Goal: Transaction & Acquisition: Purchase product/service

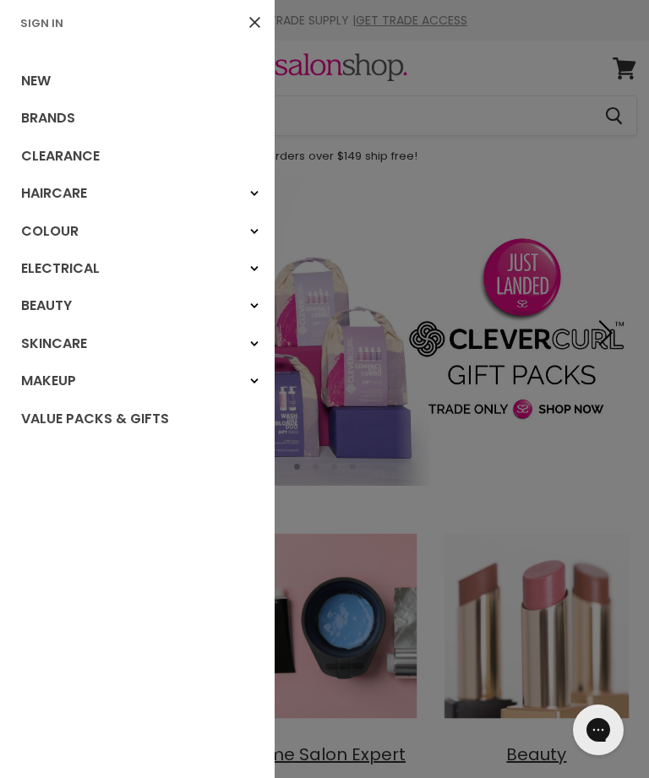
click at [39, 18] on link "Sign In" at bounding box center [42, 23] width 57 height 16
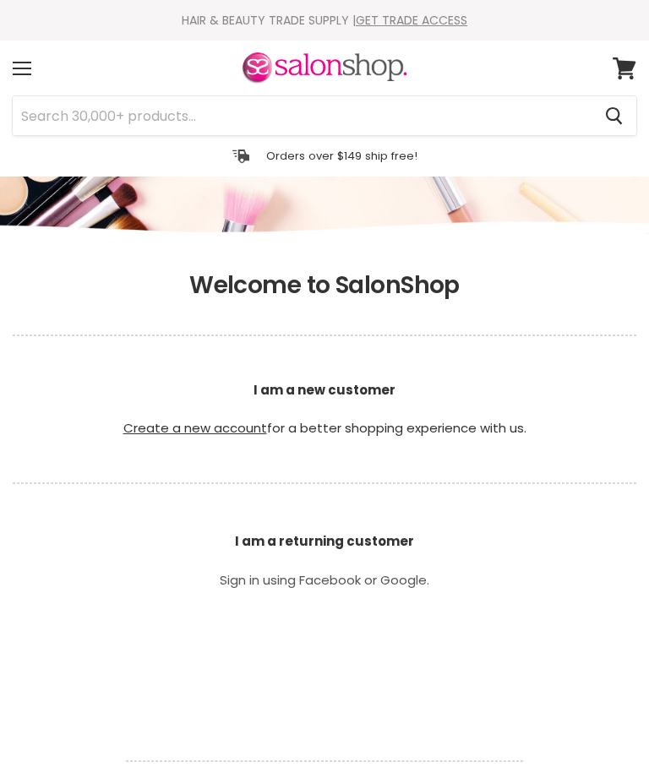
scroll to position [198, 0]
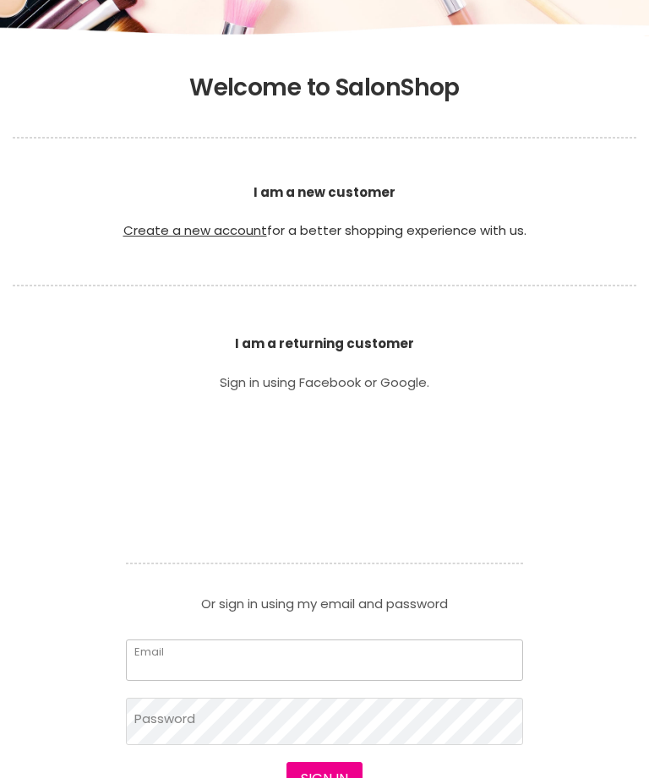
click at [428, 659] on input "Email" at bounding box center [324, 660] width 397 height 41
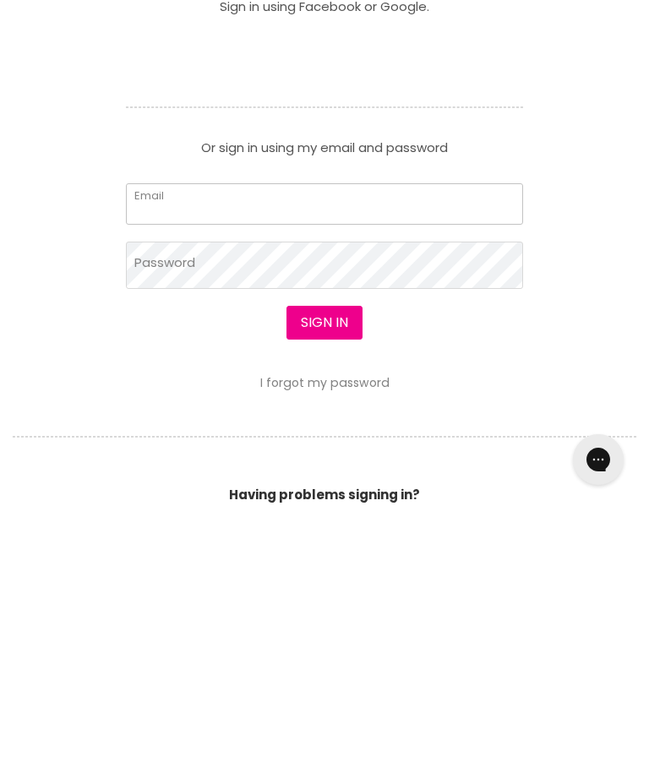
scroll to position [0, 0]
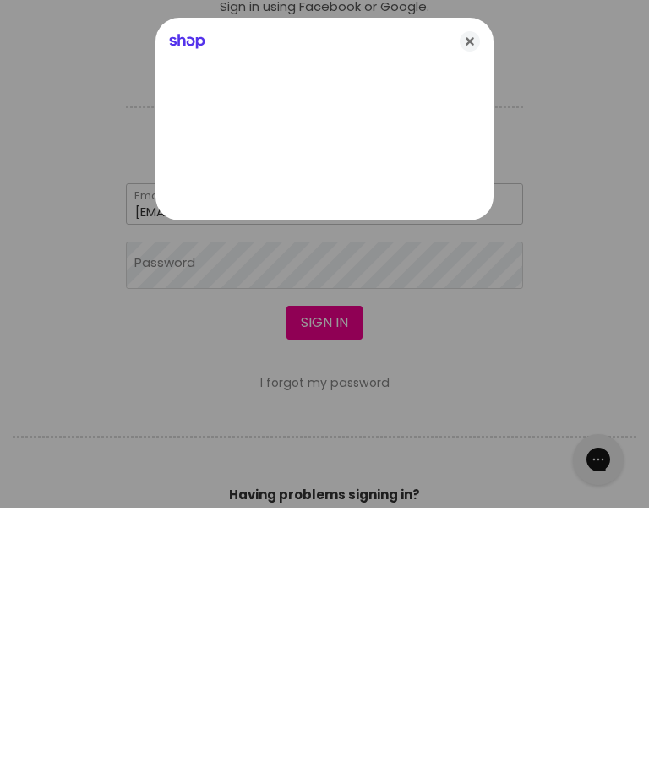
type input "jessicawhitehouse17@hotmail.com"
click at [418, 279] on div at bounding box center [324, 389] width 649 height 778
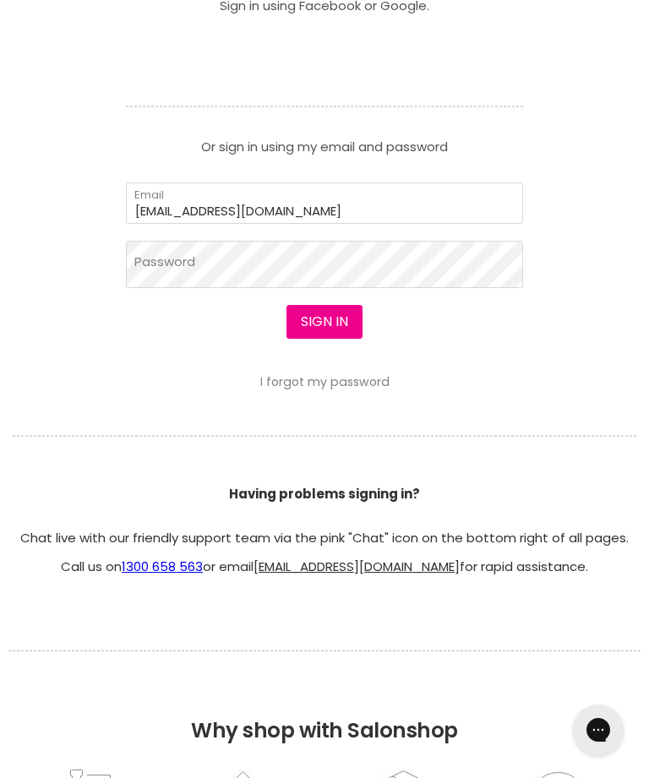
scroll to position [602, 0]
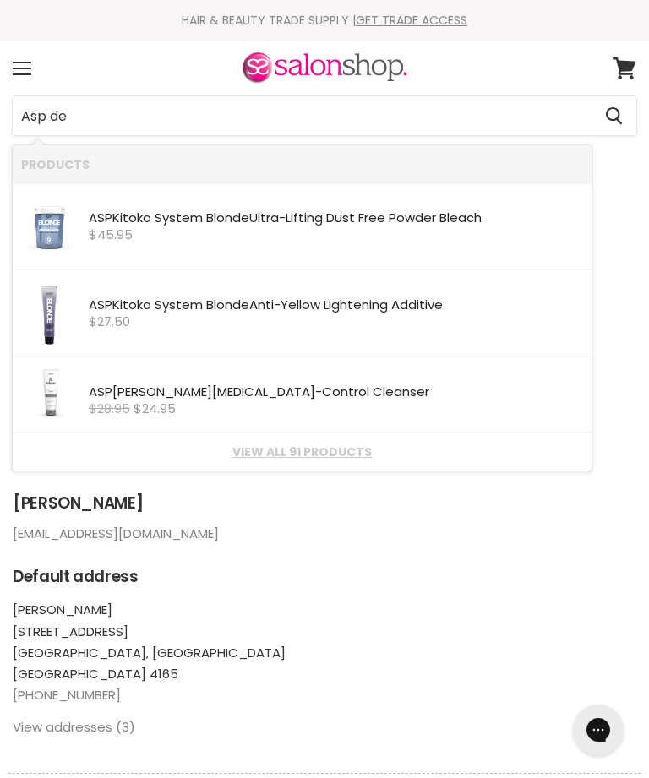
type input "Asp dev"
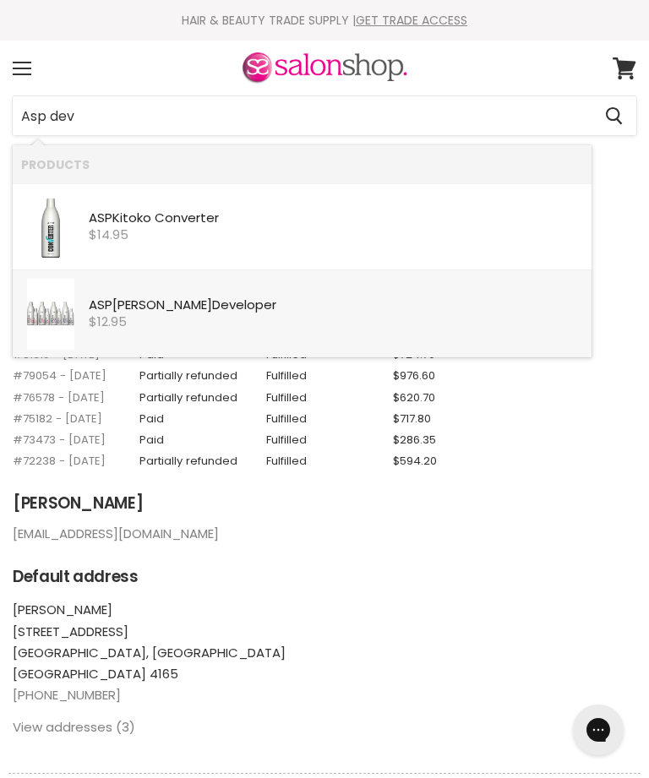
click at [212, 309] on b "Dev" at bounding box center [224, 305] width 24 height 18
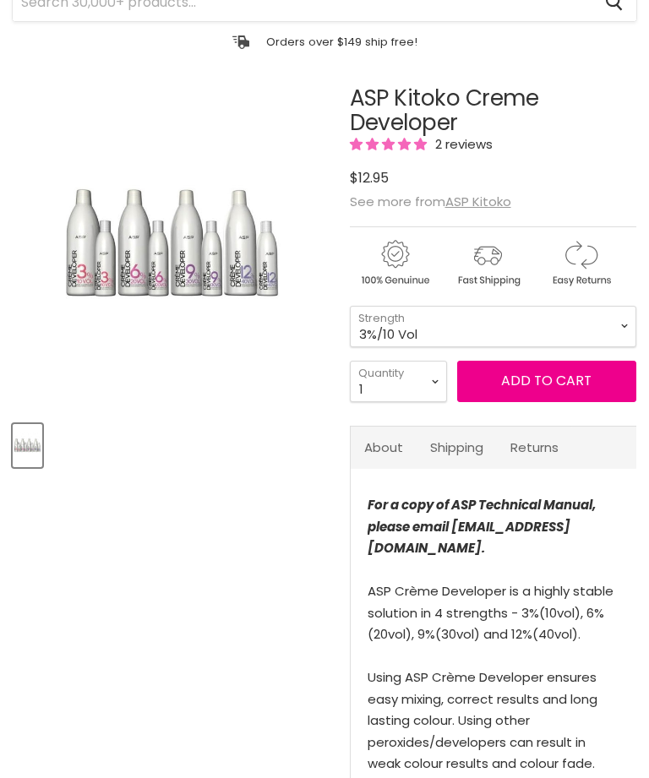
scroll to position [114, 0]
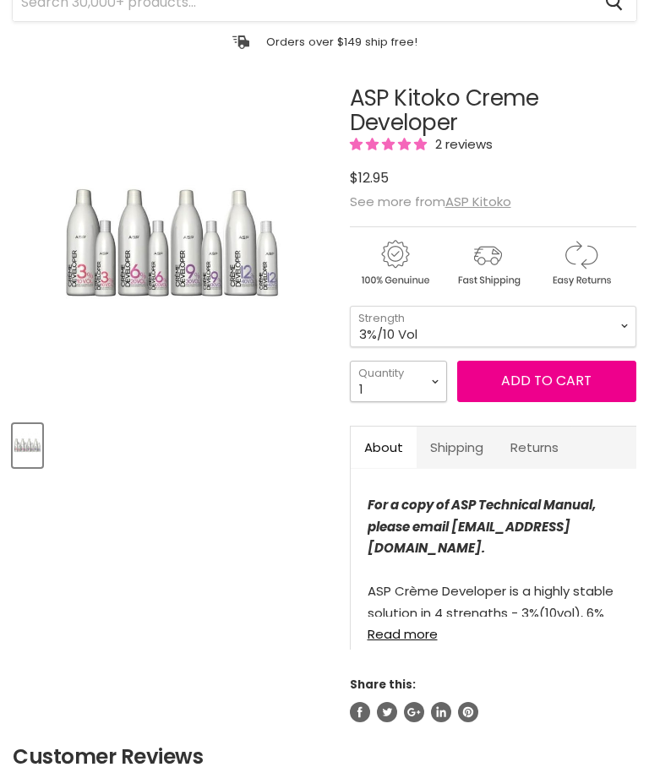
click at [436, 380] on select "1 2 3 4 5 6 7 8 9 10+" at bounding box center [398, 381] width 97 height 41
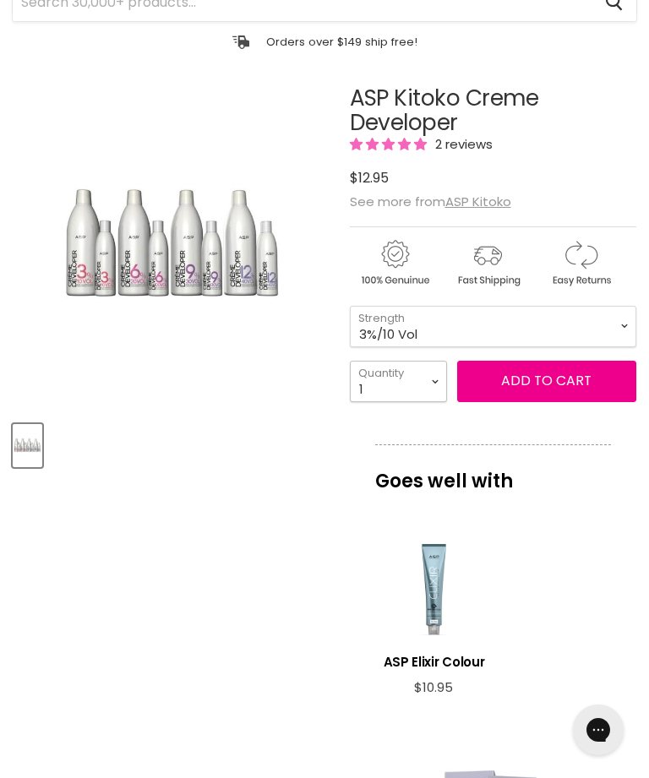
select select "2"
type input "2"
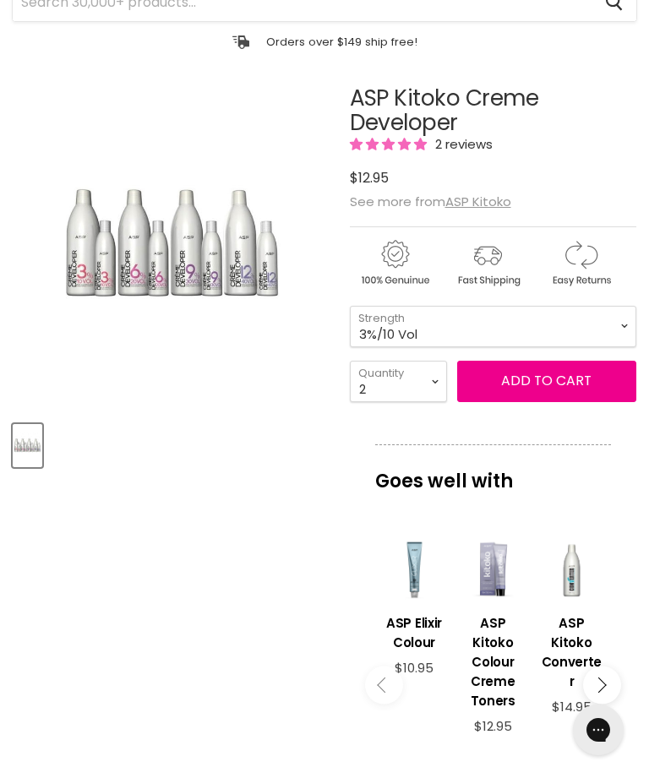
click at [529, 378] on span "Add to cart" at bounding box center [546, 380] width 90 height 19
click at [538, 377] on span "Add to cart" at bounding box center [546, 380] width 90 height 19
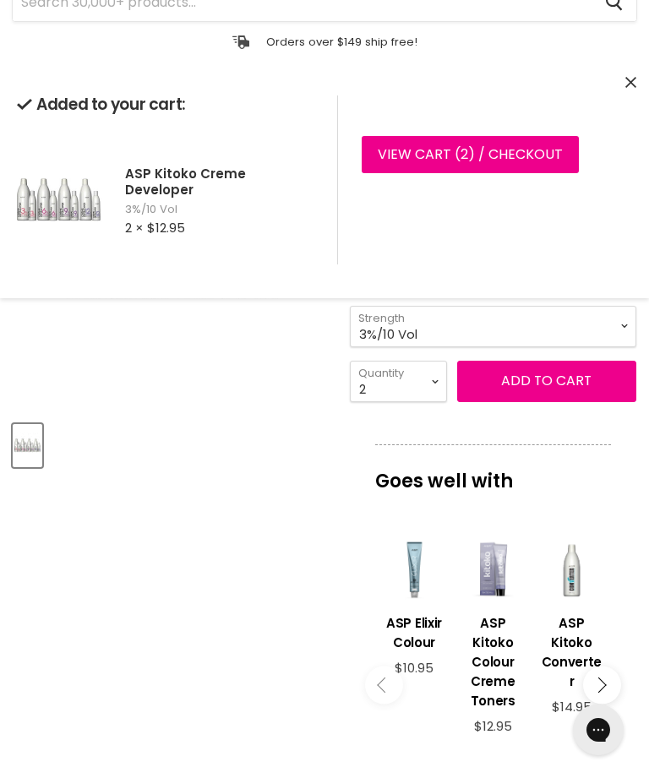
click at [471, 327] on select "3%/10 Vol 6%/20 Vol 9%/30 Vol 12%/40 Vol" at bounding box center [493, 326] width 287 height 41
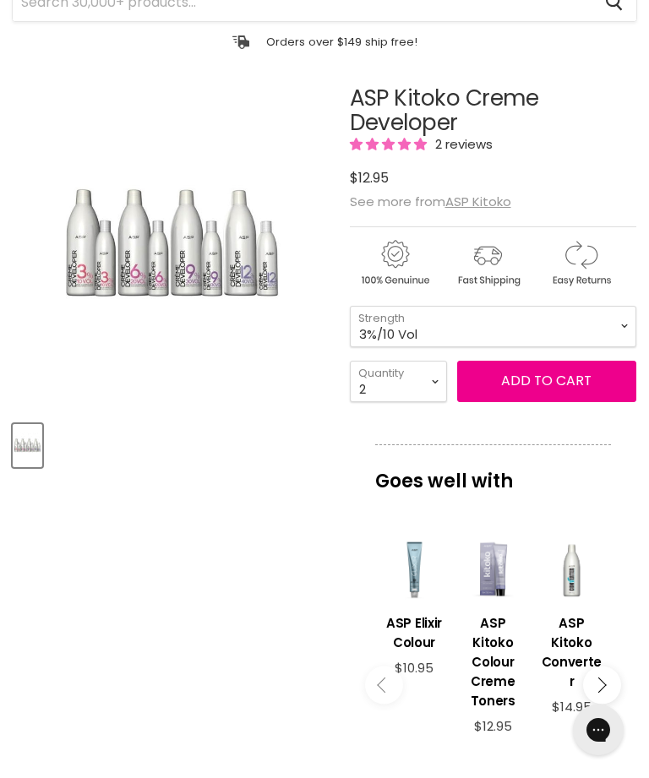
scroll to position [199, 0]
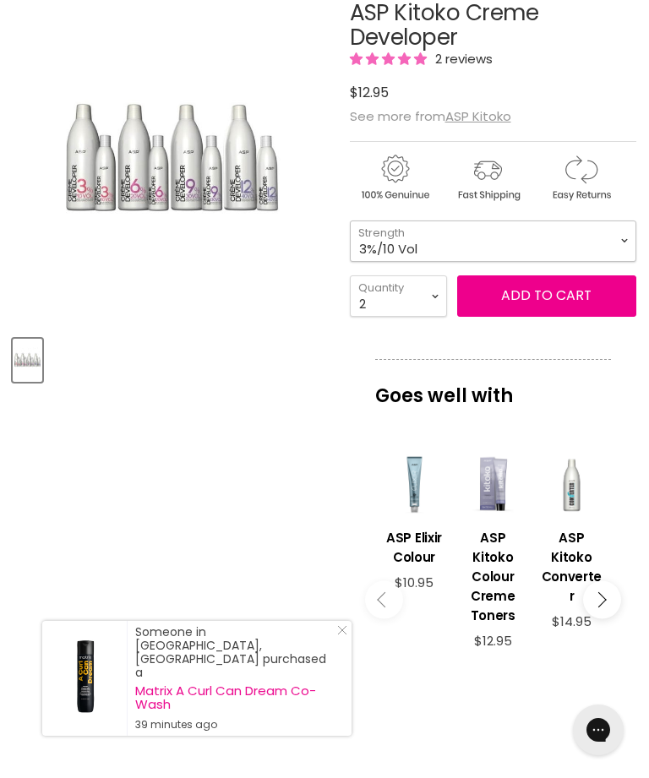
click at [451, 250] on select "3%/10 Vol 6%/20 Vol 9%/30 Vol 12%/40 Vol" at bounding box center [493, 241] width 287 height 41
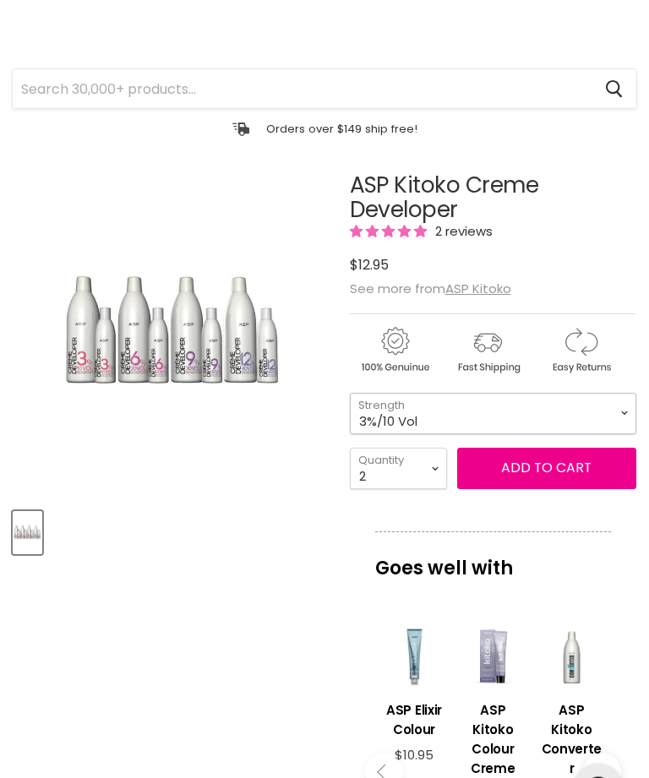
scroll to position [0, 0]
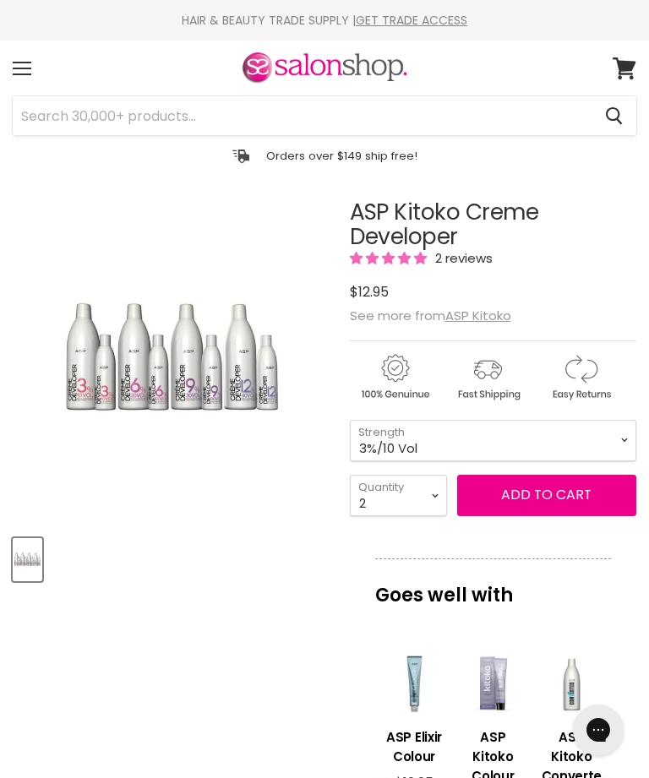
click at [369, 124] on input "Search" at bounding box center [302, 115] width 579 height 39
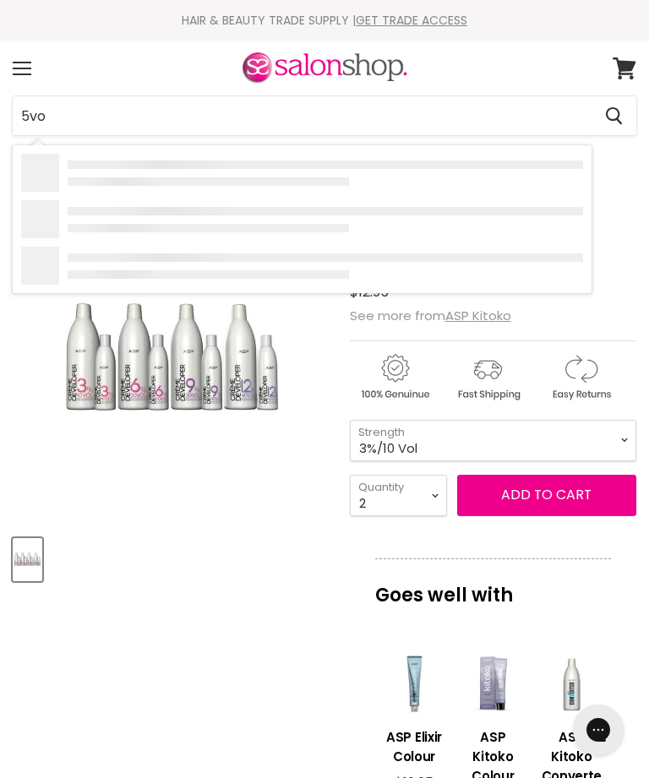
type input "5vol"
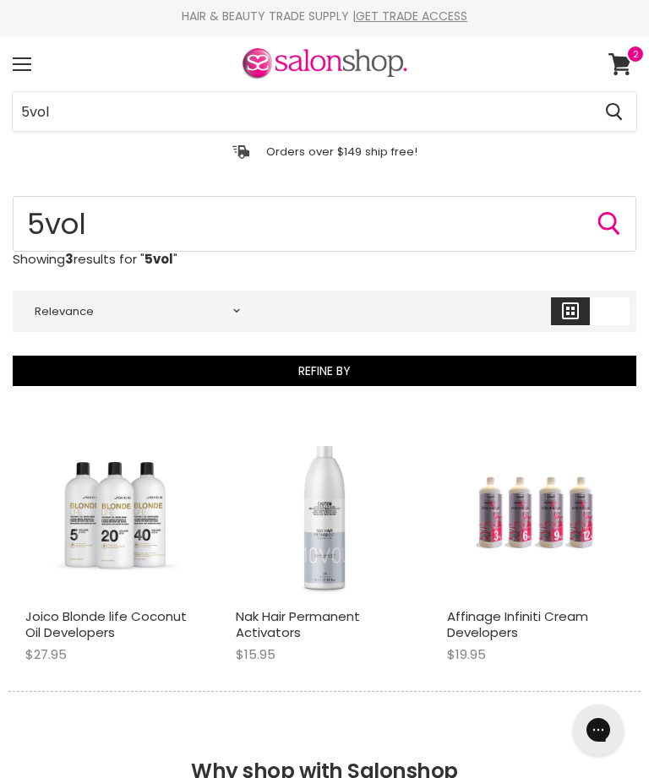
click at [495, 111] on input "5vol" at bounding box center [302, 111] width 579 height 39
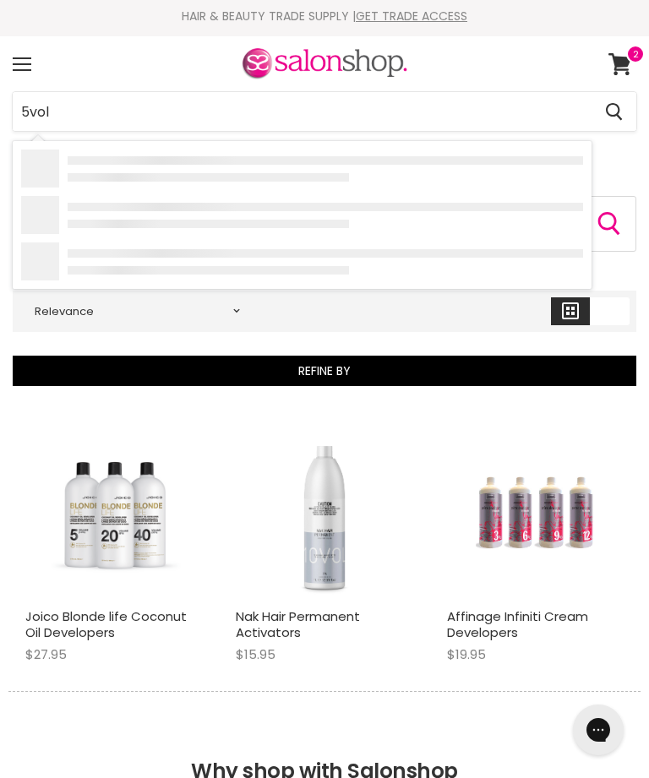
scroll to position [3, 0]
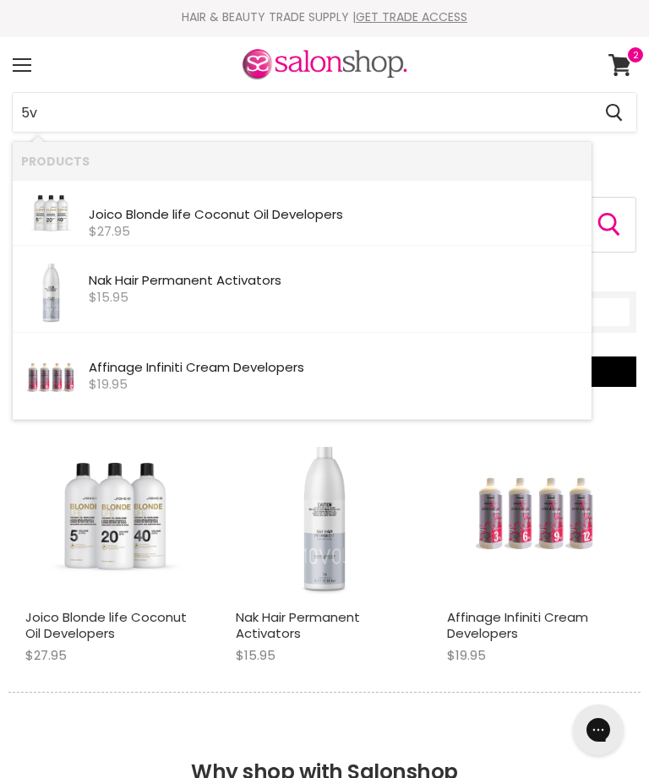
type input "5"
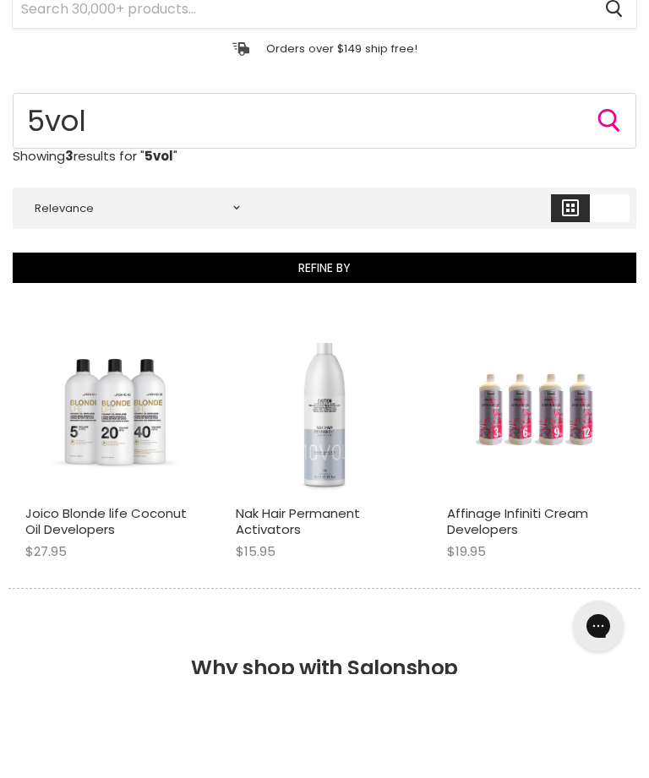
scroll to position [0, 0]
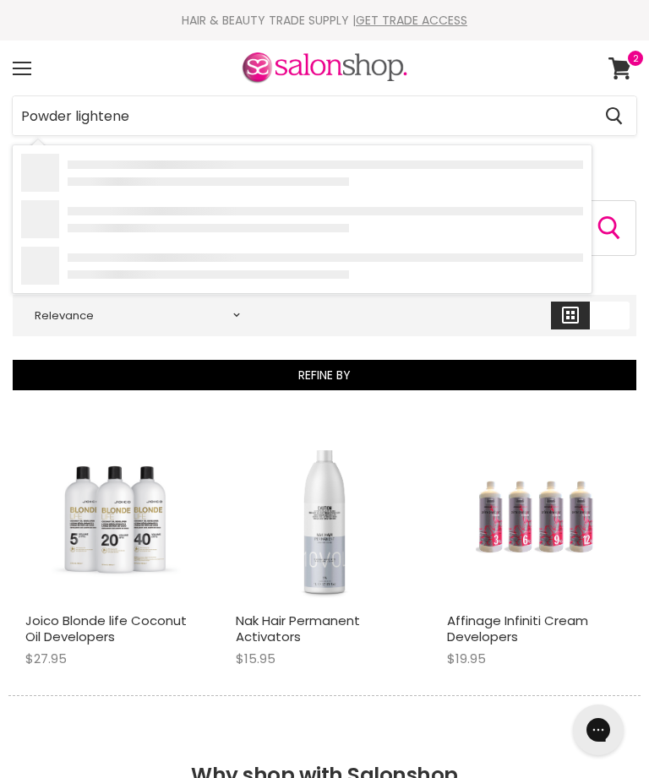
type input "Powder lightener"
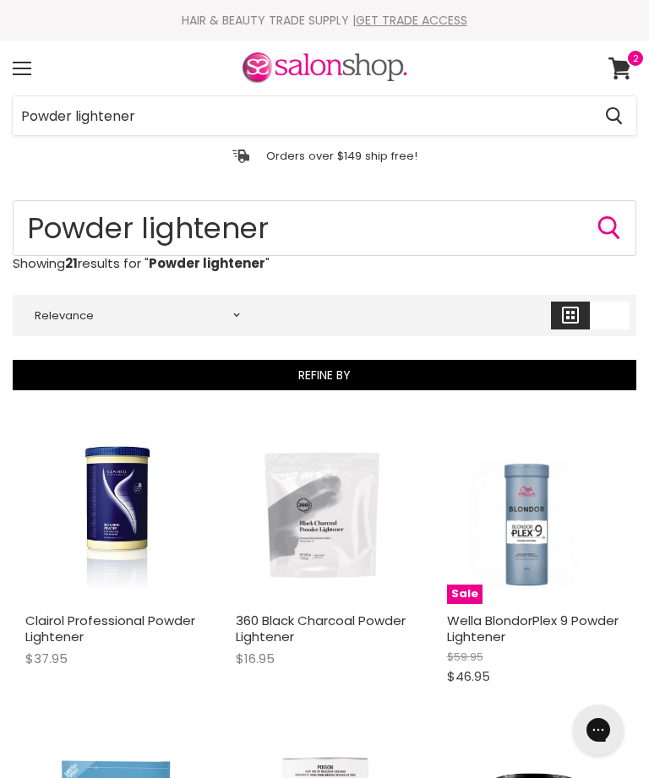
click at [392, 117] on input "Powder lightener" at bounding box center [302, 115] width 579 height 39
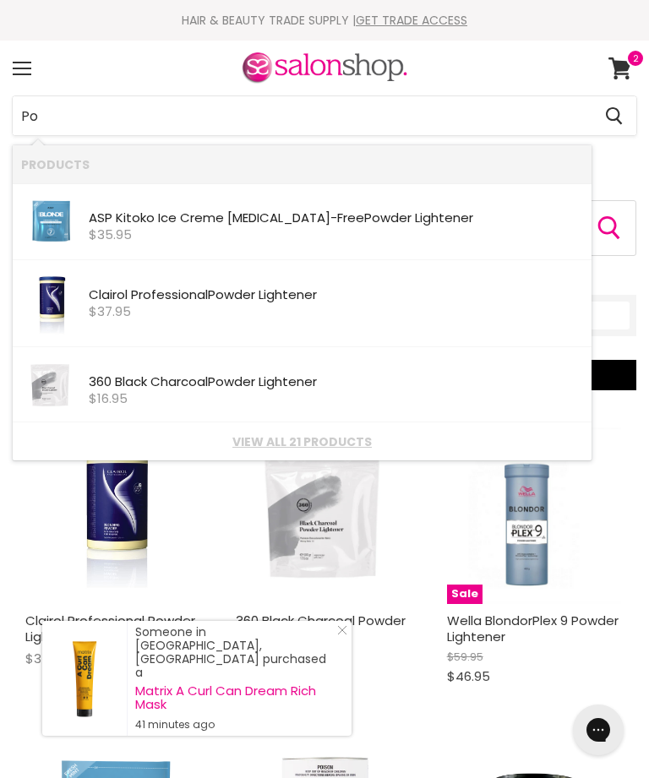
type input "P"
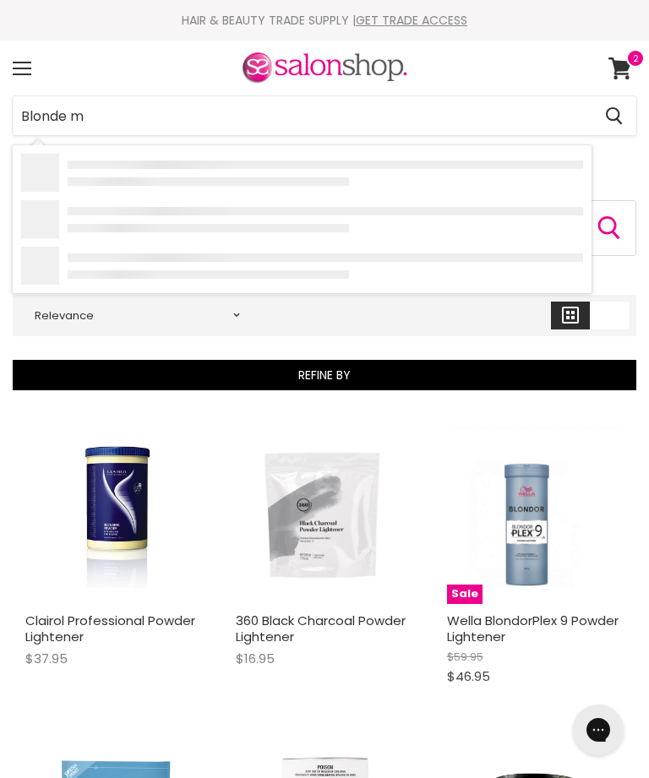
type input "Blonde me"
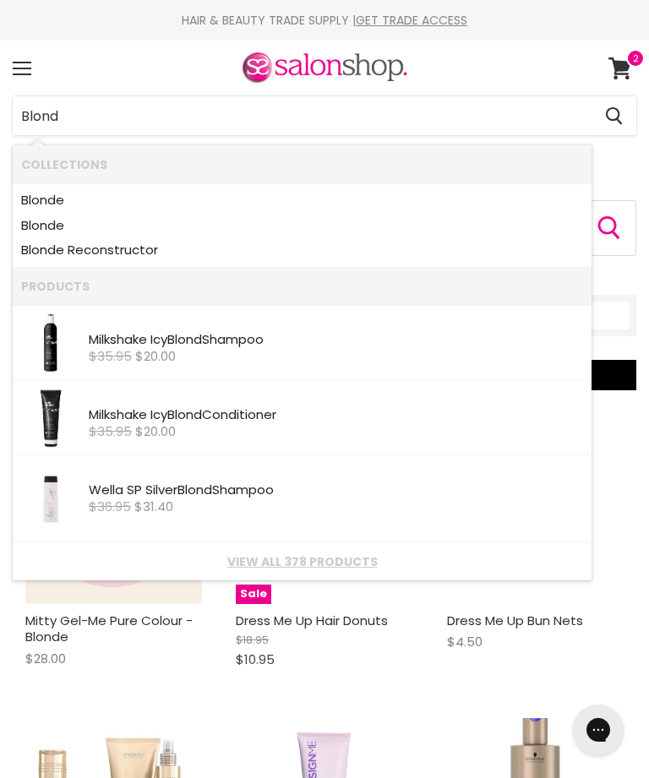
type input "Blondm"
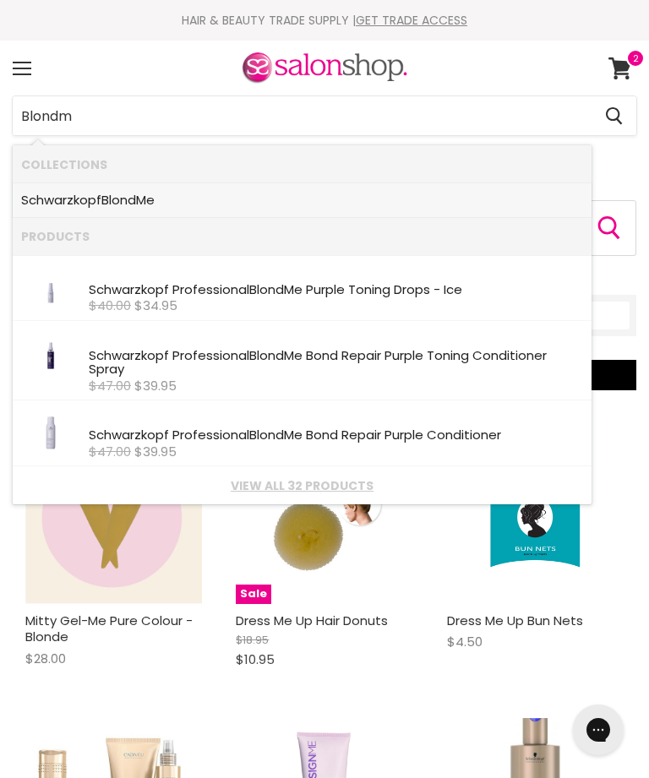
click at [139, 208] on b "BlondM" at bounding box center [123, 200] width 45 height 18
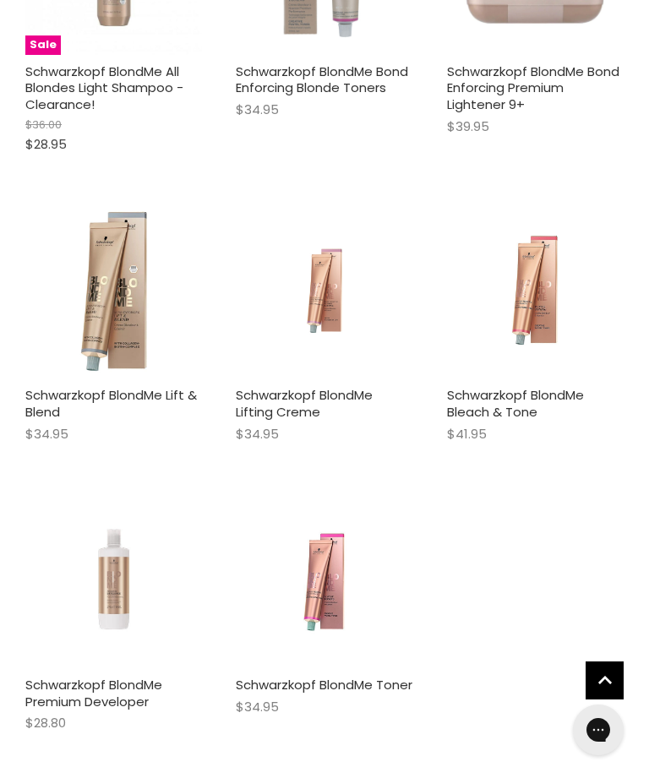
scroll to position [3381, 0]
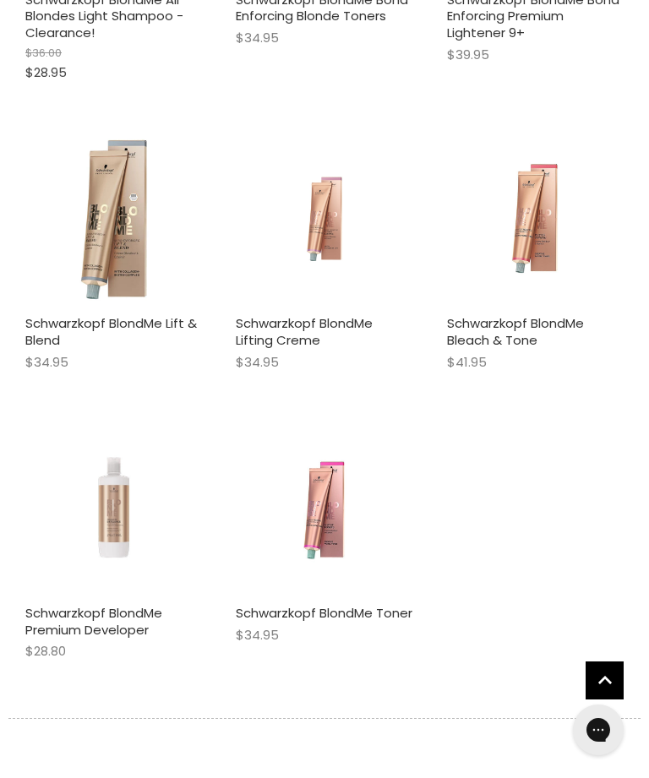
click at [119, 615] on link "Schwarzkopf BlondMe Premium Developer" at bounding box center [93, 621] width 137 height 35
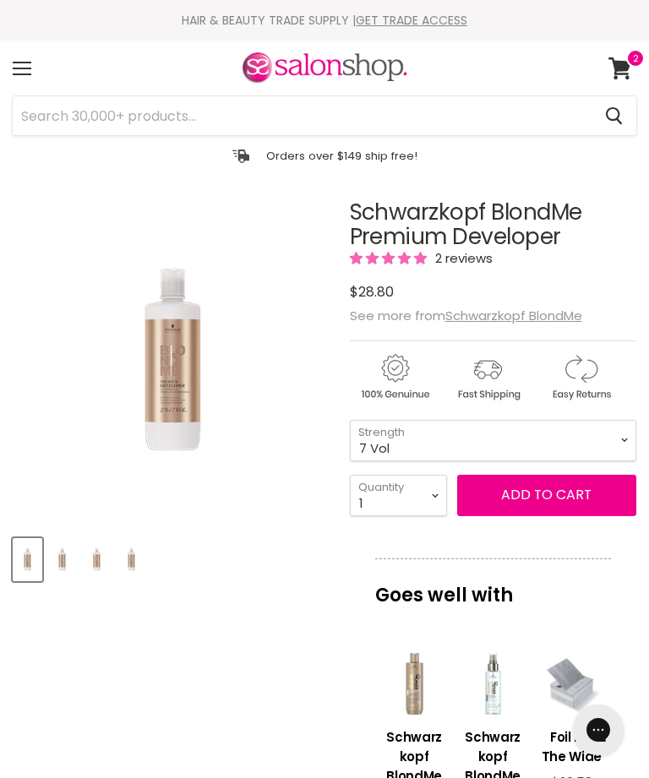
click at [525, 499] on span "Add to cart" at bounding box center [546, 494] width 90 height 19
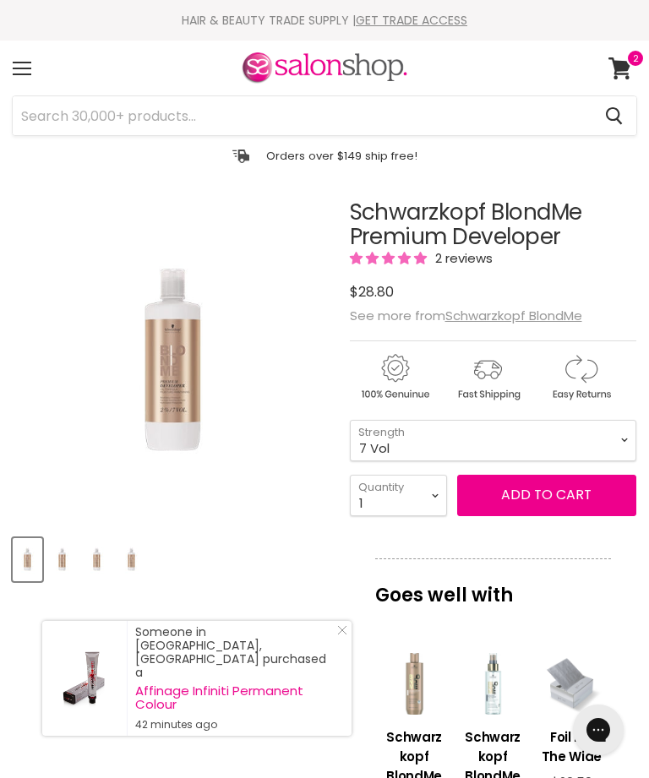
click at [545, 490] on span "Add to cart" at bounding box center [546, 494] width 90 height 19
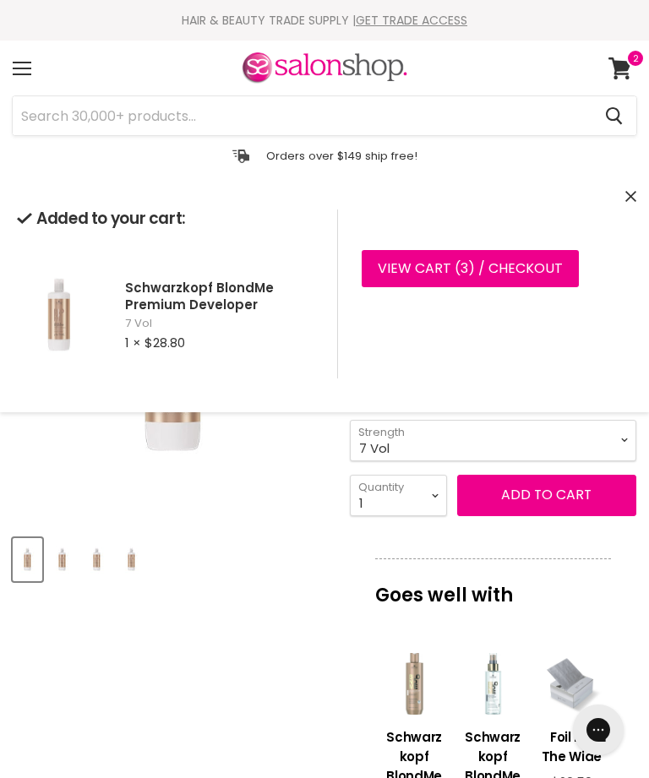
click at [634, 190] on button "Close" at bounding box center [630, 197] width 11 height 18
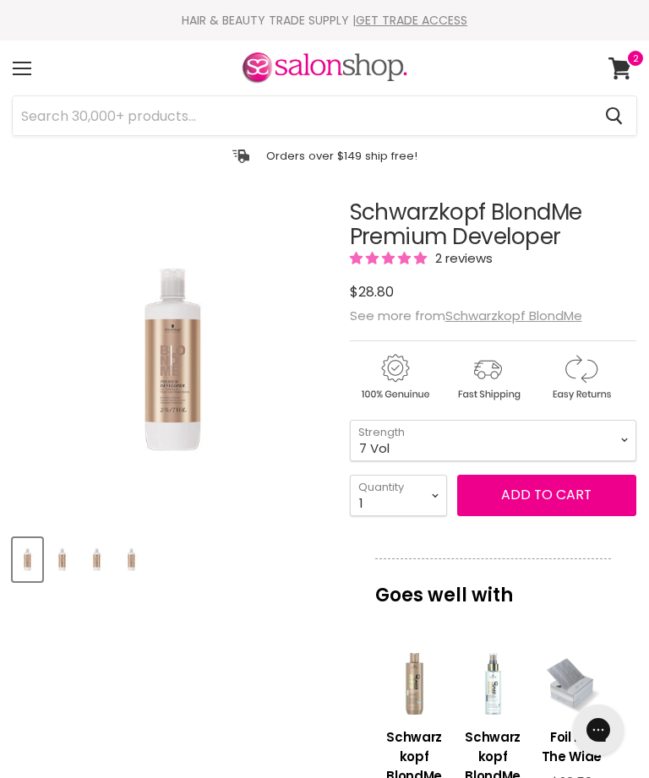
click at [290, 108] on input "Search" at bounding box center [302, 115] width 579 height 39
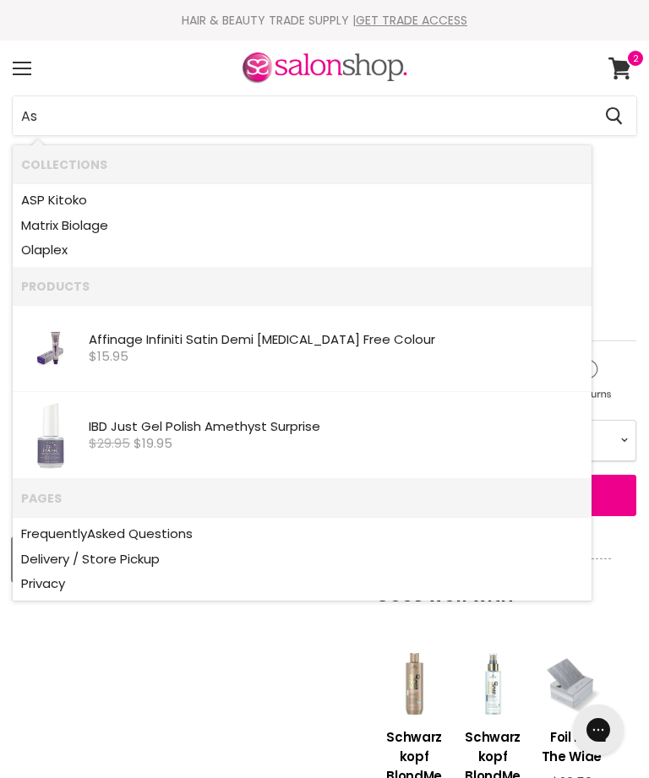
type input "Asp"
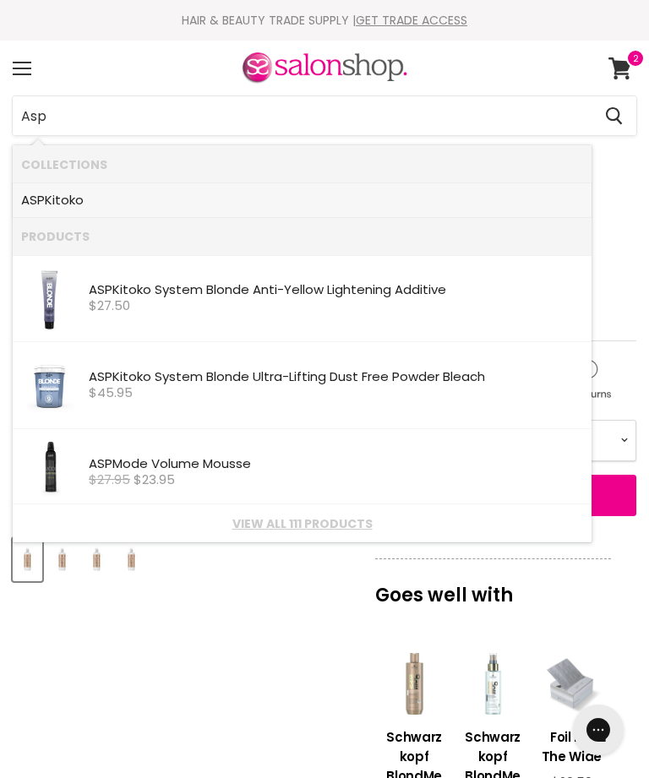
click at [70, 188] on link "ASP Kitoko" at bounding box center [302, 200] width 562 height 25
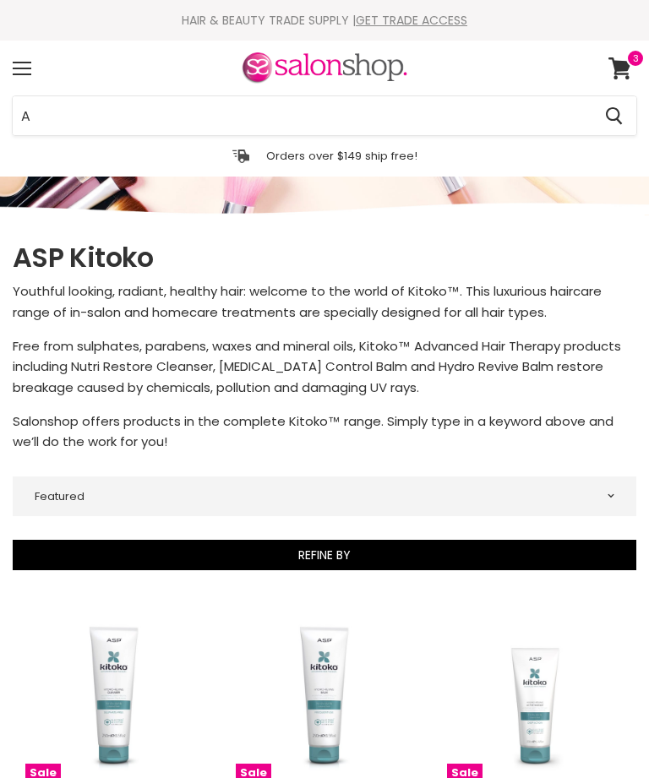
select select "manual"
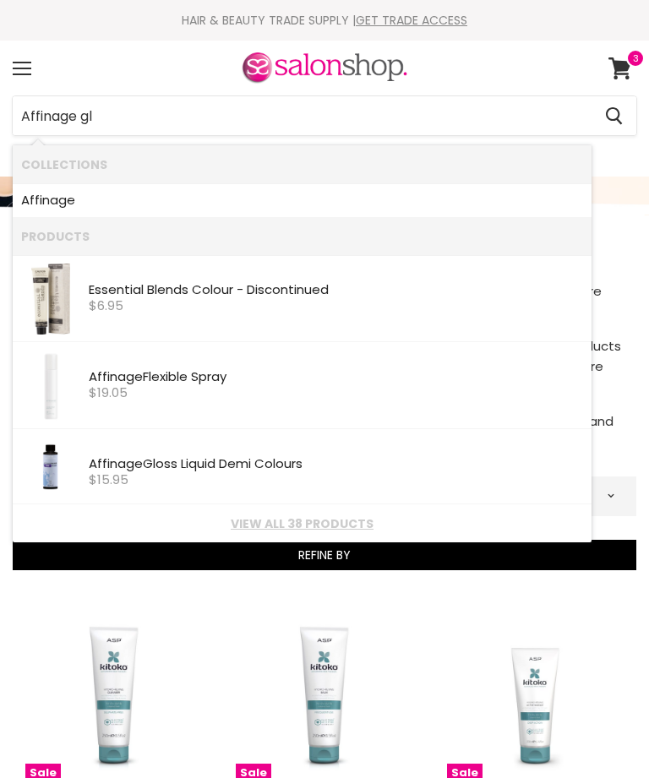
type input "Affinage glo"
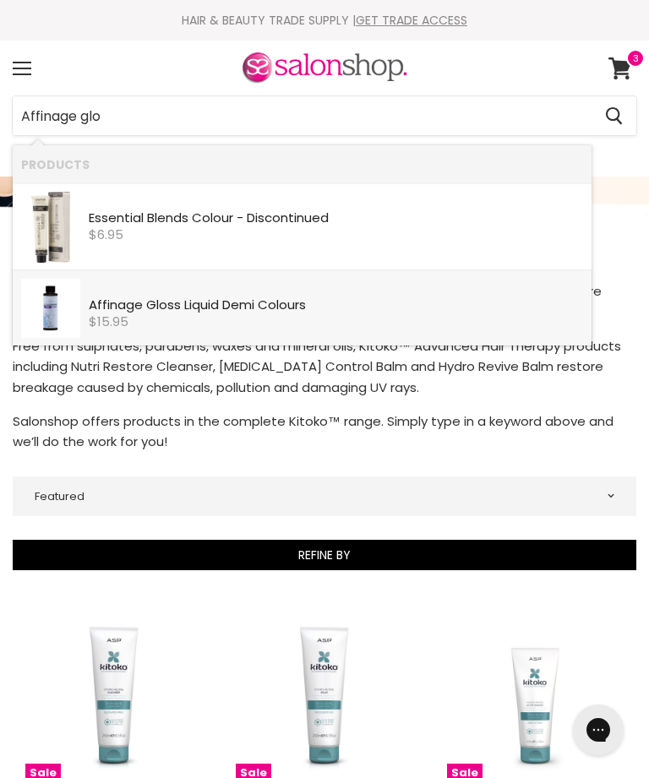
click at [287, 308] on div "Affinage Glo ss Liquid Demi Colours" at bounding box center [336, 306] width 494 height 17
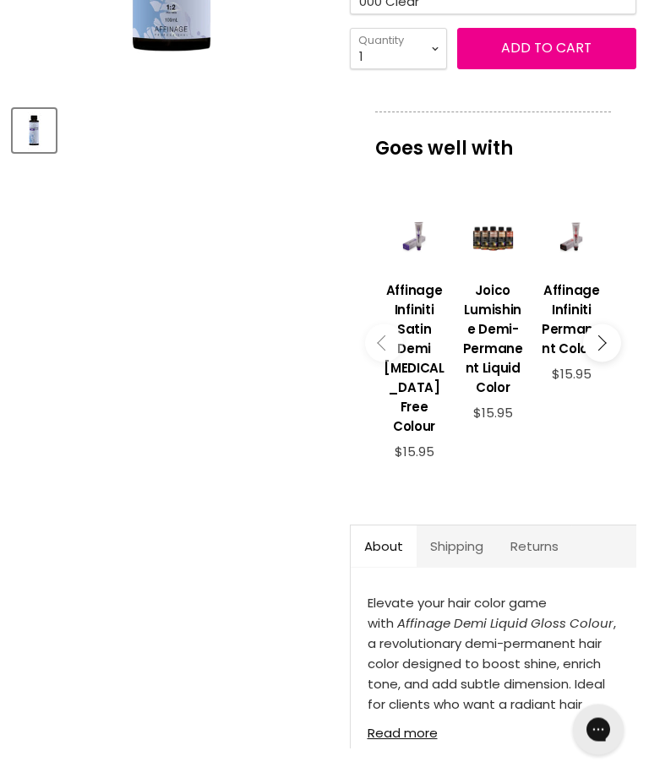
scroll to position [581, 0]
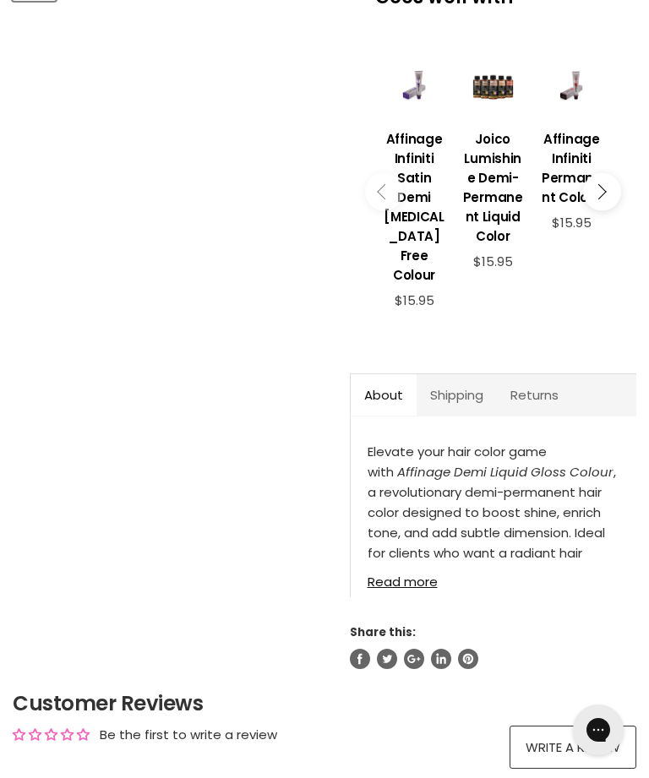
click at [418, 576] on link "Read more" at bounding box center [494, 577] width 252 height 25
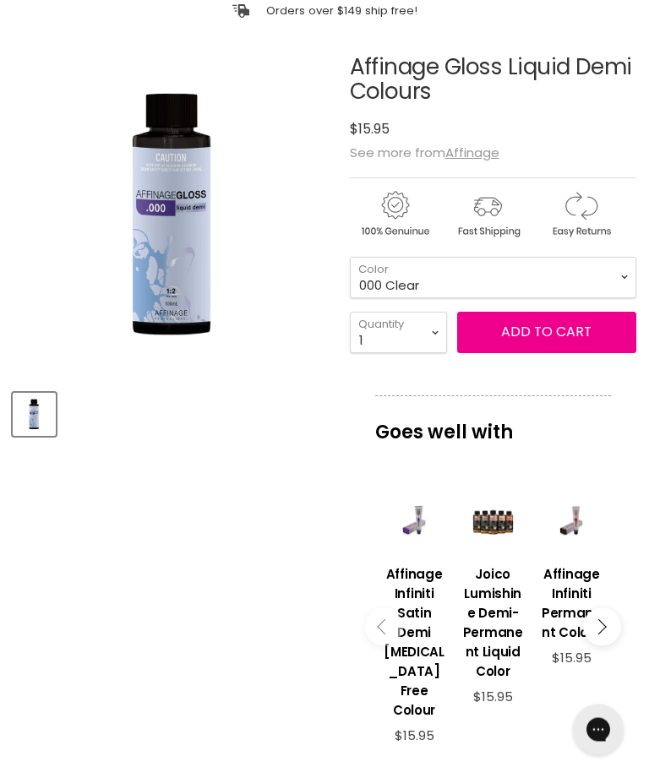
scroll to position [145, 0]
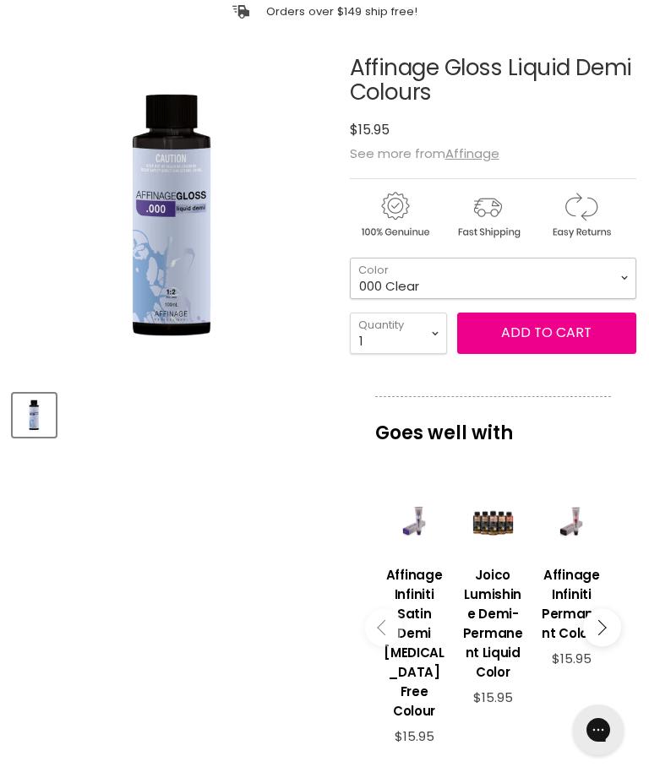
click at [609, 277] on select "000 Clear 4.0 Medium Brown 6.0 Dark Blonde 8.0 Light Blonde 5.023 Light Toffee …" at bounding box center [493, 278] width 287 height 41
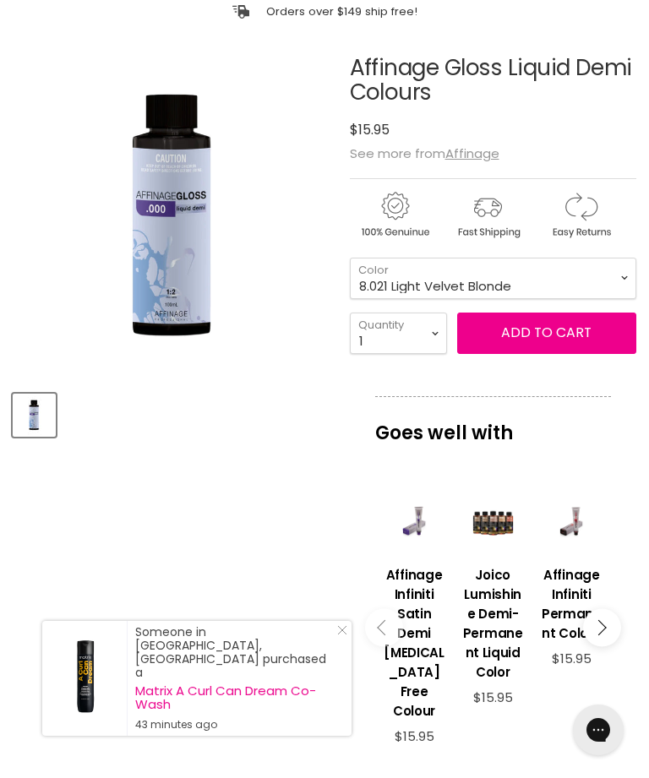
click at [566, 338] on button "Add to cart" at bounding box center [546, 333] width 179 height 41
click at [552, 328] on button "Add to cart" at bounding box center [546, 333] width 179 height 41
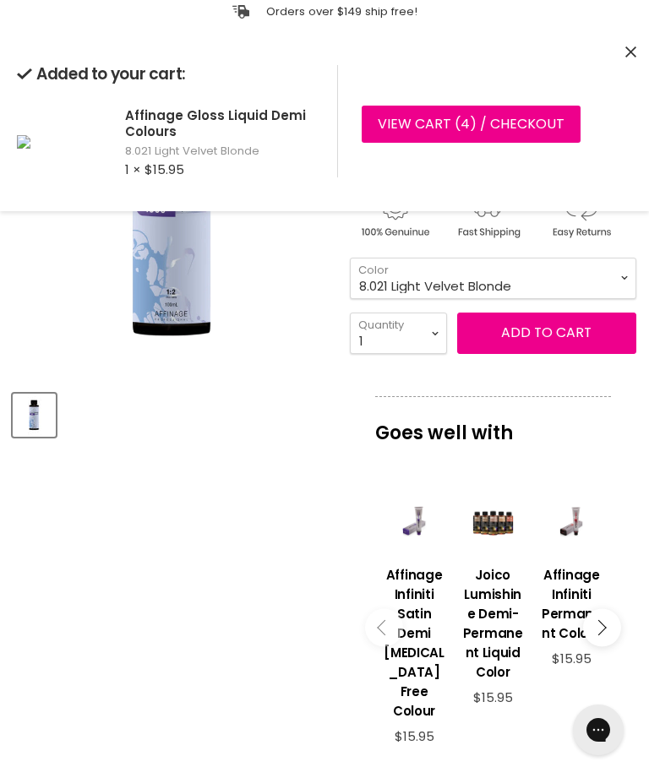
click at [623, 276] on select "000 Clear 4.0 Medium Brown 6.0 Dark Blonde 8.0 Light Blonde 5.023 Light Toffee …" at bounding box center [493, 278] width 287 height 41
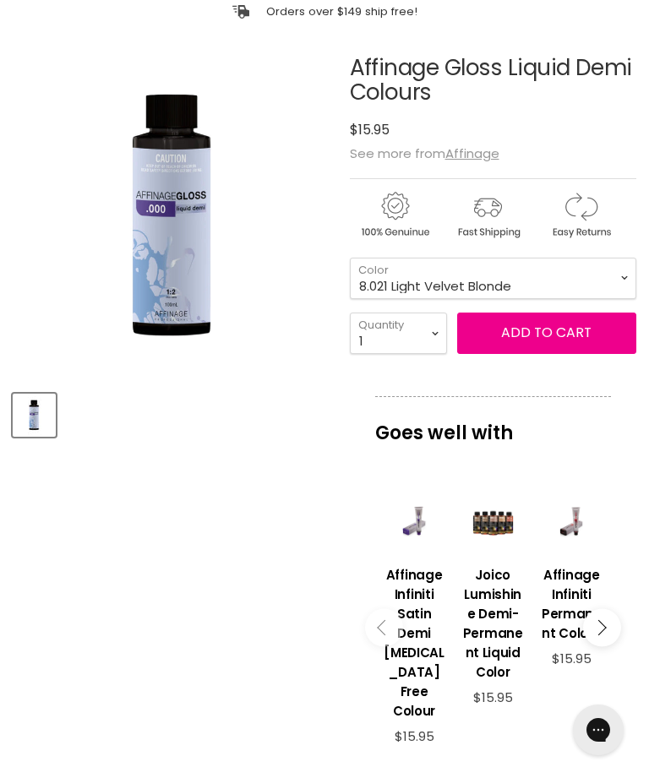
scroll to position [199, 0]
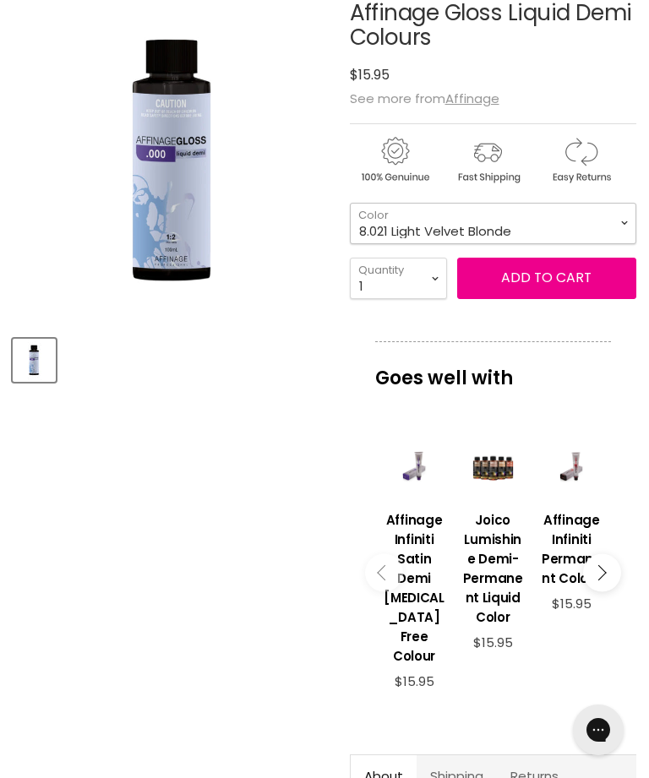
click at [621, 221] on select "000 Clear 4.0 Medium Brown 6.0 Dark Blonde 8.0 Light Blonde 5.023 Light Toffee …" at bounding box center [493, 223] width 287 height 41
select select "10.021 Soft Pearl"
click at [558, 280] on button "Add to cart" at bounding box center [546, 278] width 179 height 41
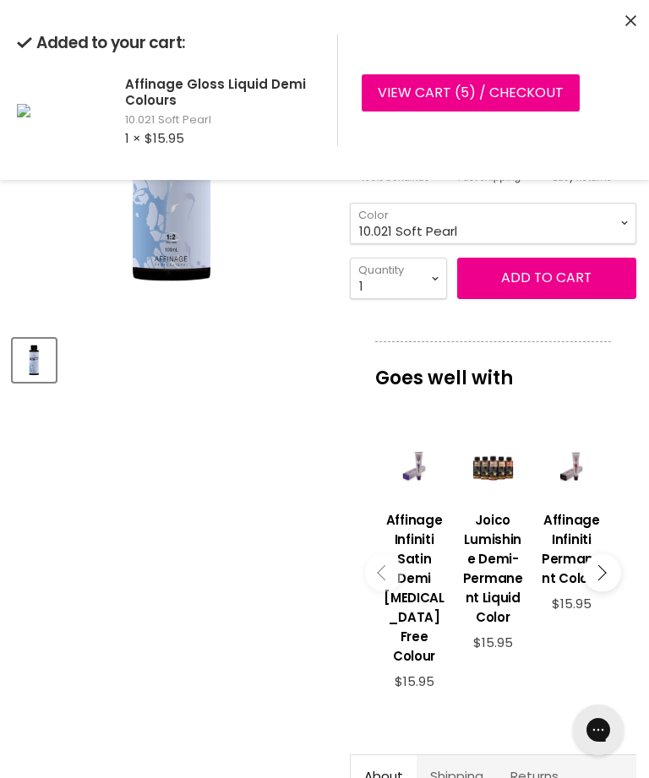
click at [627, 224] on select "000 Clear 4.0 Medium Brown 6.0 Dark Blonde 8.0 Light Blonde 5.023 Light Toffee …" at bounding box center [493, 223] width 287 height 41
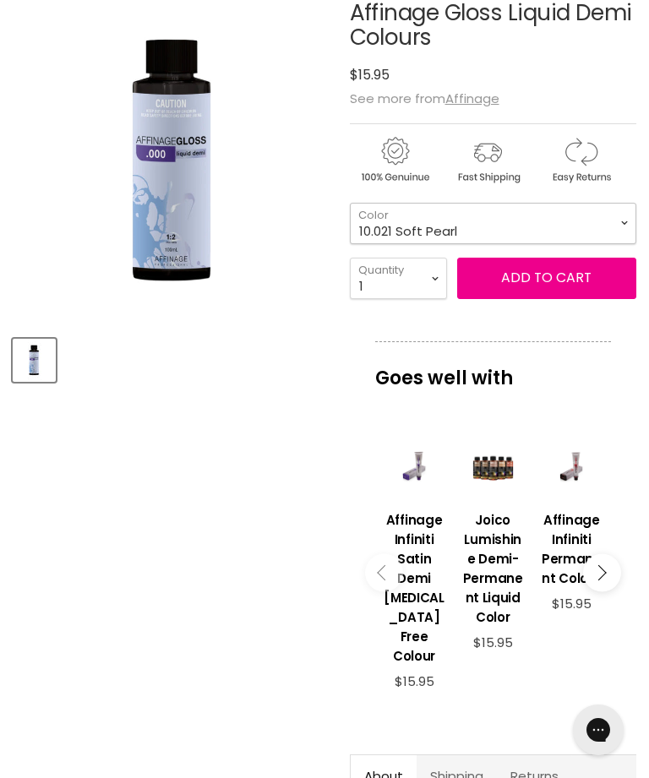
click at [625, 224] on select "000 Clear 4.0 Medium Brown 6.0 Dark Blonde 8.0 Light Blonde 5.023 Light Toffee …" at bounding box center [493, 223] width 287 height 41
click at [188, 216] on img "Affinage Gloss Liquid Demi Colours image. Click or Scroll to Zoom." at bounding box center [173, 161] width 321 height 321
click at [174, 244] on img "Affinage Gloss Liquid Demi Colours image. Click or Scroll to Zoom." at bounding box center [145, 50] width 964 height 964
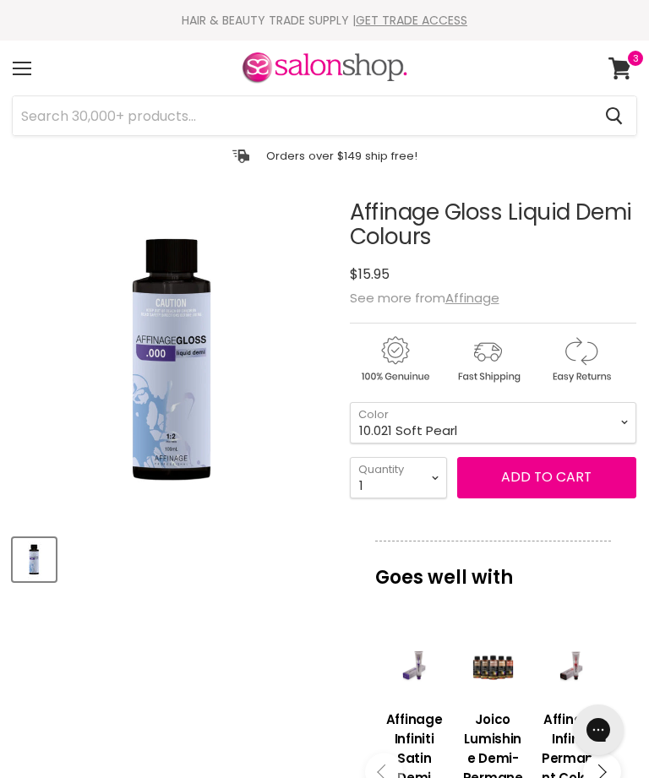
click at [314, 117] on input "Search" at bounding box center [302, 115] width 579 height 39
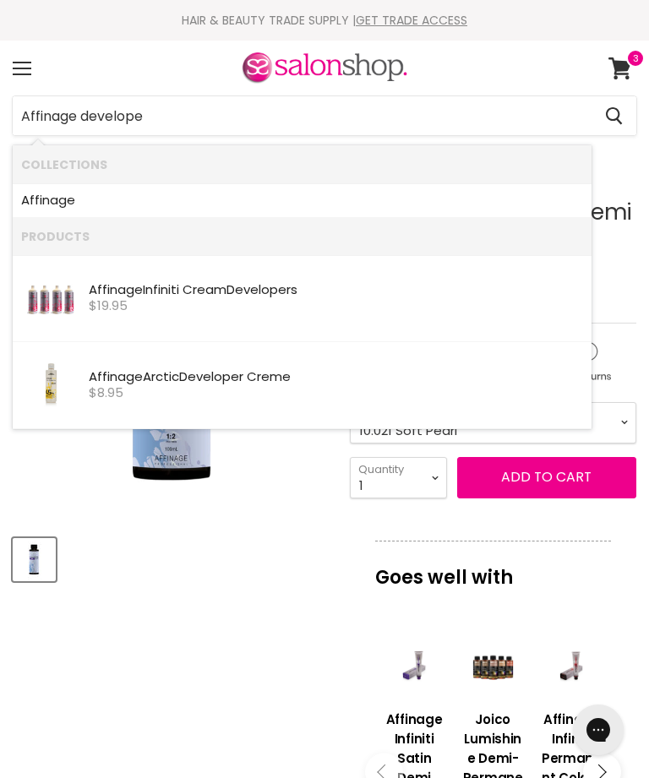
type input "Affinage developer"
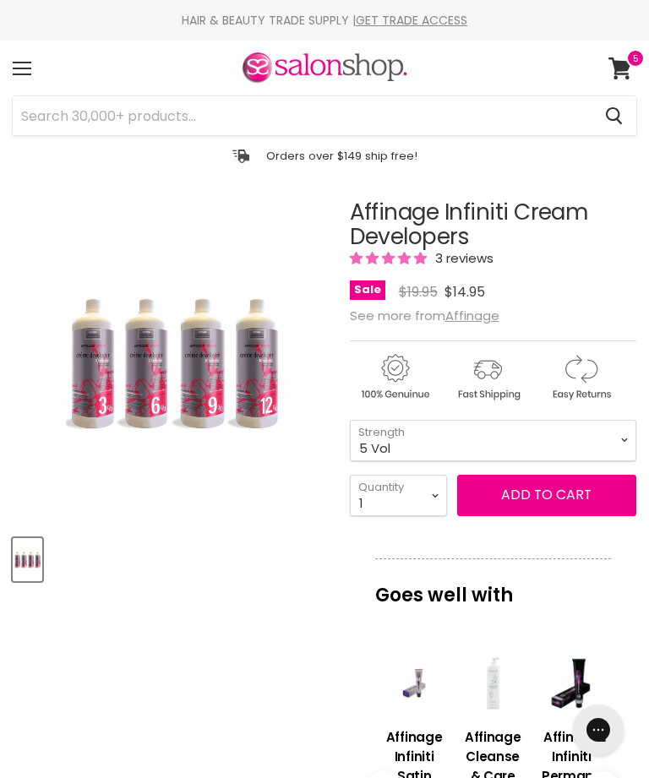
select select "5 Vol"
click at [552, 501] on button "Add to cart" at bounding box center [546, 495] width 179 height 41
click at [540, 500] on button "Add to cart" at bounding box center [546, 495] width 179 height 41
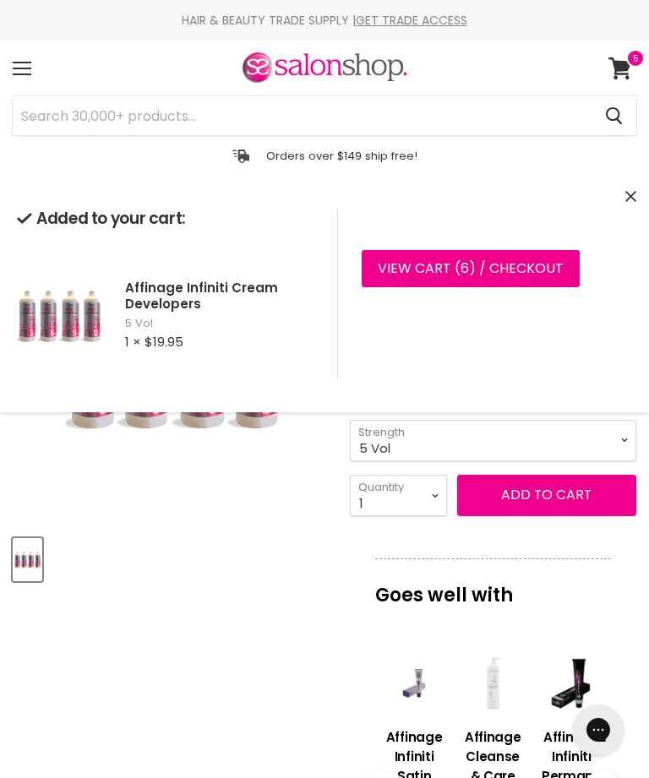
click at [558, 117] on input "Search" at bounding box center [302, 115] width 579 height 39
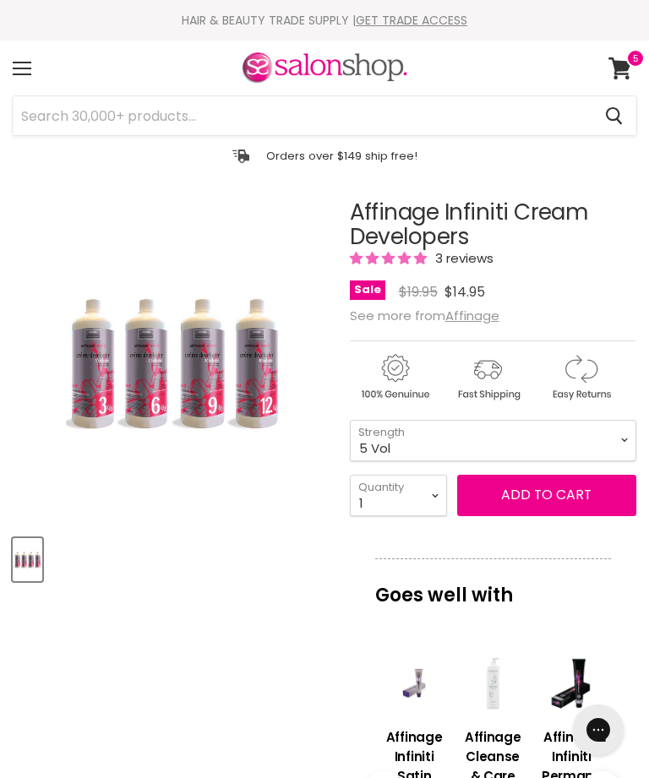
click at [348, 114] on input "Search" at bounding box center [302, 115] width 579 height 39
click at [626, 65] on span at bounding box center [635, 58] width 19 height 19
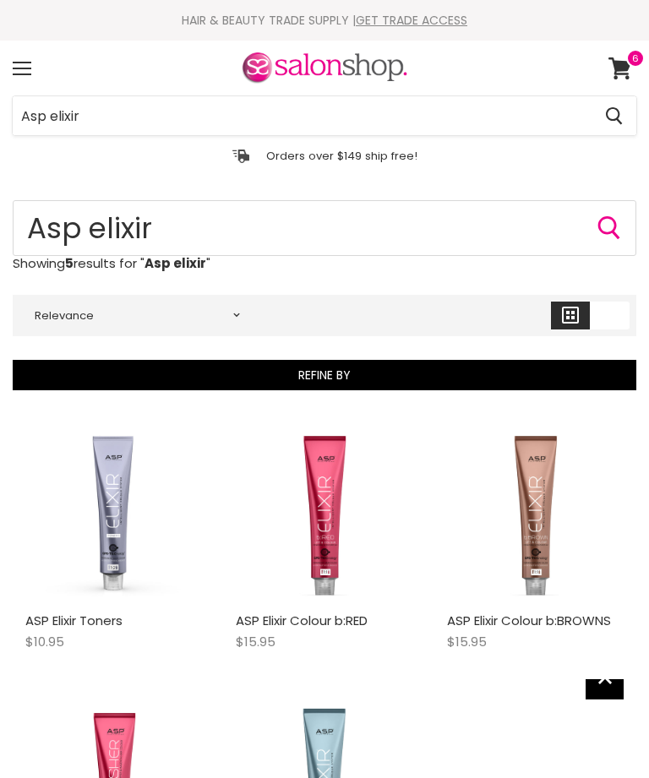
scroll to position [235, 0]
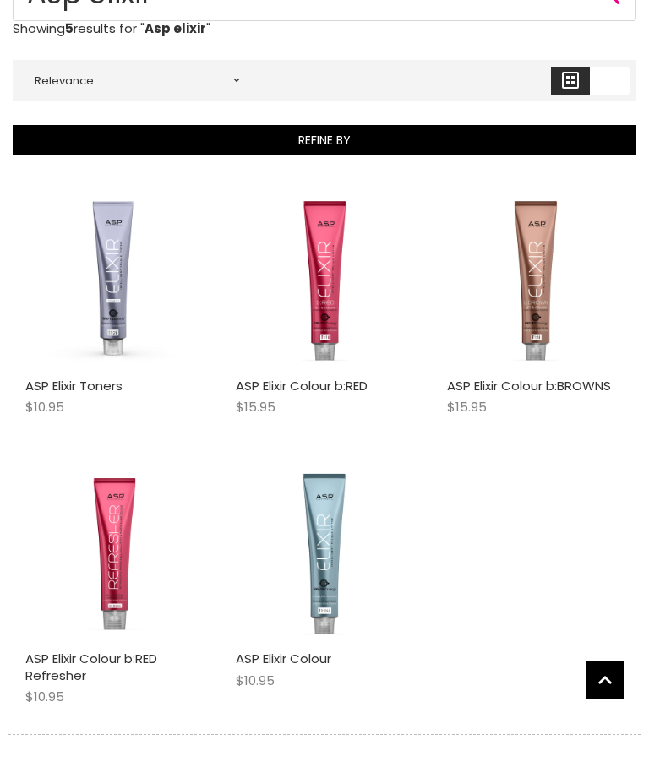
click at [340, 585] on img "Main content" at bounding box center [324, 554] width 177 height 177
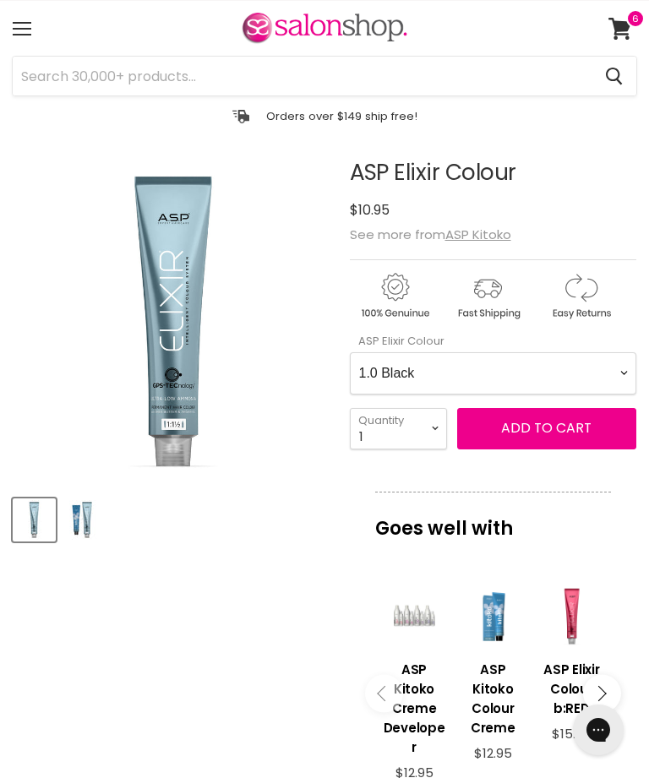
click at [500, 373] on Colour-0-0 "1.0 Black 2.0 Very Dark Brown 3.0 Dark Brown 4.0 Medium Light Brown 5.0 Light B…" at bounding box center [493, 373] width 287 height 42
click at [549, 426] on span "Add to cart" at bounding box center [546, 427] width 90 height 19
click at [539, 430] on span "Add to cart" at bounding box center [546, 427] width 90 height 19
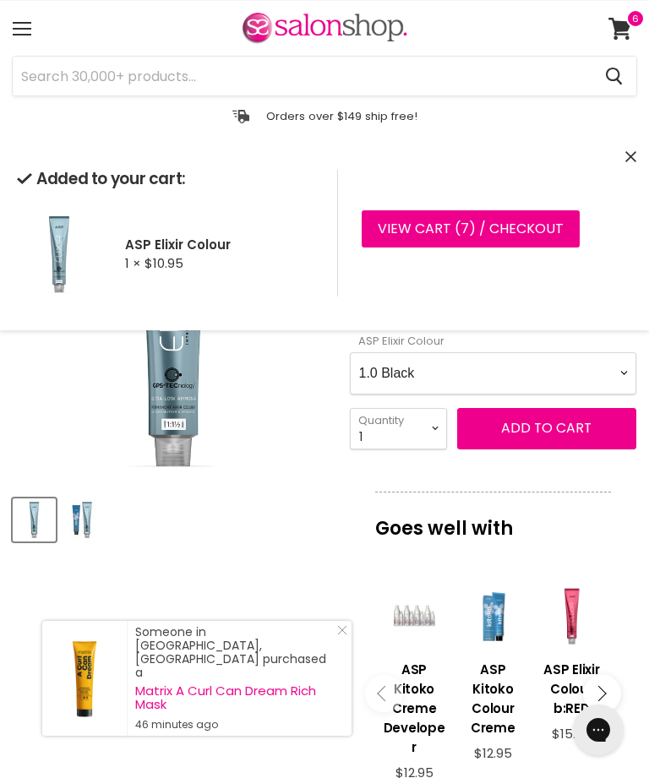
click at [559, 381] on Colour-0-0 "1.0 Black 2.0 Very Dark Brown 3.0 Dark Brown 4.0 Medium Light Brown 5.0 Light B…" at bounding box center [493, 373] width 287 height 42
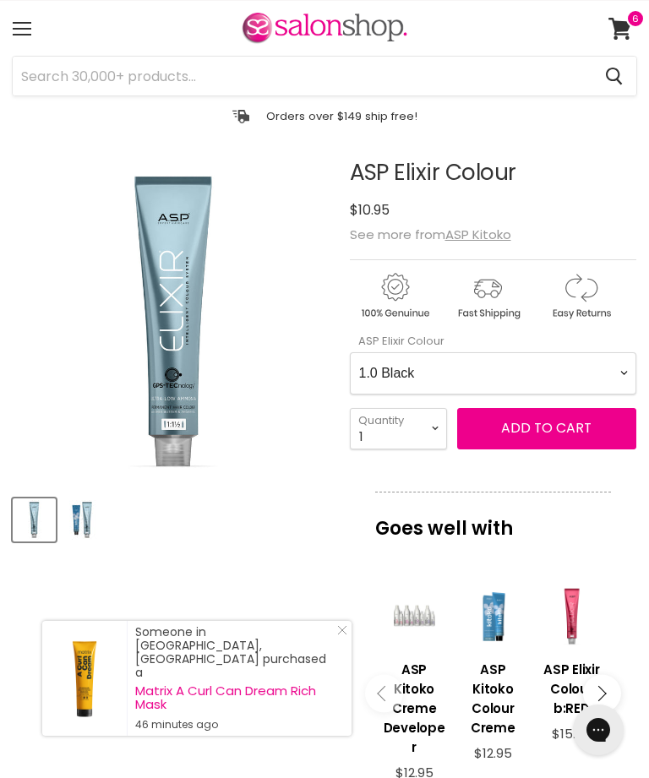
scroll to position [199, 0]
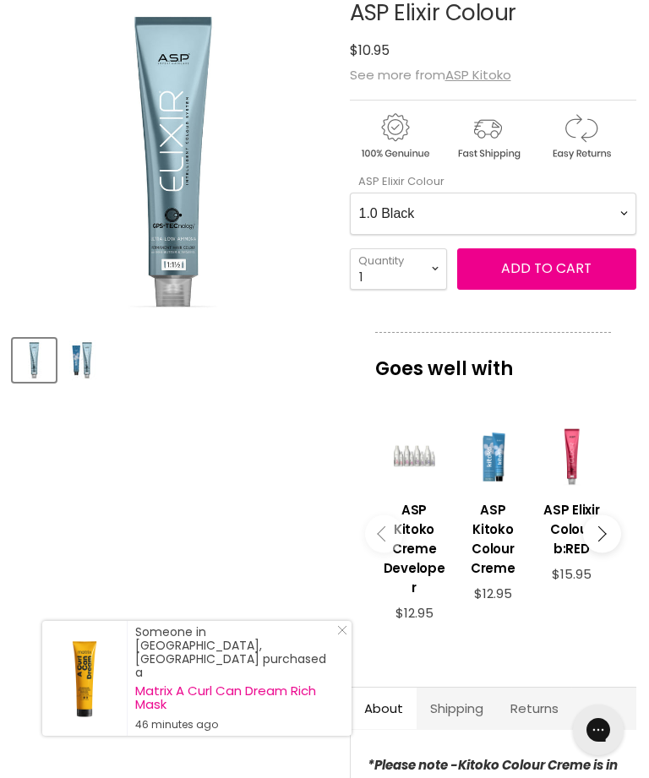
click at [568, 210] on Colour-0-0 "1.0 Black 2.0 Very Dark Brown 3.0 Dark Brown 4.0 Medium Light Brown 5.0 Light B…" at bounding box center [493, 214] width 287 height 42
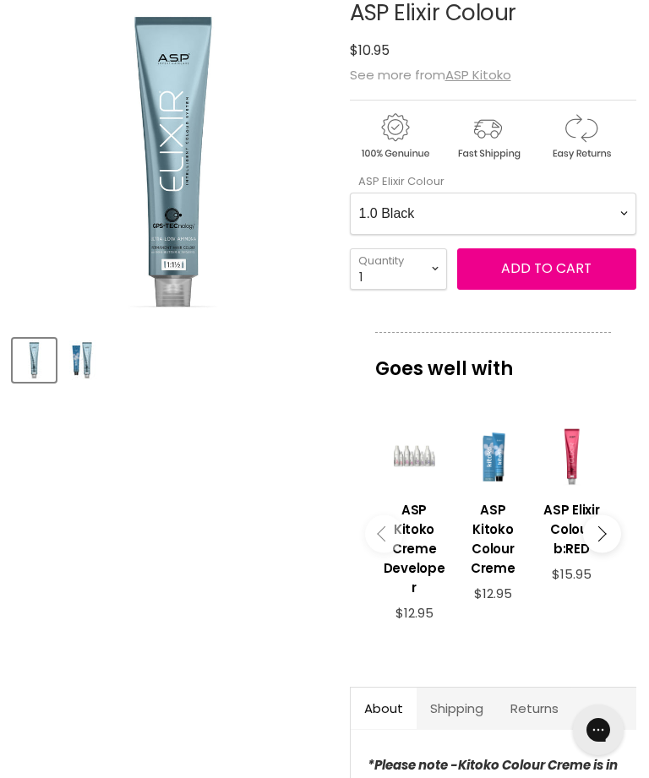
click at [549, 267] on span "Add to cart" at bounding box center [546, 268] width 90 height 19
click at [601, 217] on Colour-0-0 "1.0 Black 2.0 Very Dark Brown 3.0 Dark Brown 4.0 Medium Light Brown 5.0 Light B…" at bounding box center [493, 214] width 287 height 42
click at [581, 209] on Colour-0-0 "1.0 Black 2.0 Very Dark Brown 3.0 Dark Brown 4.0 Medium Light Brown 5.0 Light B…" at bounding box center [493, 214] width 287 height 42
select Colour-0-0 "9.01 Natural very light Ash blonde"
click at [440, 270] on select "1 2 3 4 5 6 7 8 9 10+" at bounding box center [398, 269] width 97 height 41
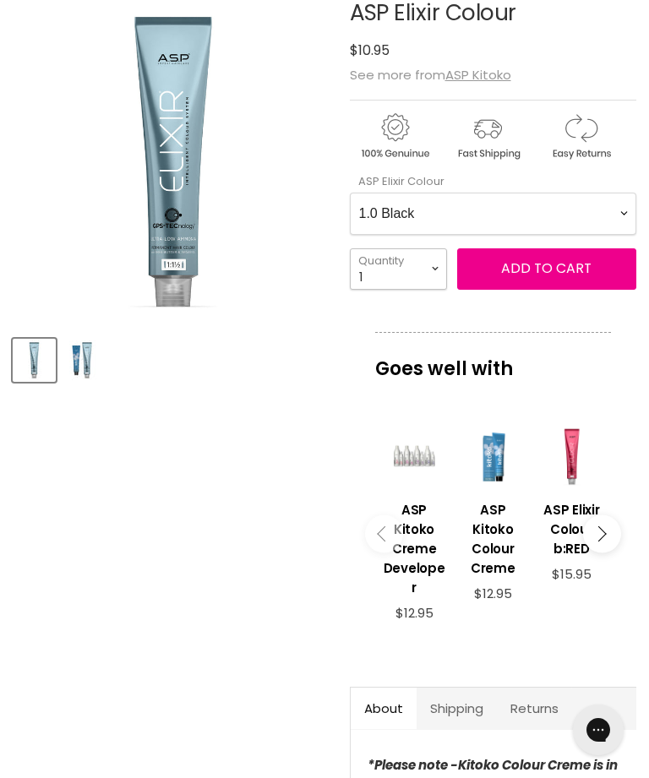
select select "2"
type input "2"
click at [564, 266] on span "Add to cart" at bounding box center [546, 268] width 90 height 19
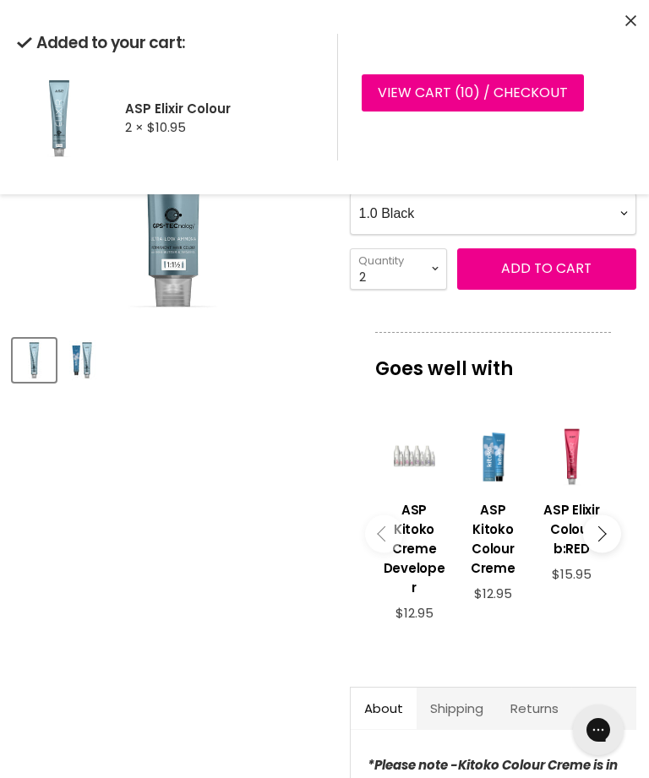
click at [604, 216] on Colour-0-0 "1.0 Black 2.0 Very Dark Brown 3.0 Dark Brown 4.0 Medium Light Brown 5.0 Light B…" at bounding box center [493, 214] width 287 height 42
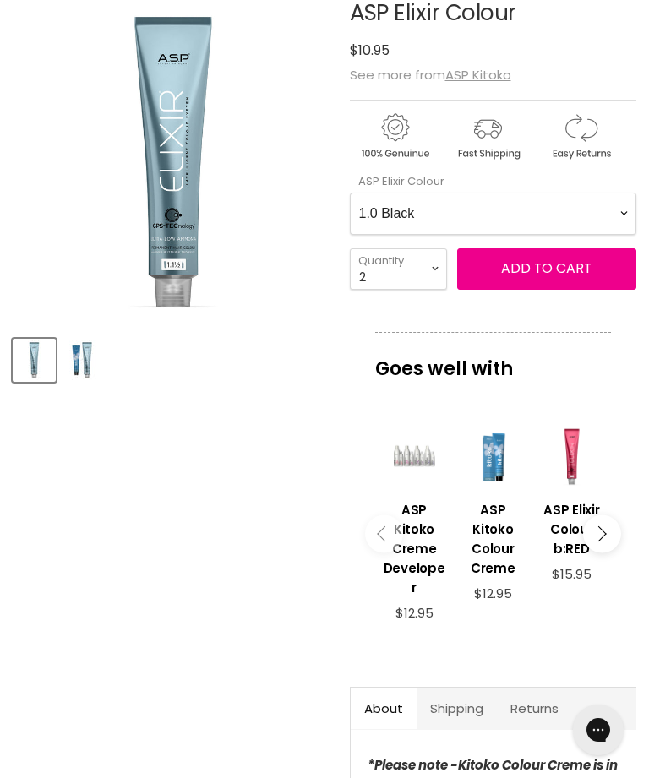
click at [609, 214] on Colour-0-0 "1.0 Black 2.0 Very Dark Brown 3.0 Dark Brown 4.0 Medium Light Brown 5.0 Light B…" at bounding box center [493, 214] width 287 height 42
select Colour-0-0 "7.1 Medium Ash Blonde"
click at [438, 270] on select "1 2 3 4 5 6 7 8 9 10+" at bounding box center [398, 269] width 97 height 41
select select "1"
type input "1"
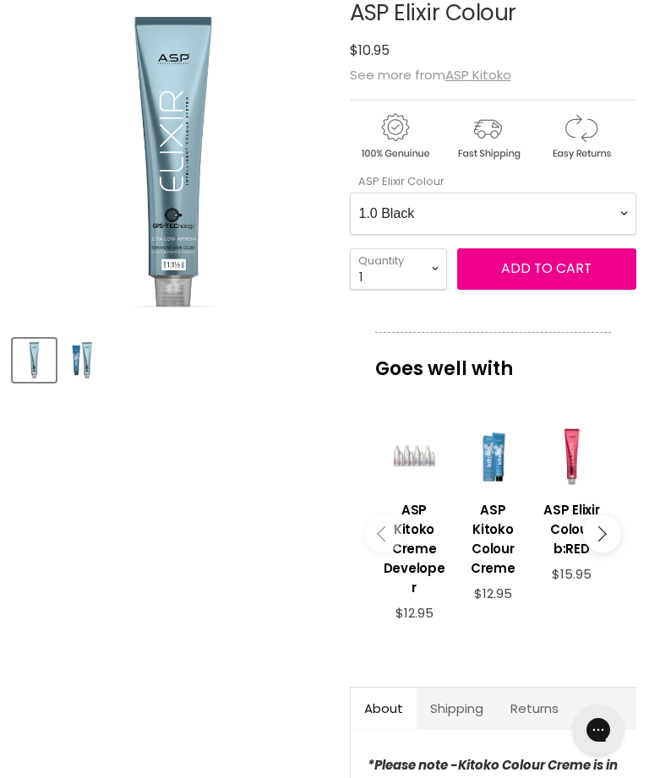
click at [551, 268] on span "Add to cart" at bounding box center [546, 268] width 90 height 19
click at [556, 221] on Colour-0-0 "1.0 Black 2.0 Very Dark Brown 3.0 Dark Brown 4.0 Medium Light Brown 5.0 Light B…" at bounding box center [493, 214] width 287 height 42
click at [573, 210] on Colour-0-0 "1.0 Black 2.0 Very Dark Brown 3.0 Dark Brown 4.0 Medium Light Brown 5.0 Light B…" at bounding box center [493, 214] width 287 height 42
click at [547, 266] on span "Add to cart" at bounding box center [546, 268] width 90 height 19
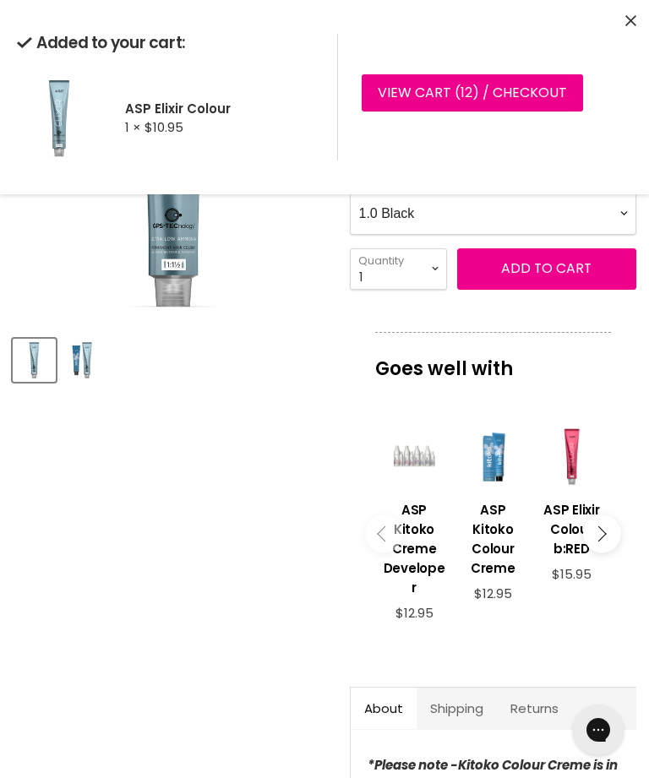
click at [615, 215] on Colour-0-0 "1.0 Black 2.0 Very Dark Brown 3.0 Dark Brown 4.0 Medium Light Brown 5.0 Light B…" at bounding box center [493, 214] width 287 height 42
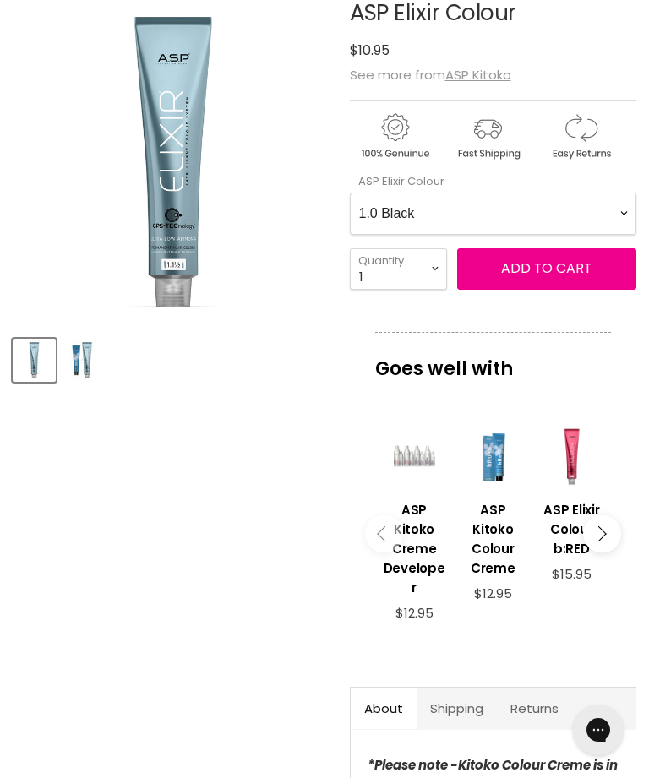
click at [612, 211] on Colour-0-0 "1.0 Black 2.0 Very Dark Brown 3.0 Dark Brown 4.0 Medium Light Brown 5.0 Light B…" at bounding box center [493, 214] width 287 height 42
select Colour-0-0 "8.43 Light Copper Golden Blonde"
click at [555, 266] on span "Add to cart" at bounding box center [546, 268] width 90 height 19
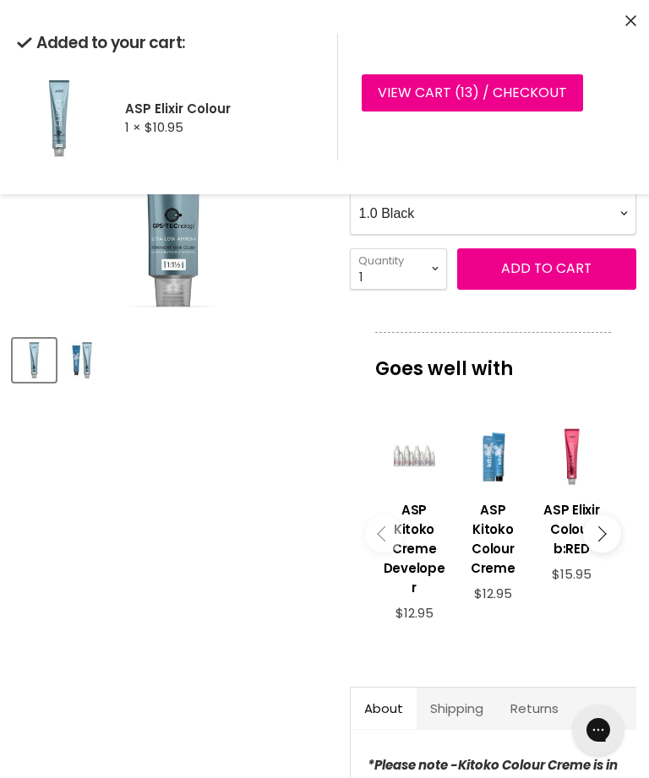
click at [634, 13] on button "Close" at bounding box center [630, 22] width 11 height 18
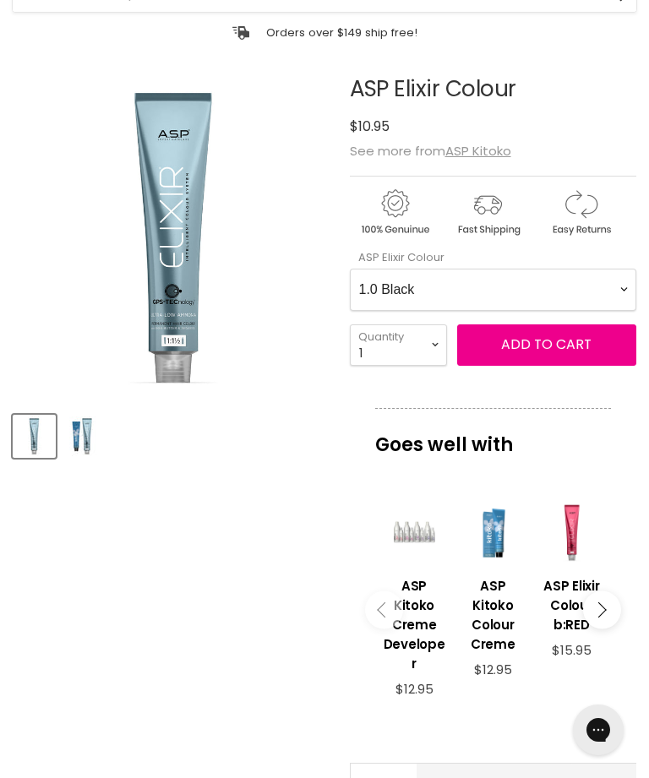
scroll to position [0, 0]
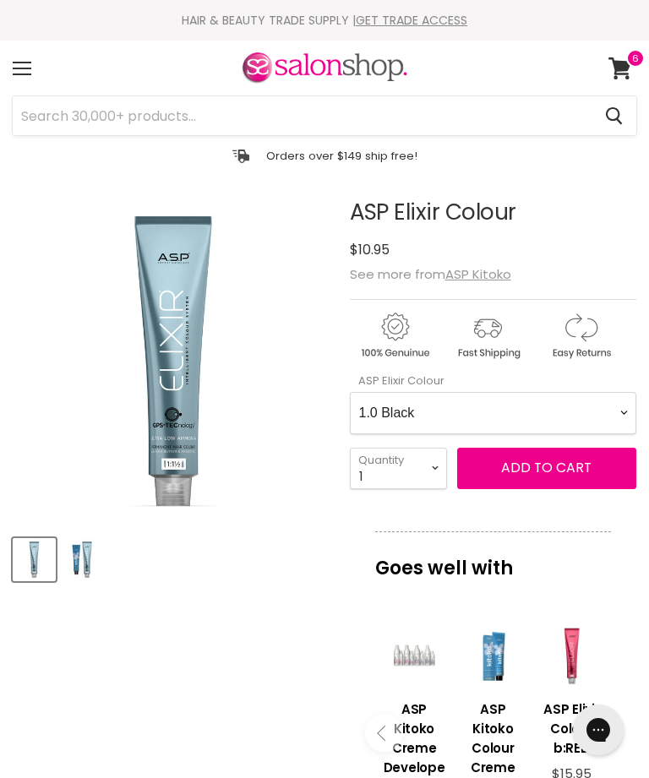
click at [368, 112] on input "Search" at bounding box center [302, 115] width 579 height 39
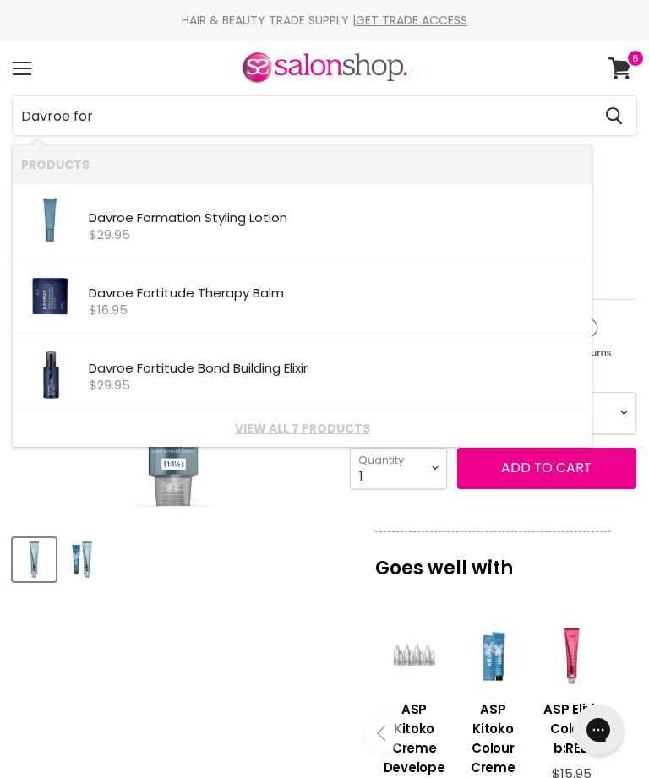
type input "Davroe fort"
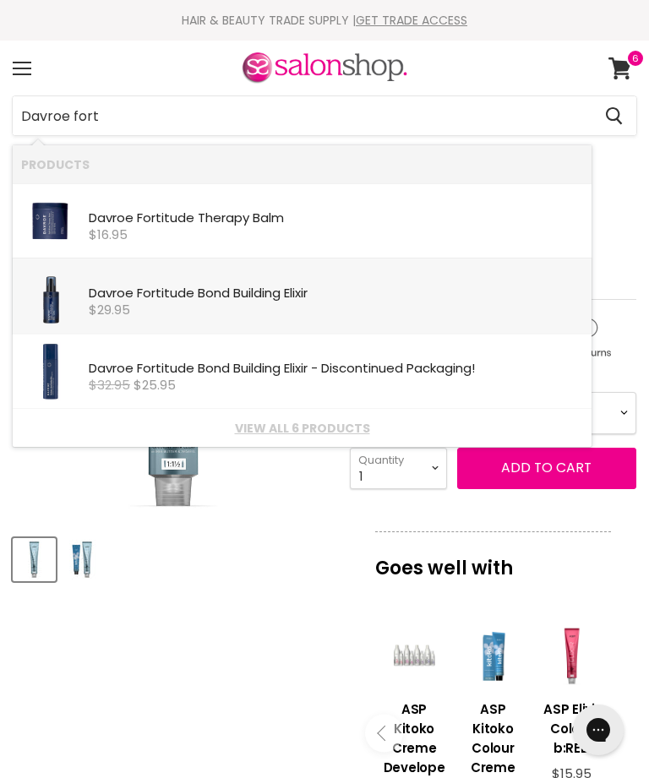
click at [331, 286] on div "Davroe Fort itude Bond Building Elixir Davroe $29.95" at bounding box center [336, 292] width 494 height 50
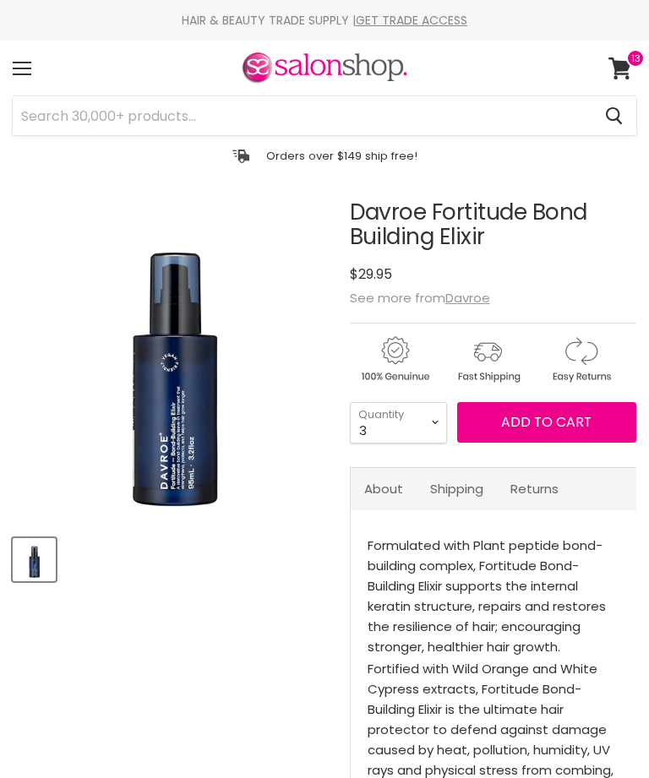
select select "3"
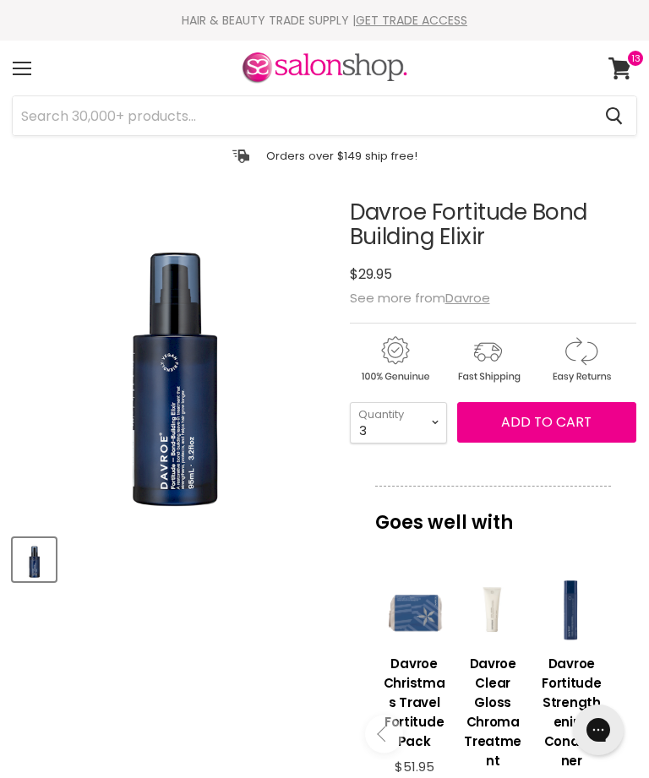
click at [549, 422] on span "Add to cart" at bounding box center [546, 421] width 90 height 19
click at [538, 426] on span "Add to cart" at bounding box center [546, 421] width 90 height 19
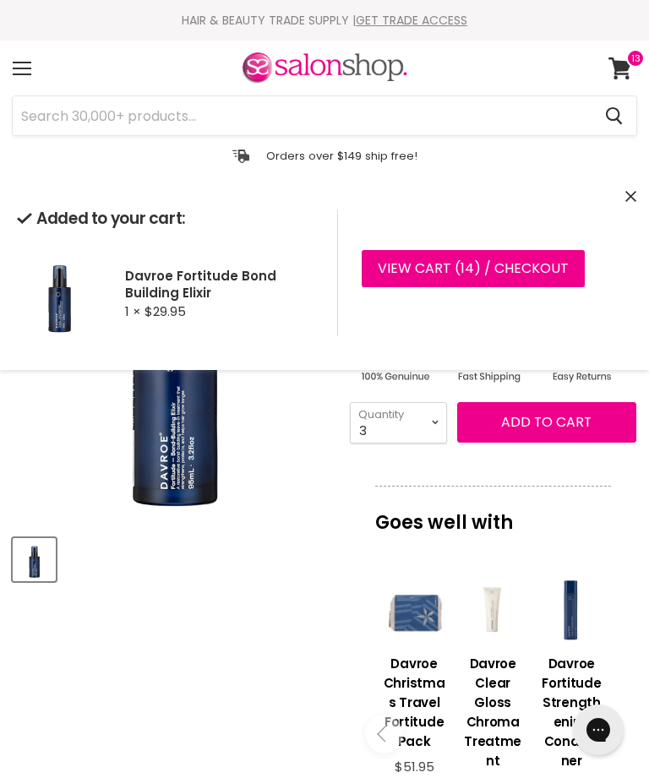
click at [635, 199] on icon "Close" at bounding box center [630, 196] width 11 height 11
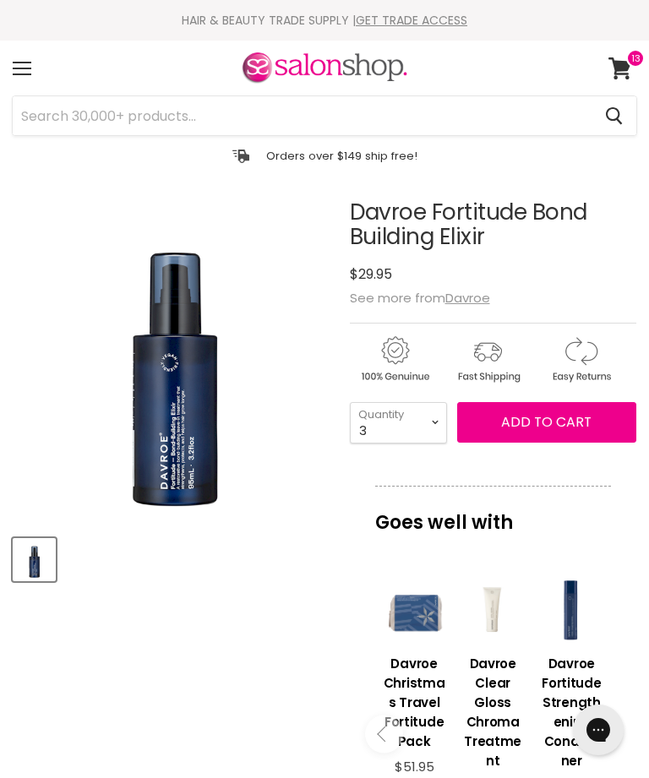
scroll to position [199, 0]
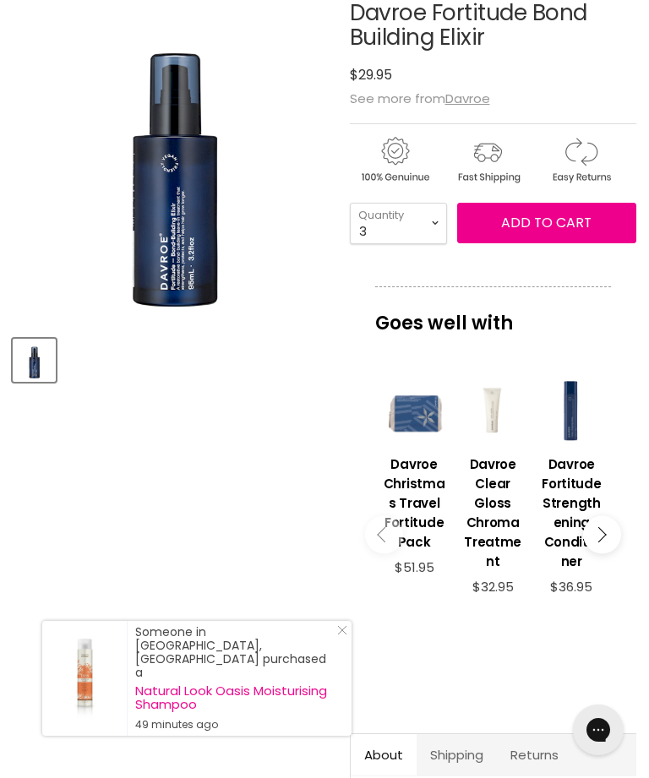
click at [578, 423] on div "Main content" at bounding box center [572, 411] width 62 height 62
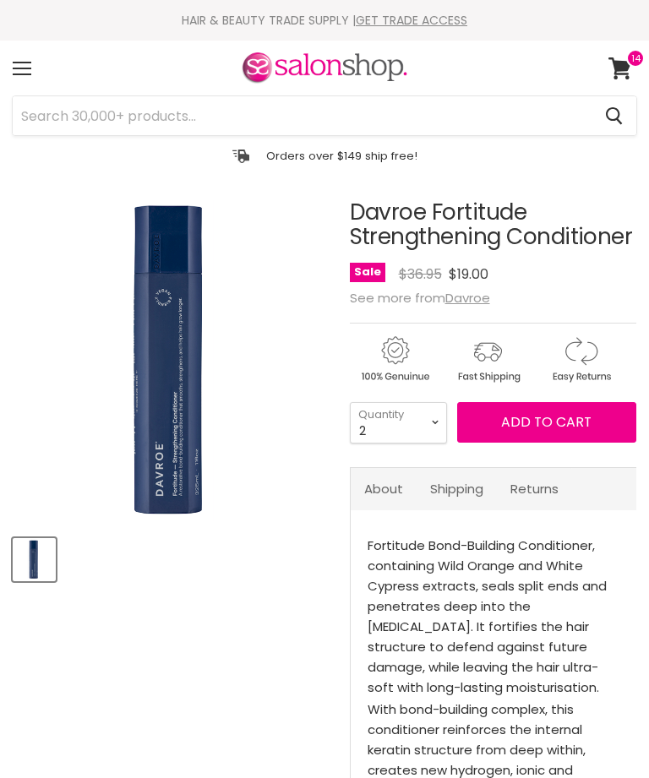
select select "2"
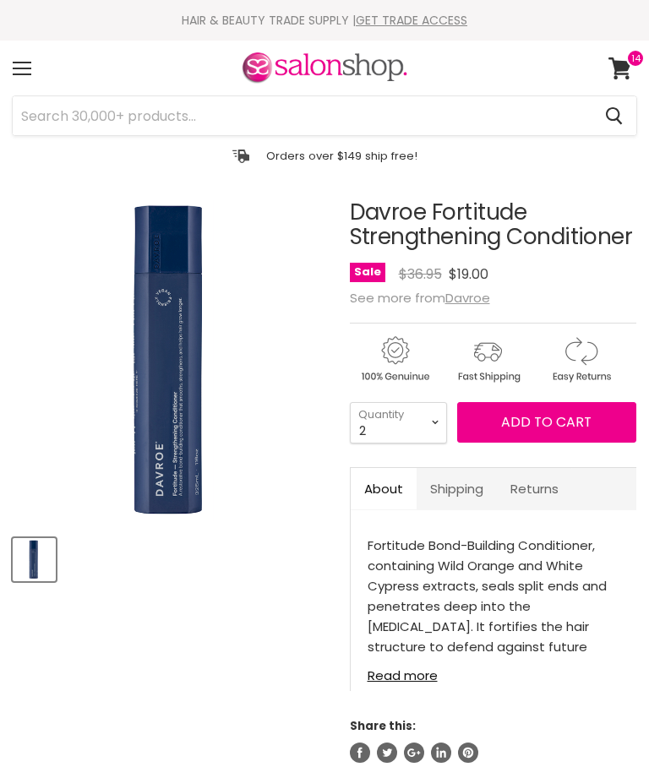
click at [539, 418] on span "Add to cart" at bounding box center [546, 421] width 90 height 19
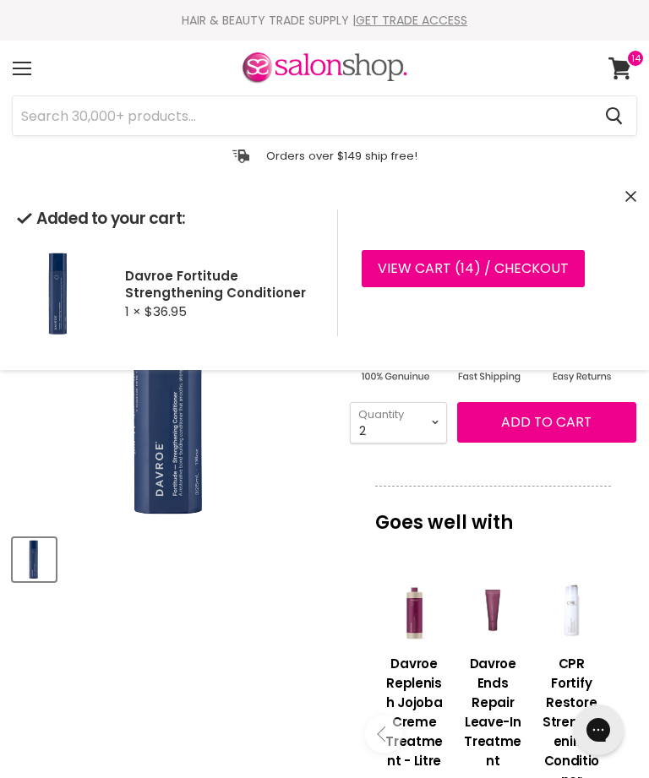
click at [631, 193] on icon "Close" at bounding box center [630, 196] width 11 height 11
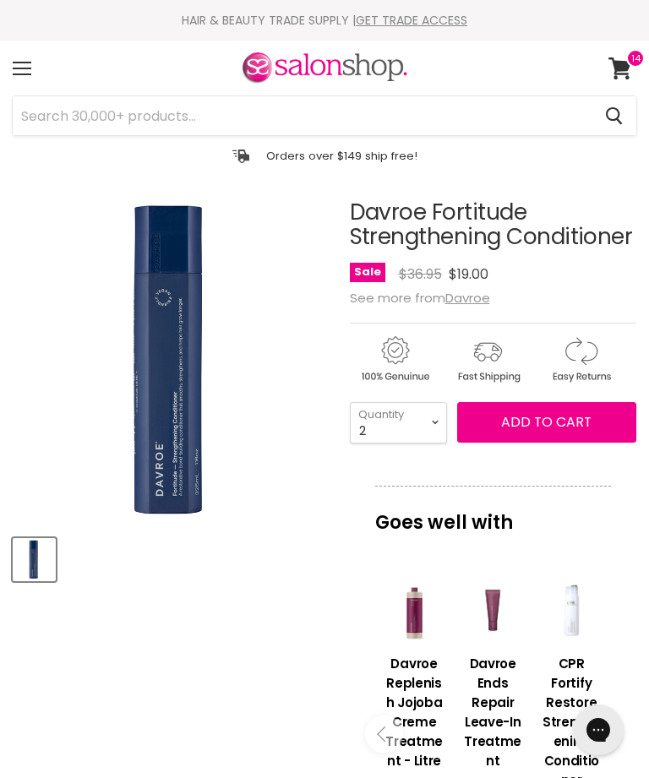
scroll to position [199, 0]
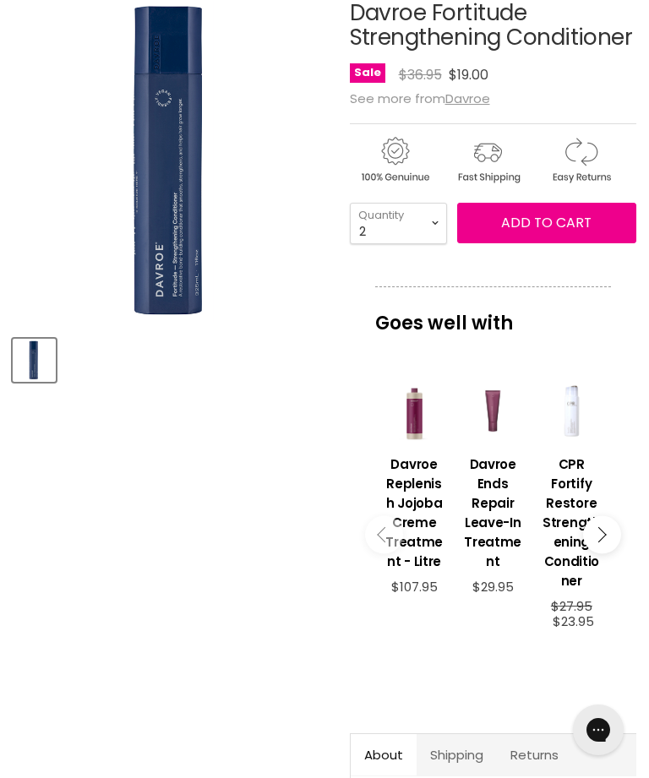
click at [481, 101] on u "Davroe" at bounding box center [467, 99] width 45 height 18
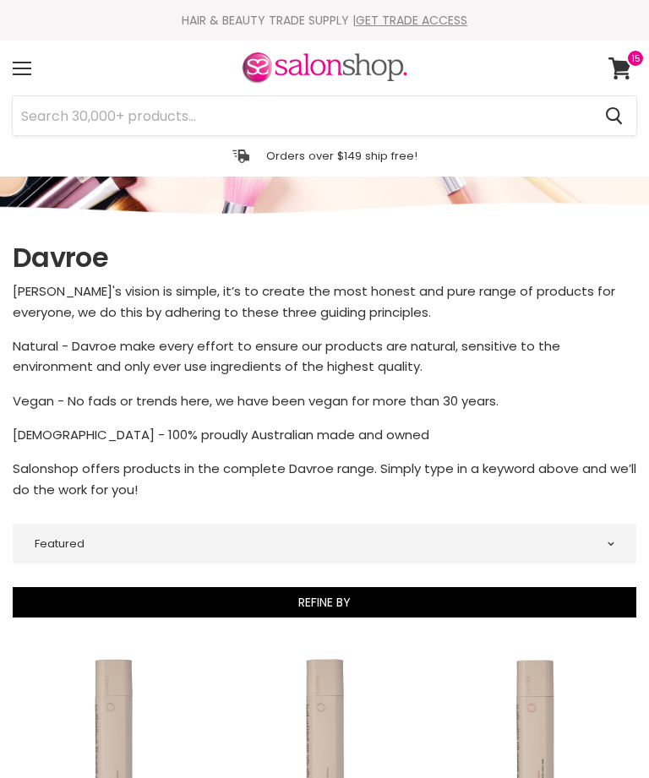
select select "manual"
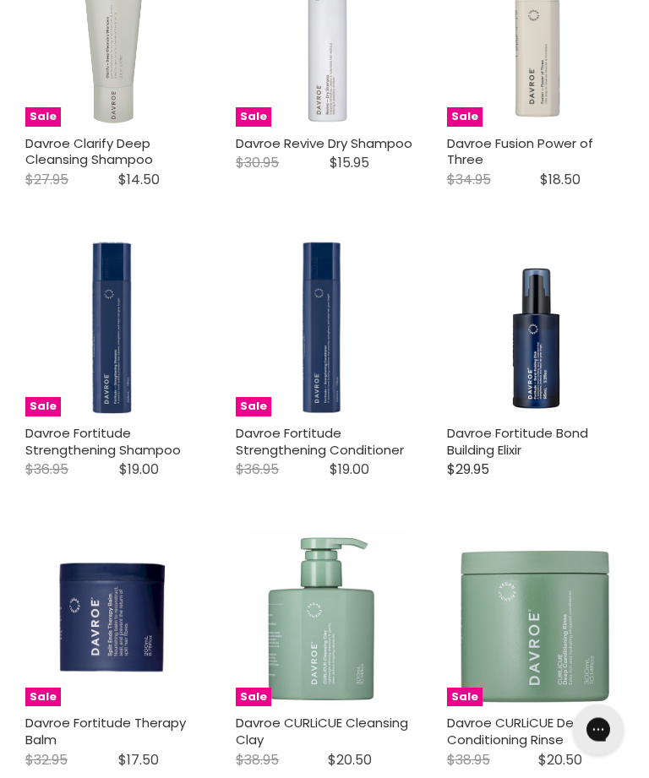
scroll to position [2446, 0]
click at [115, 424] on link "Davroe Fortitude Strengthening Shampoo" at bounding box center [103, 441] width 156 height 35
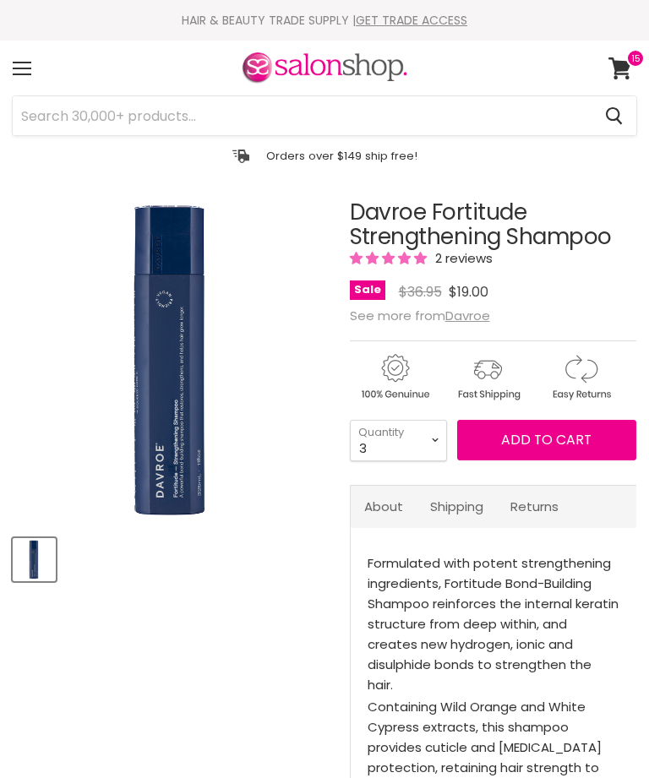
select select "3"
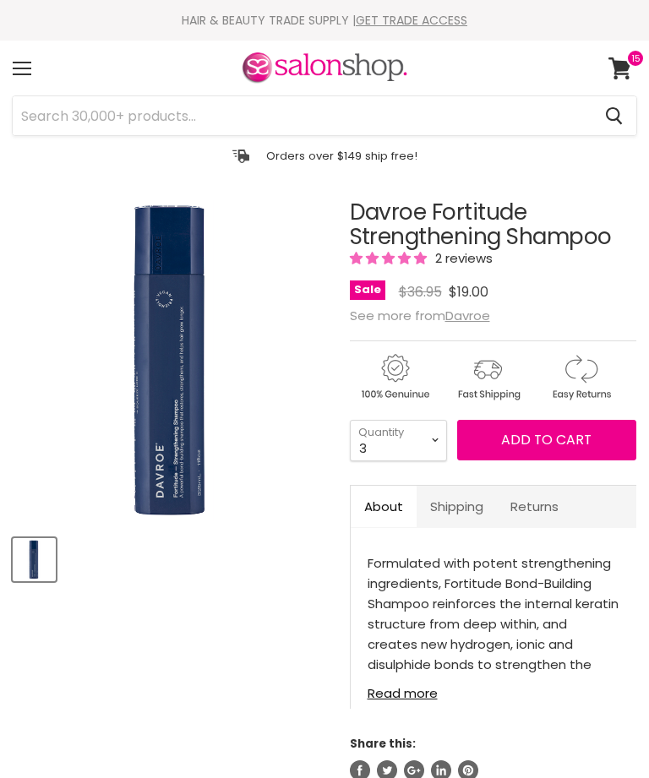
click at [543, 433] on span "Add to cart" at bounding box center [546, 439] width 90 height 19
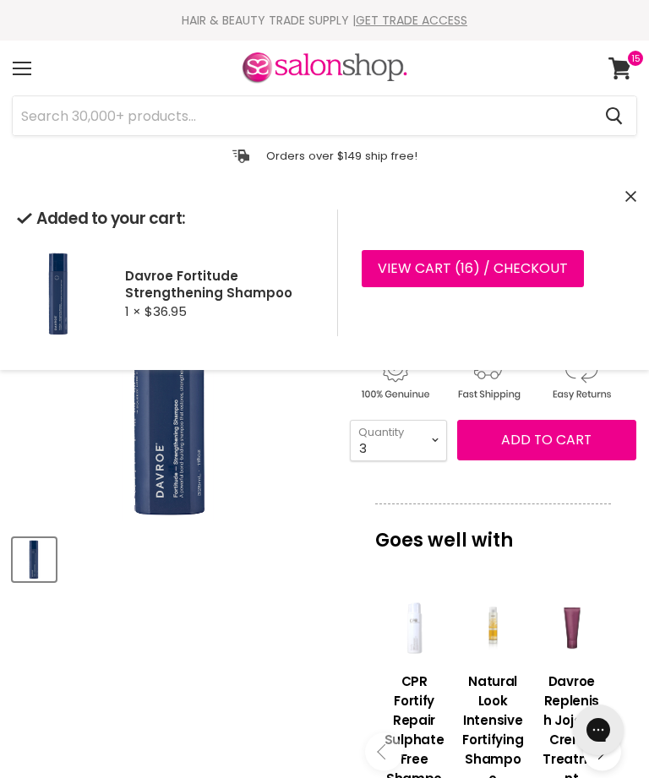
click at [634, 194] on icon "Close" at bounding box center [630, 196] width 11 height 11
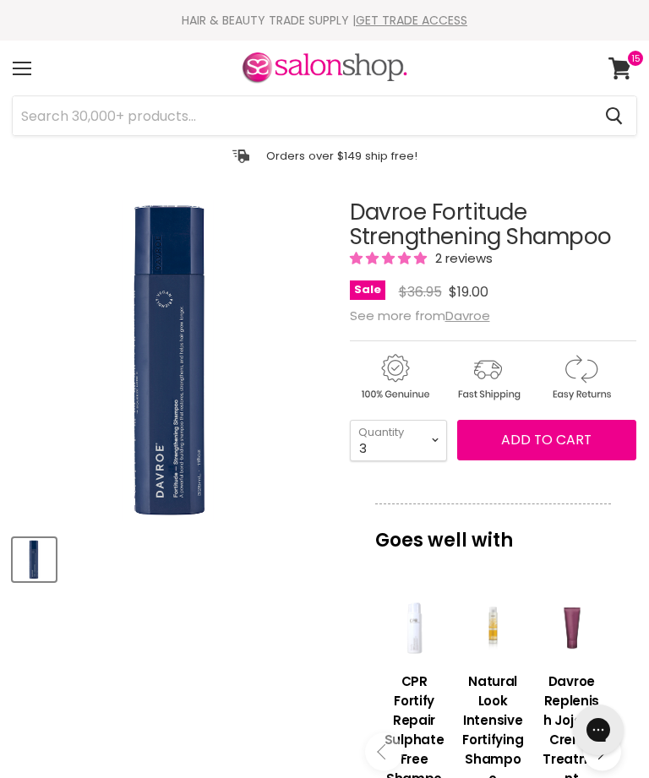
click at [476, 316] on u "Davroe" at bounding box center [467, 316] width 45 height 18
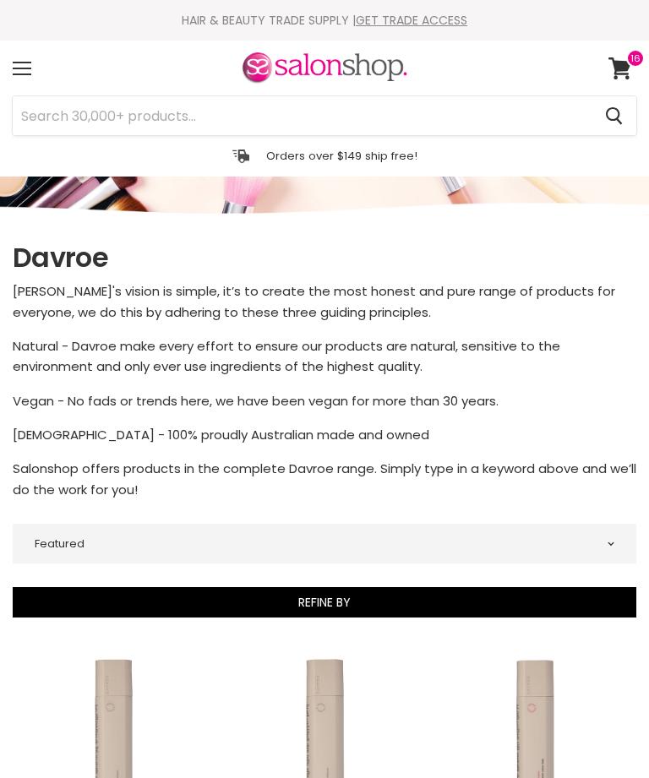
select select "manual"
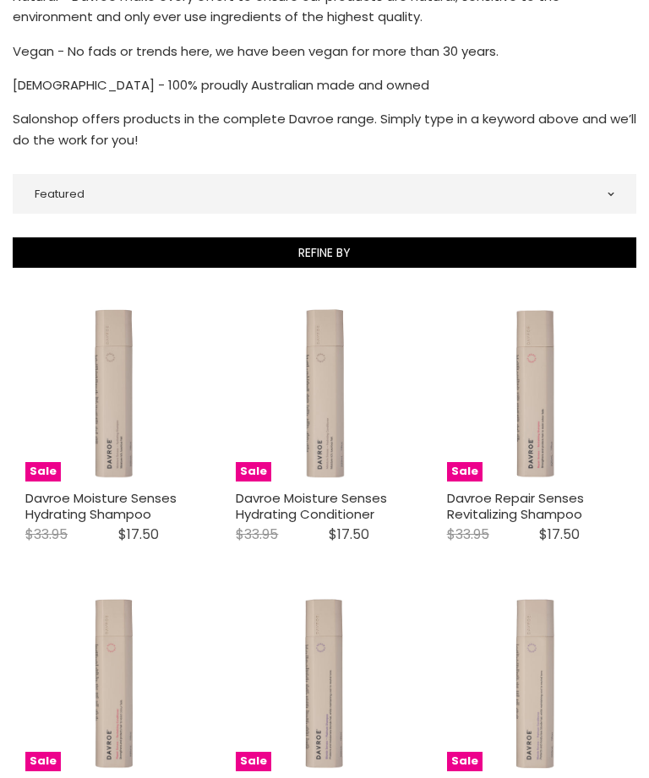
click at [135, 476] on img "Main content" at bounding box center [113, 392] width 177 height 177
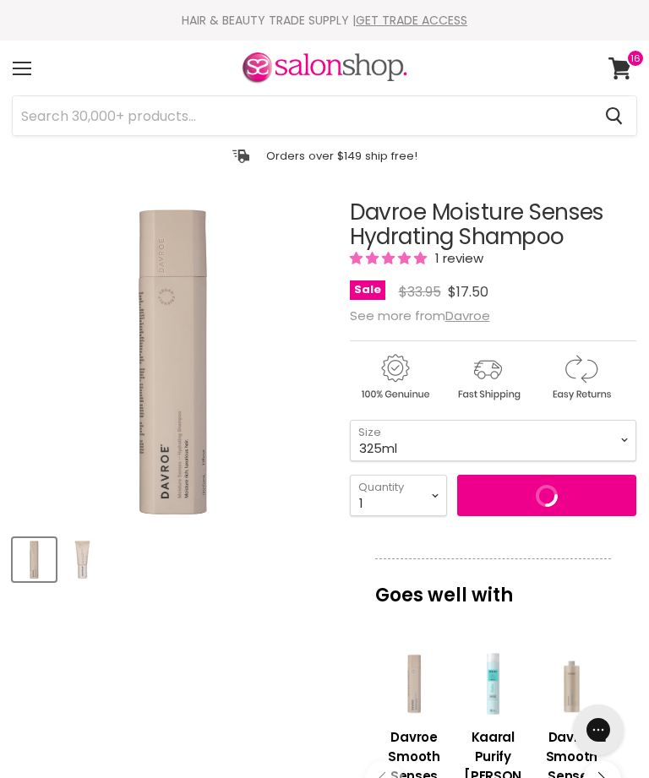
click at [531, 491] on span "Add to cart" at bounding box center [546, 494] width 90 height 19
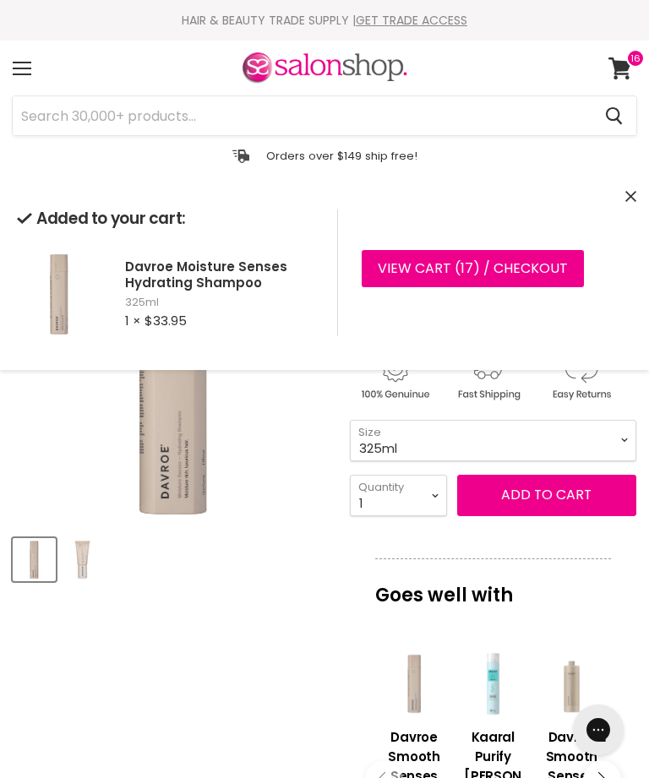
click at [631, 193] on icon "Close" at bounding box center [630, 196] width 11 height 11
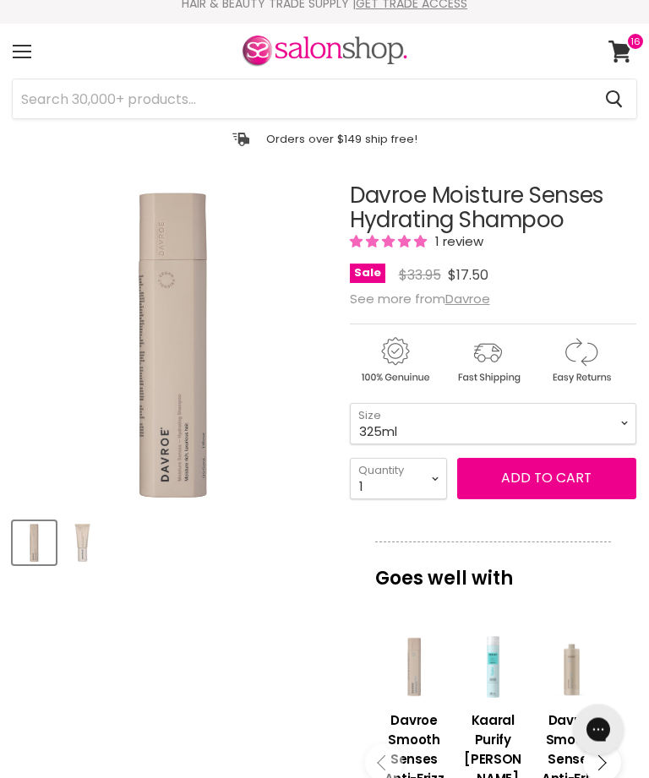
scroll to position [12, 0]
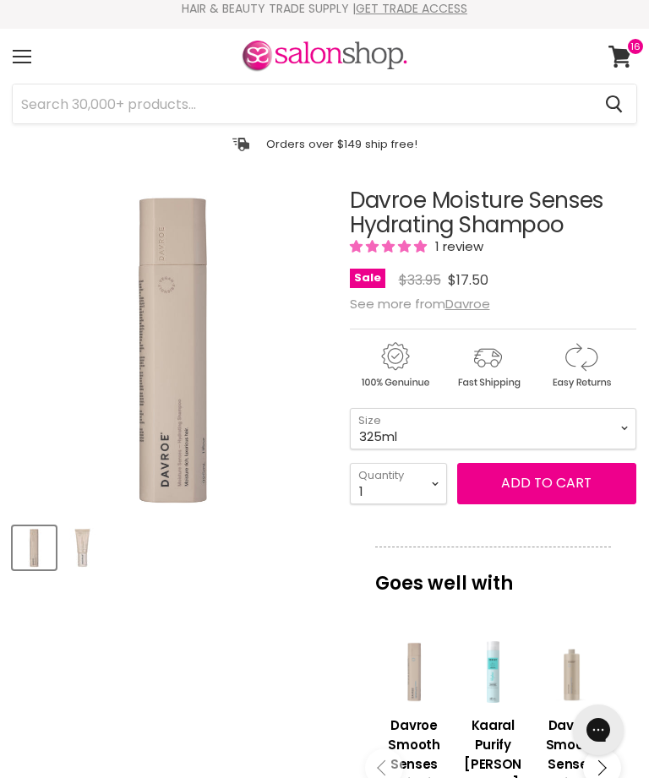
click at [478, 303] on u "Davroe" at bounding box center [467, 304] width 45 height 18
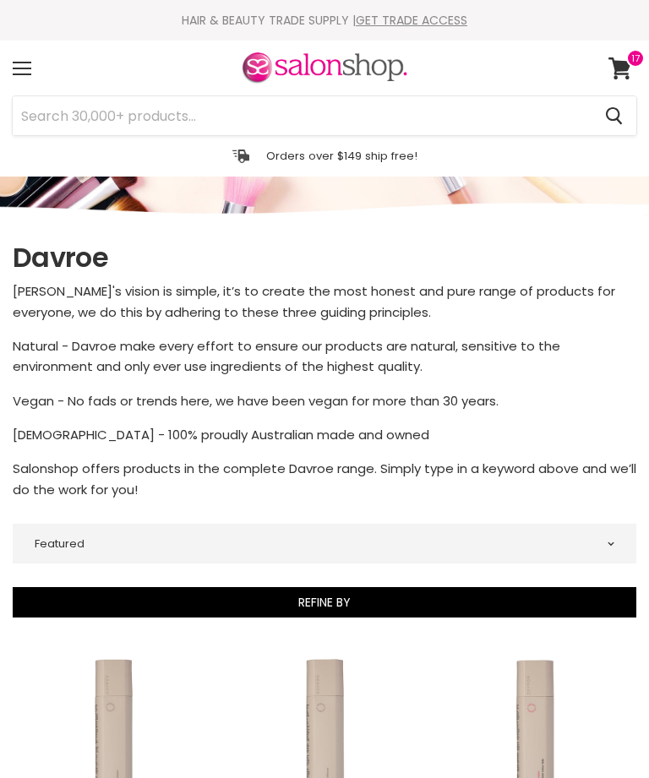
select select "manual"
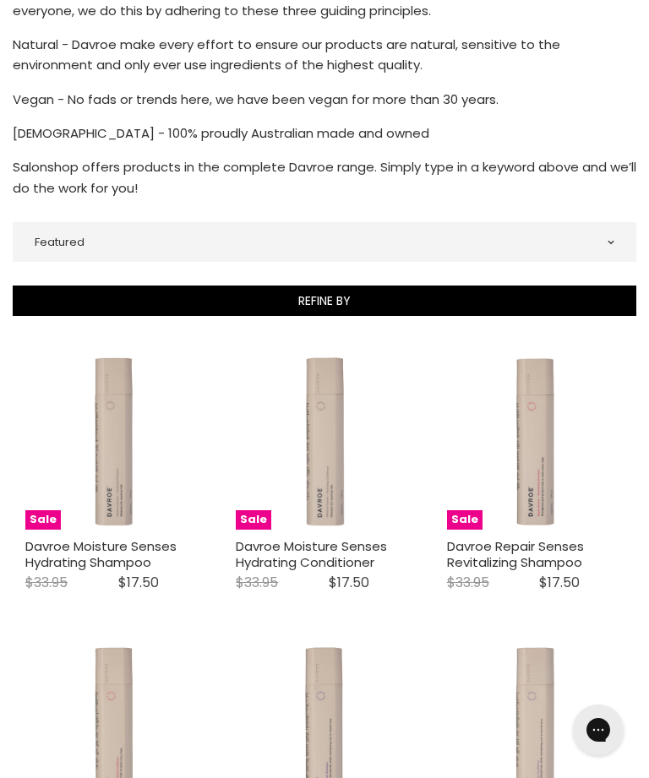
click at [346, 549] on link "Davroe Moisture Senses Hydrating Conditioner" at bounding box center [311, 555] width 151 height 35
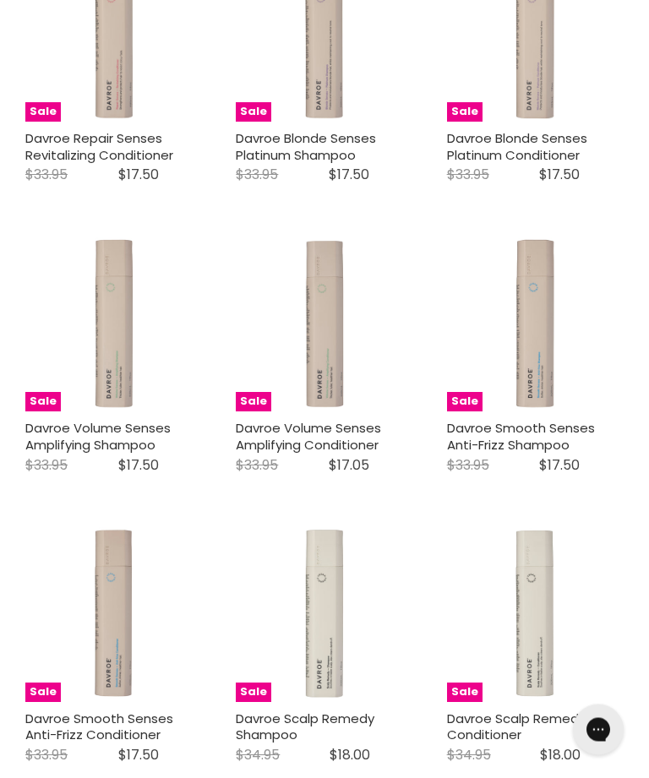
scroll to position [1000, 0]
click at [118, 617] on img "Main content" at bounding box center [113, 613] width 177 height 177
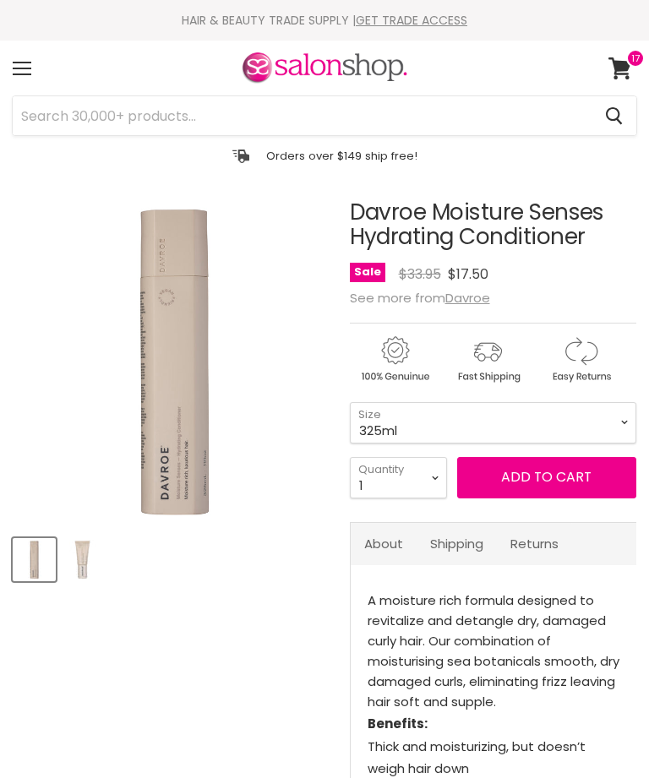
click at [538, 470] on span "Add to cart" at bounding box center [546, 476] width 90 height 19
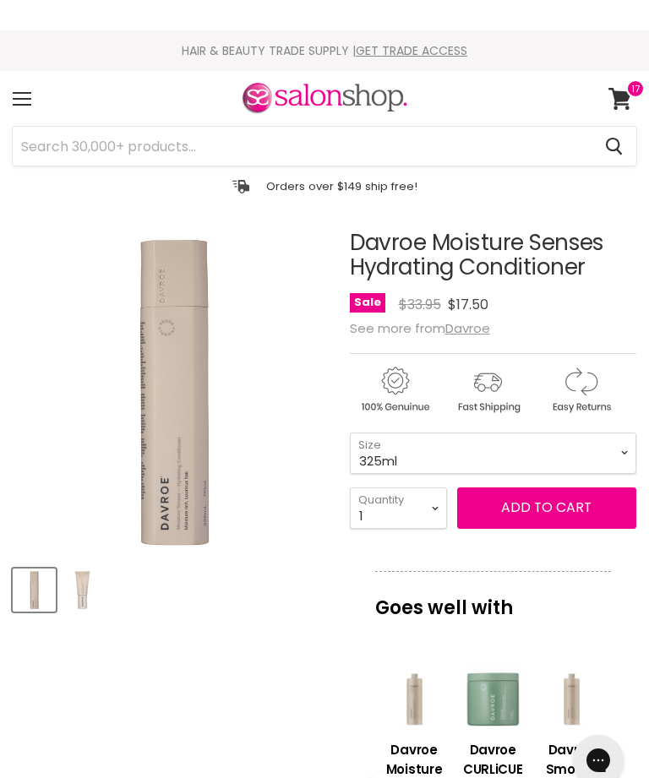
scroll to position [199, 0]
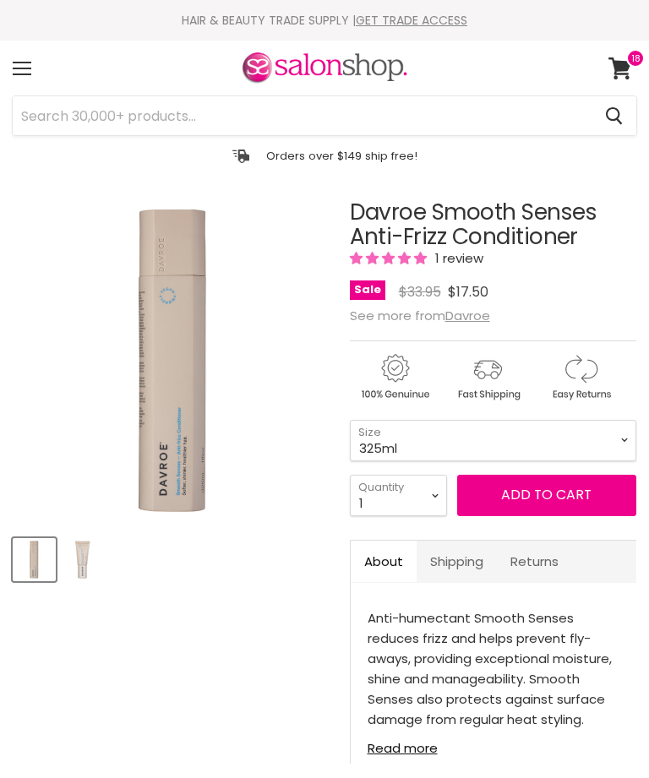
click at [553, 496] on span "Add to cart" at bounding box center [546, 494] width 90 height 19
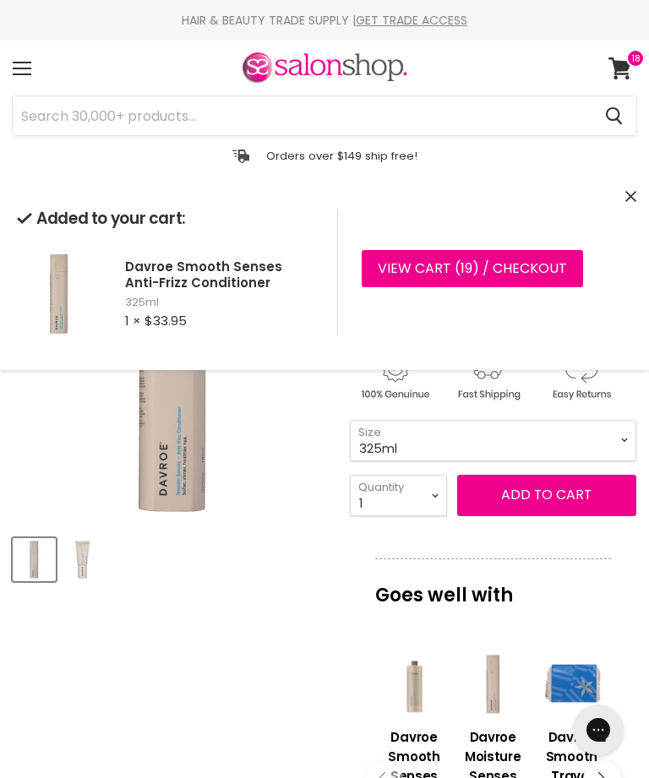
click at [634, 199] on icon "Close" at bounding box center [630, 196] width 11 height 11
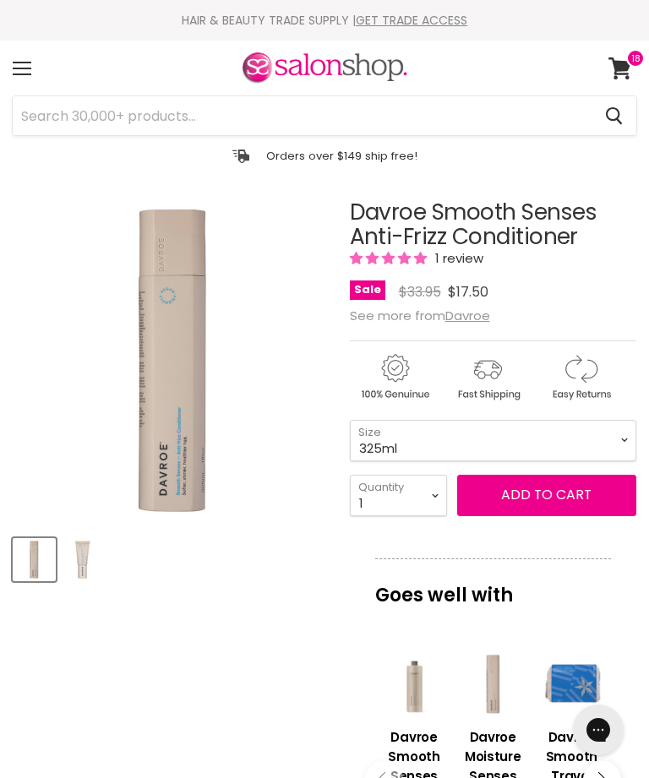
scroll to position [199, 0]
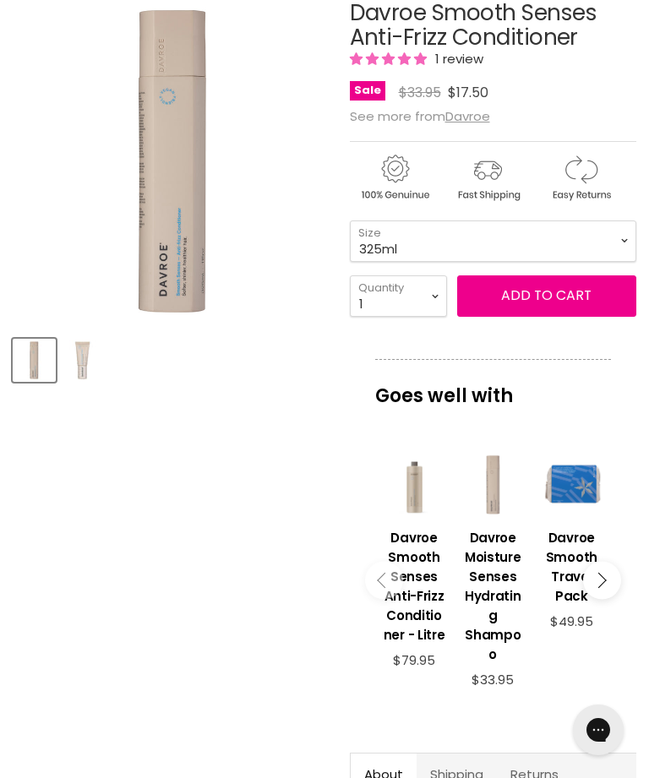
click at [476, 114] on u "Davroe" at bounding box center [467, 116] width 45 height 18
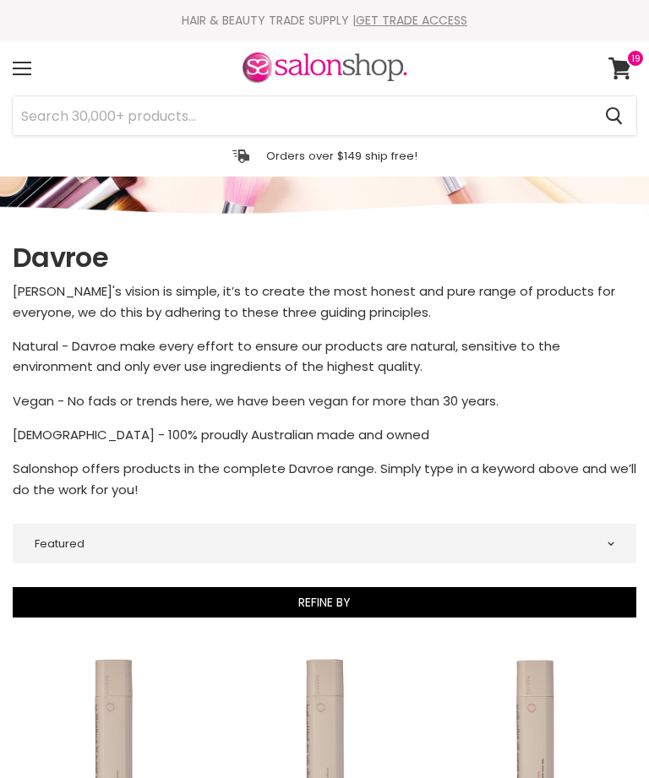
select select "manual"
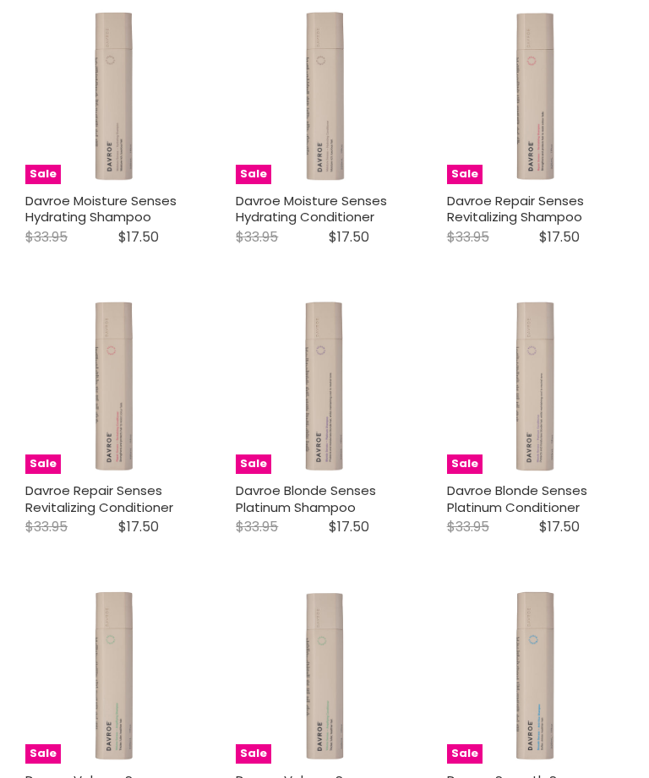
click at [332, 487] on link "Davroe Blonde Senses Platinum Shampoo" at bounding box center [306, 499] width 140 height 35
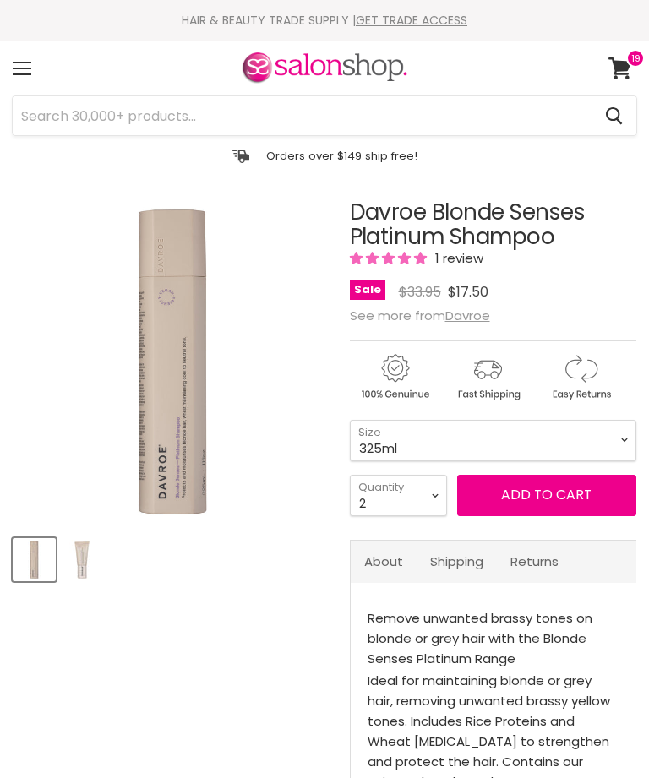
select select "2"
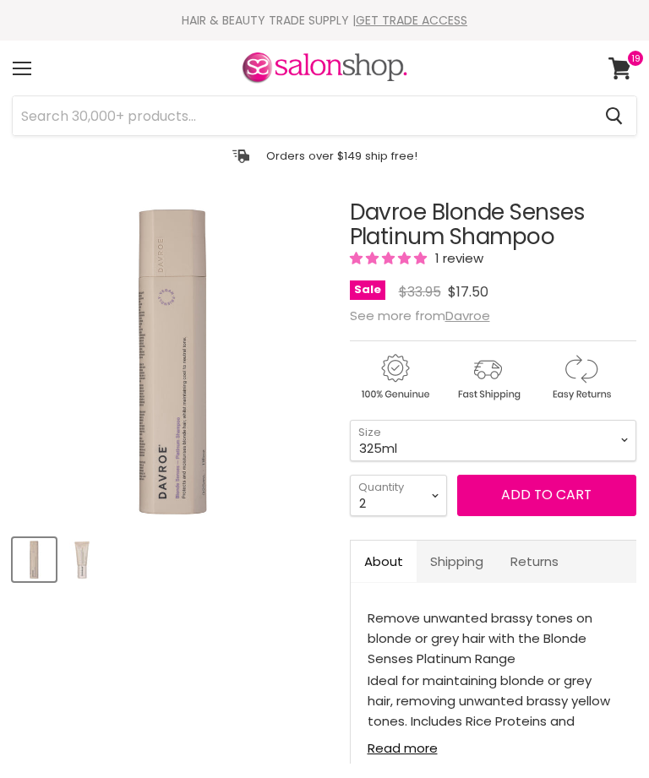
click at [549, 495] on span "Add to cart" at bounding box center [546, 494] width 90 height 19
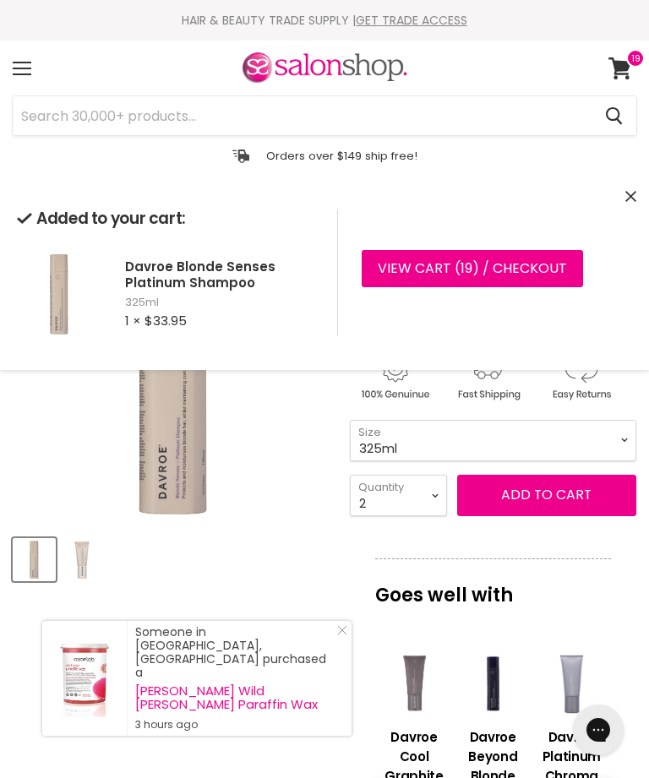
click at [640, 188] on div "Added to your cart: Davroe Blonde Senses Platinum Shampoo 325ml 1 × $33.95 View…" at bounding box center [324, 273] width 649 height 194
click at [634, 190] on button "Close" at bounding box center [630, 197] width 11 height 18
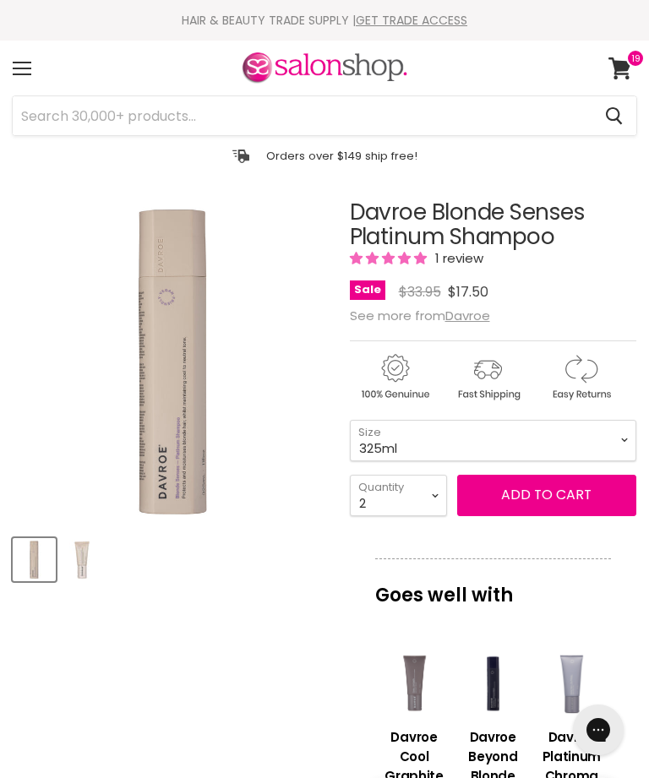
click at [478, 322] on u "Davroe" at bounding box center [467, 316] width 45 height 18
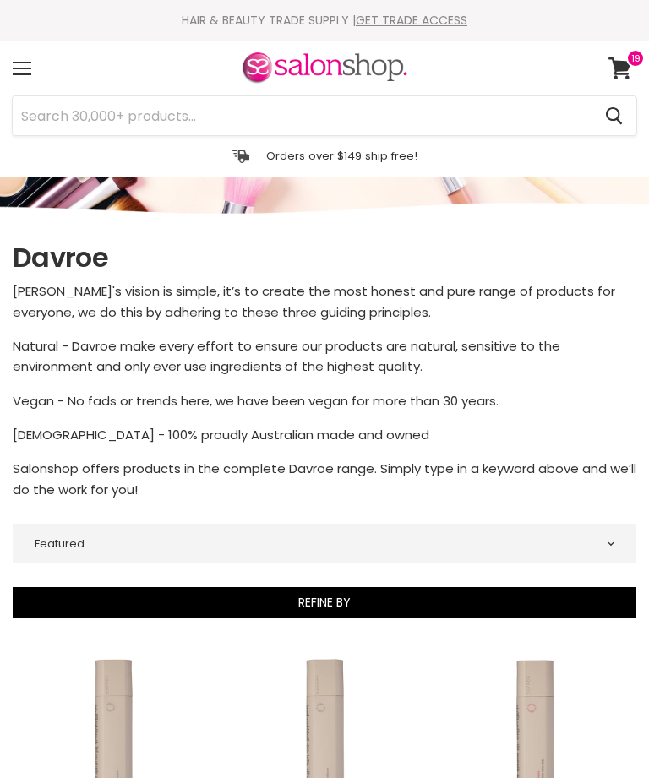
select select "manual"
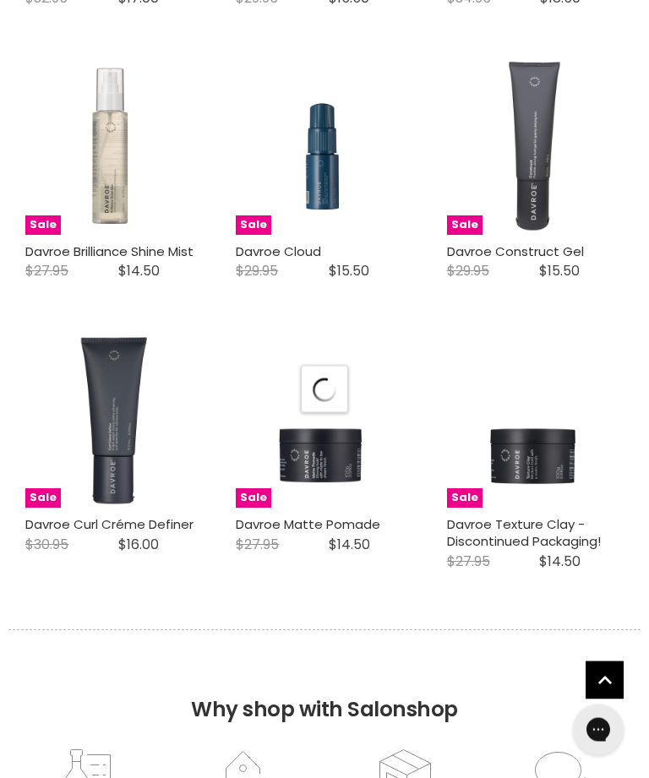
scroll to position [4944, 0]
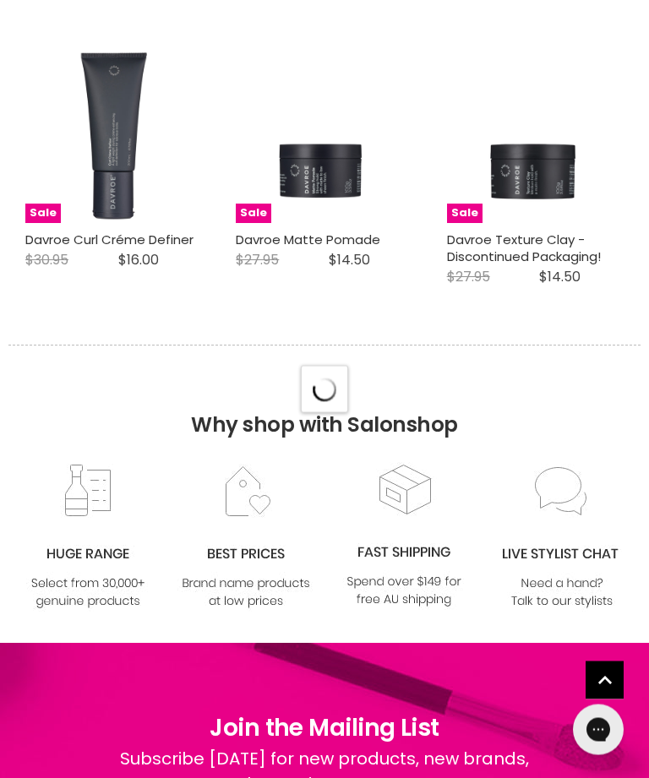
select select "manual"
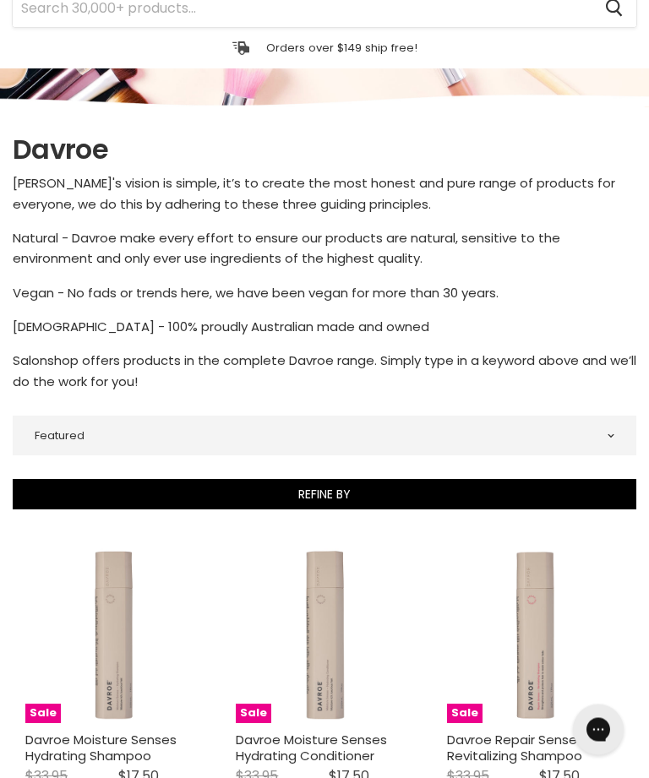
scroll to position [0, 0]
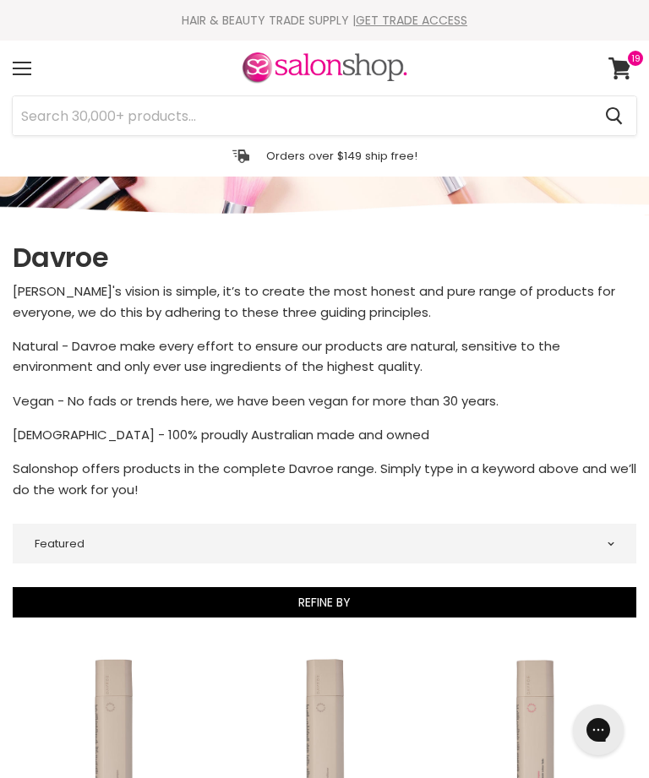
click at [342, 106] on input "Search" at bounding box center [302, 115] width 579 height 39
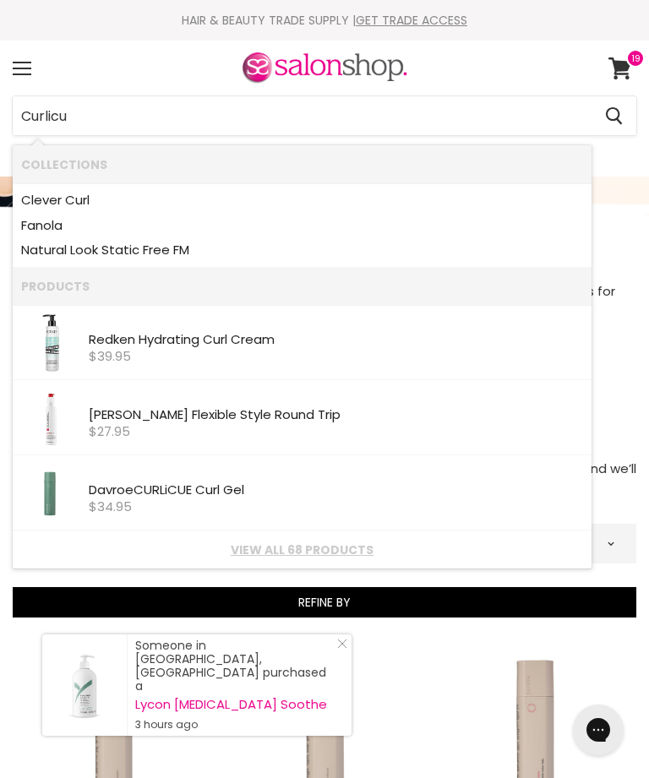
type input "Curlicue"
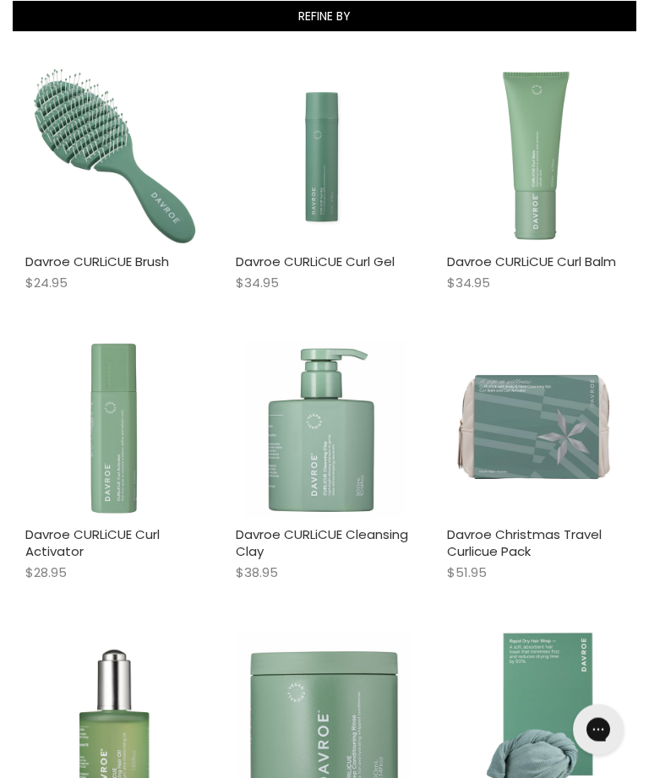
scroll to position [359, 0]
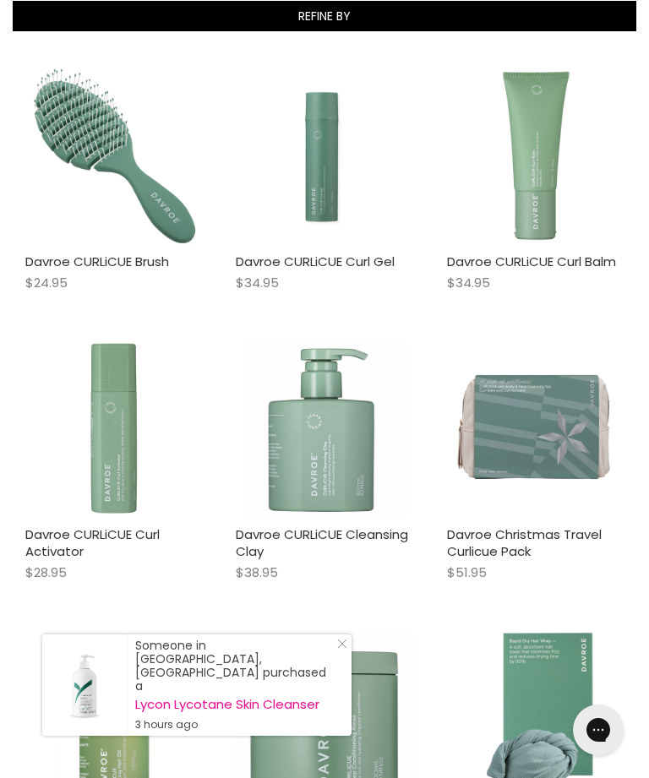
click at [343, 648] on line "Close Icon" at bounding box center [342, 644] width 8 height 8
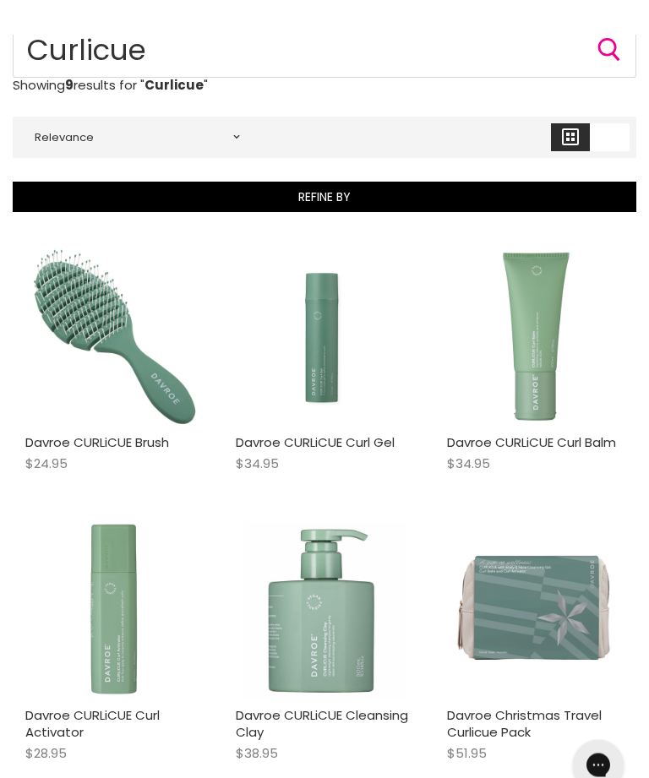
scroll to position [178, 0]
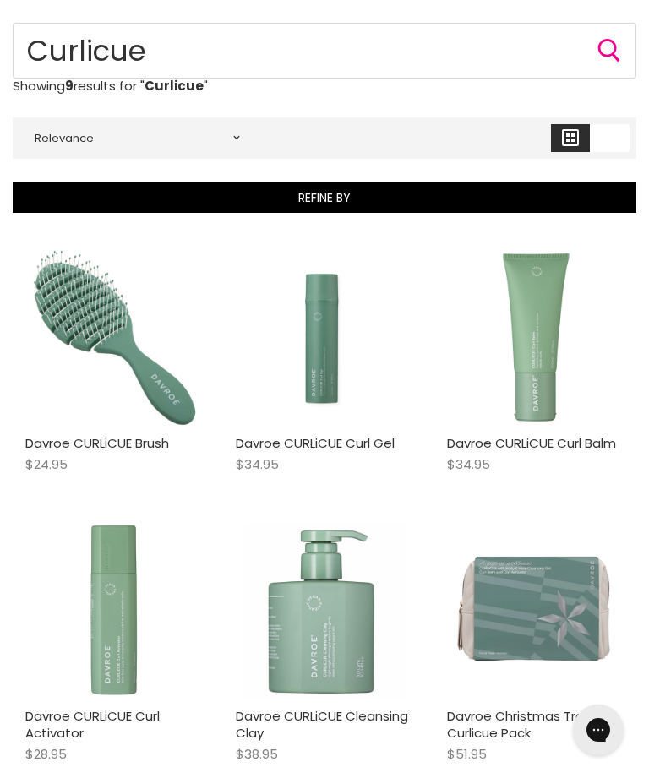
click at [346, 639] on img "Main content" at bounding box center [324, 611] width 177 height 177
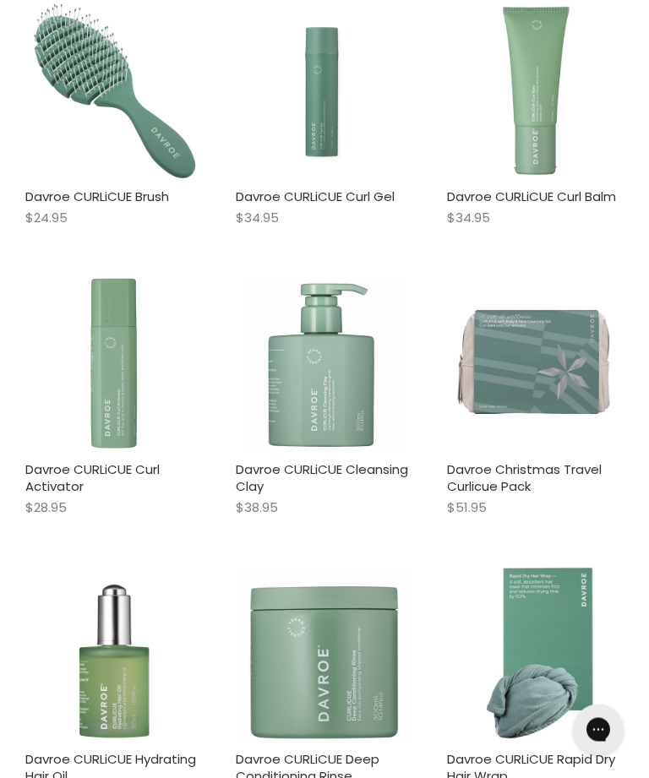
scroll to position [427, 0]
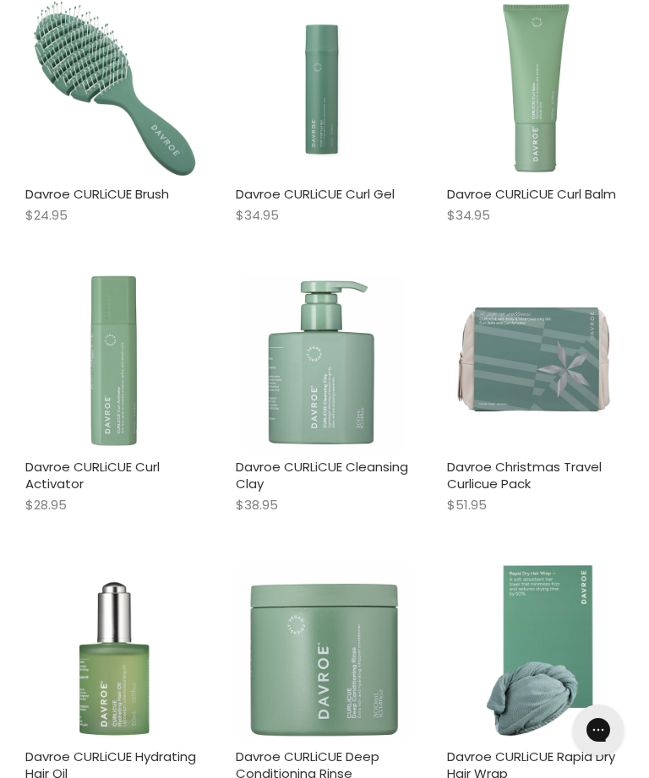
click at [346, 693] on img "Main content" at bounding box center [324, 652] width 177 height 177
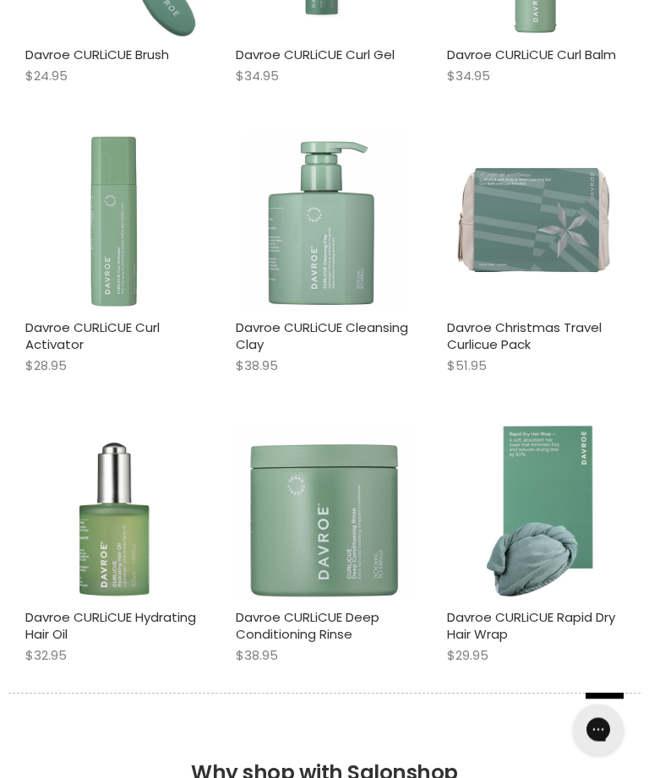
scroll to position [566, 0]
click at [143, 609] on link "Davroe CURLiCUE Hydrating Hair Oil" at bounding box center [110, 626] width 171 height 35
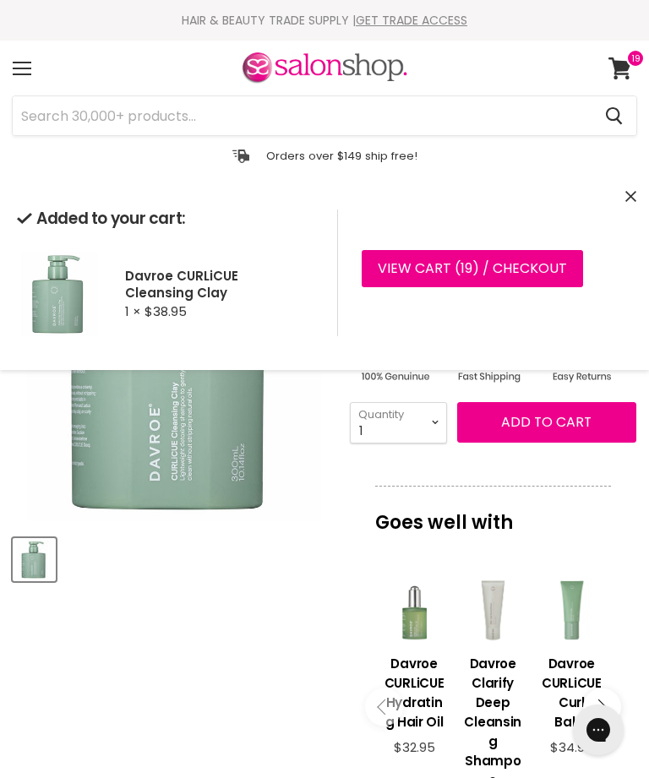
click at [632, 182] on div "Added to your cart: Davroe CURLiCUE Cleansing Clay 1 × $38.95 View cart ( 19 ) …" at bounding box center [324, 273] width 649 height 194
click at [634, 197] on icon "Close" at bounding box center [630, 196] width 11 height 11
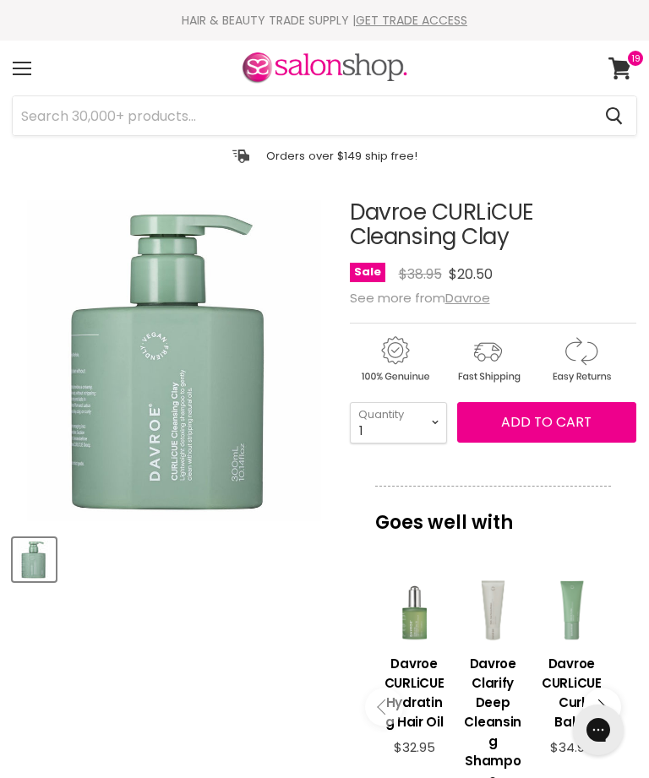
scroll to position [199, 0]
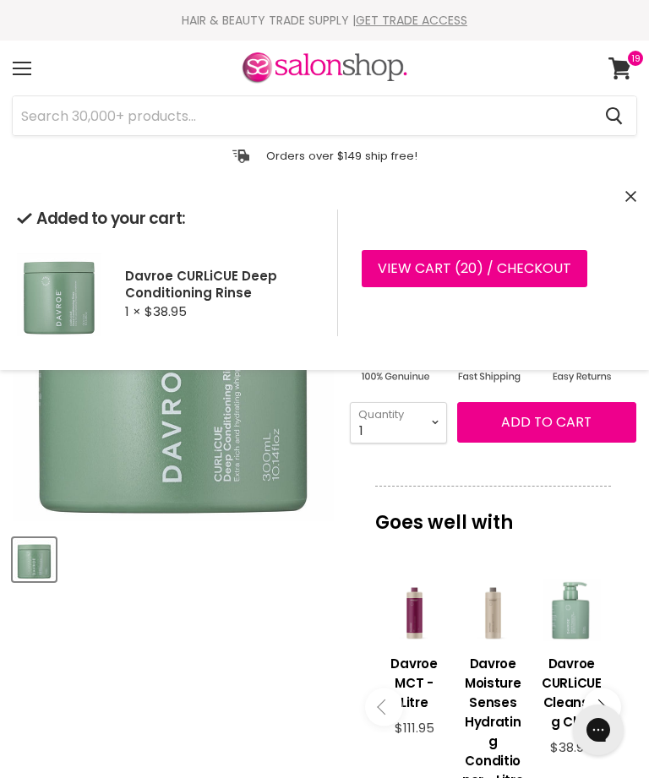
click at [635, 196] on icon "Close" at bounding box center [630, 196] width 11 height 11
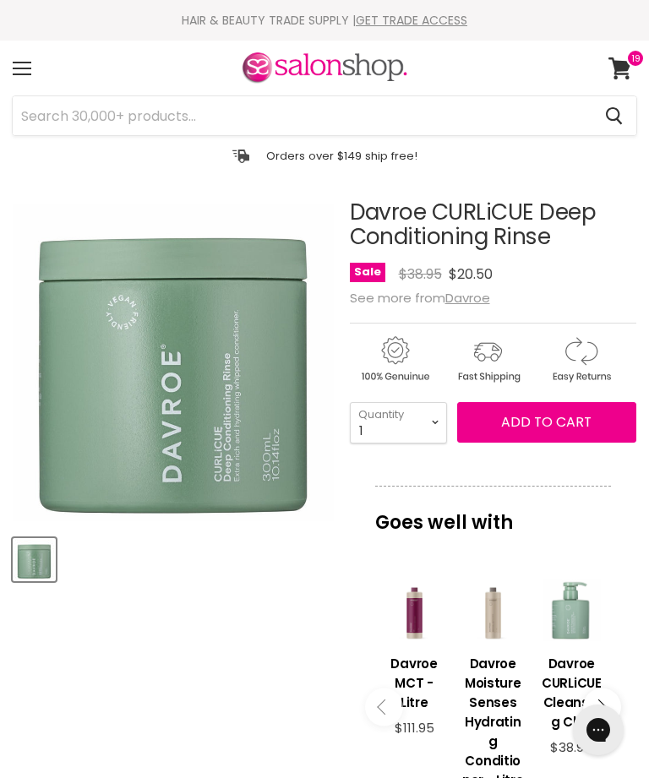
scroll to position [199, 0]
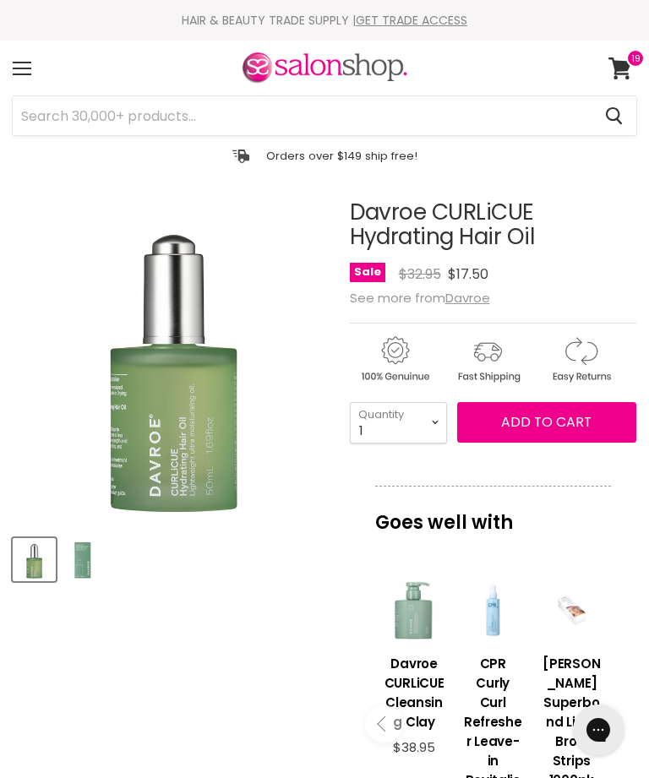
click at [625, 68] on icon at bounding box center [620, 68] width 23 height 22
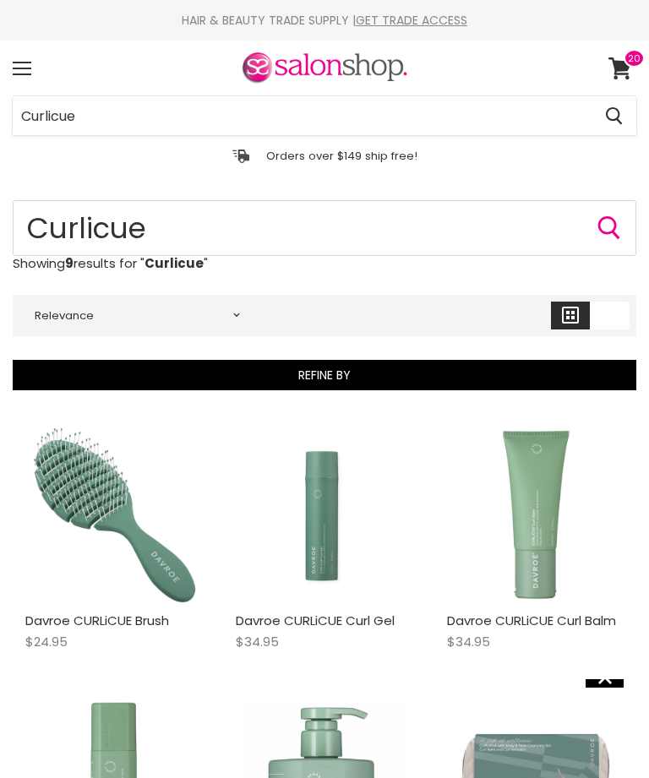
scroll to position [423, 0]
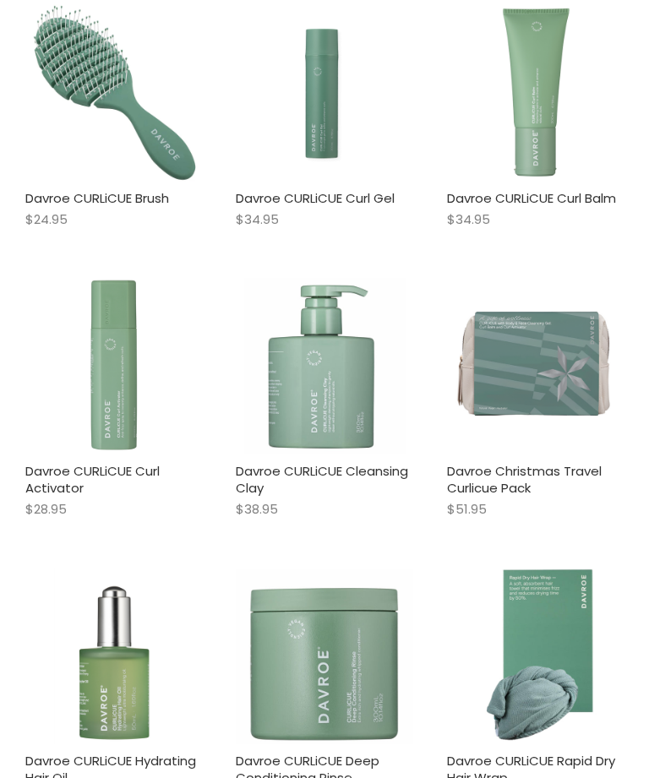
click at [384, 462] on link "Davroe CURLiCUE Cleansing Clay" at bounding box center [322, 479] width 172 height 35
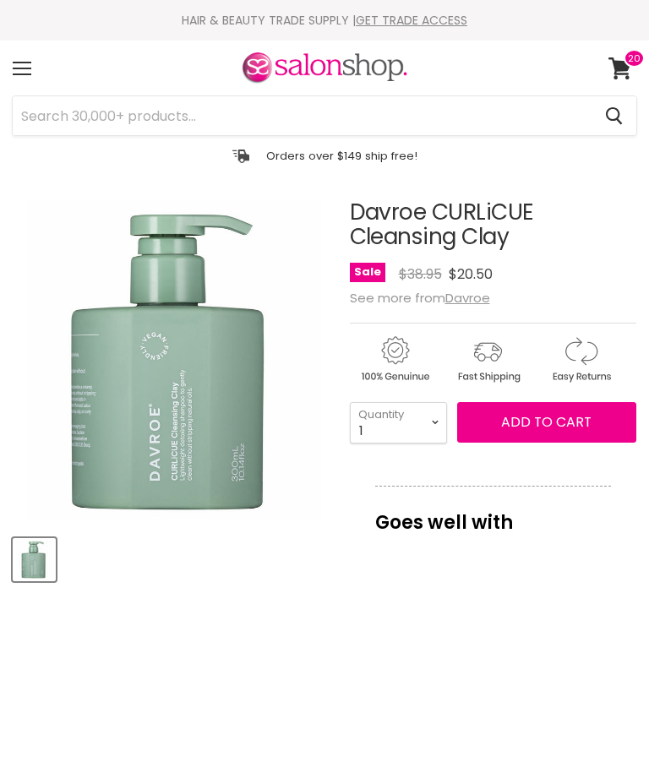
click at [542, 409] on button "Add to cart" at bounding box center [546, 422] width 179 height 41
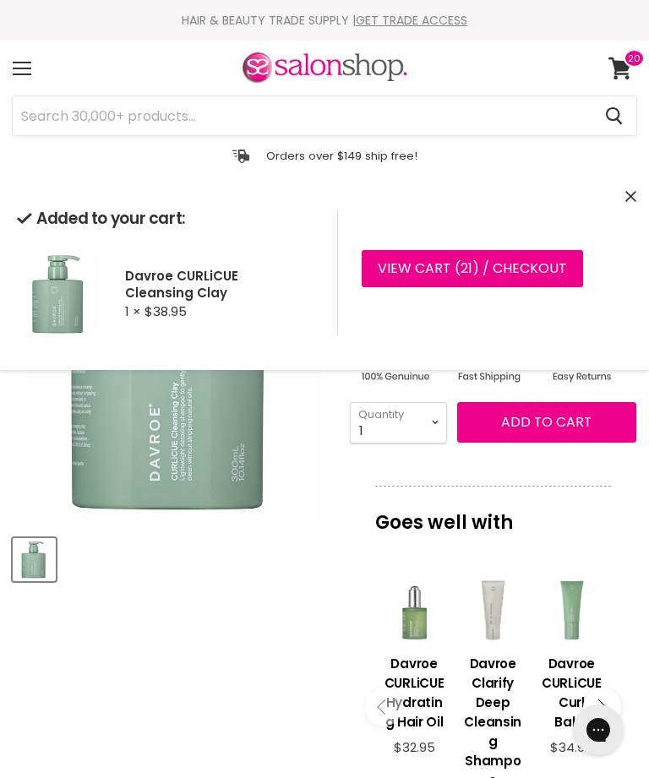
click at [634, 197] on icon "Close" at bounding box center [630, 196] width 11 height 11
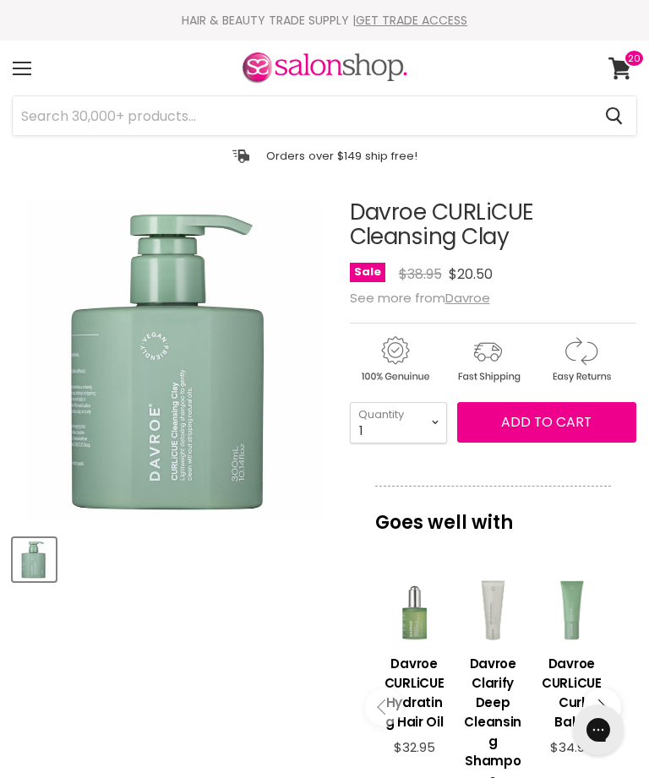
scroll to position [199, 0]
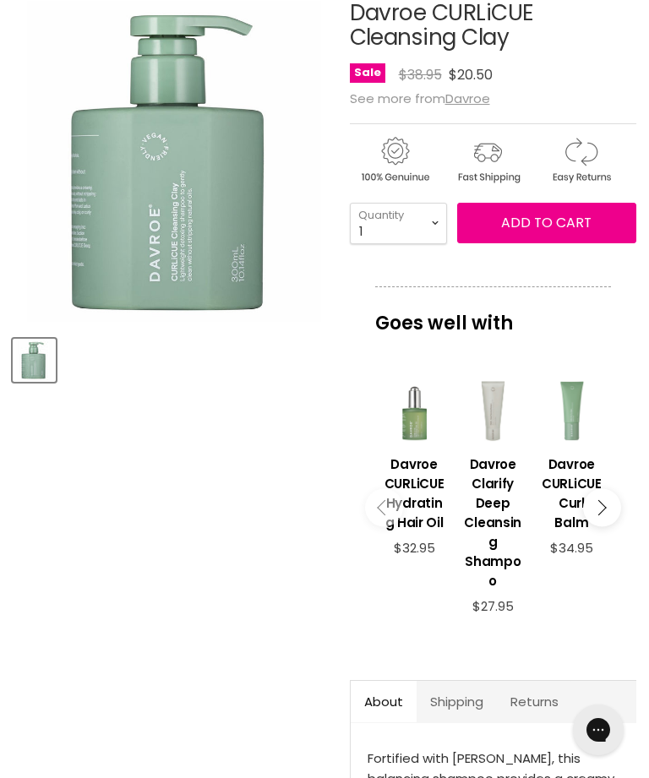
click at [477, 90] on u "Davroe" at bounding box center [467, 99] width 45 height 18
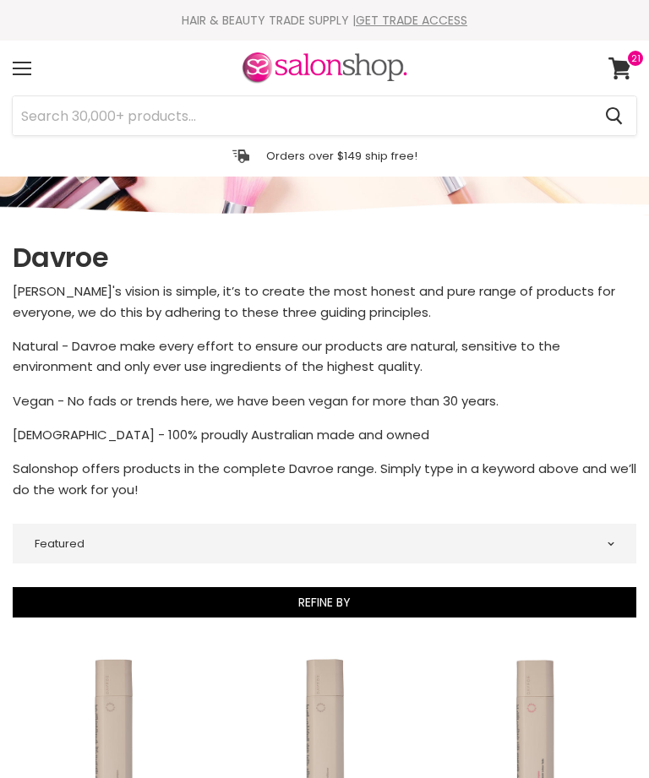
select select "manual"
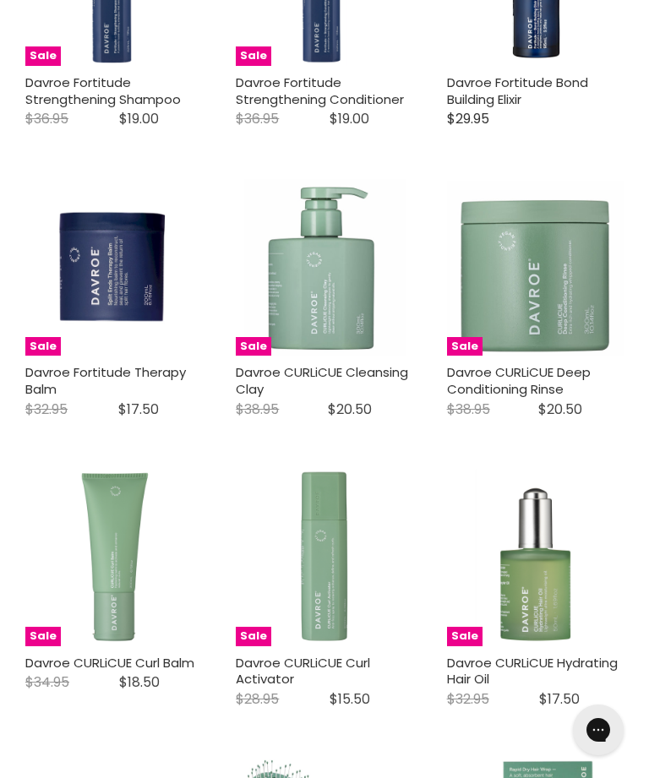
click at [539, 363] on link "Davroe CURLiCUE Deep Conditioning Rinse" at bounding box center [519, 380] width 144 height 35
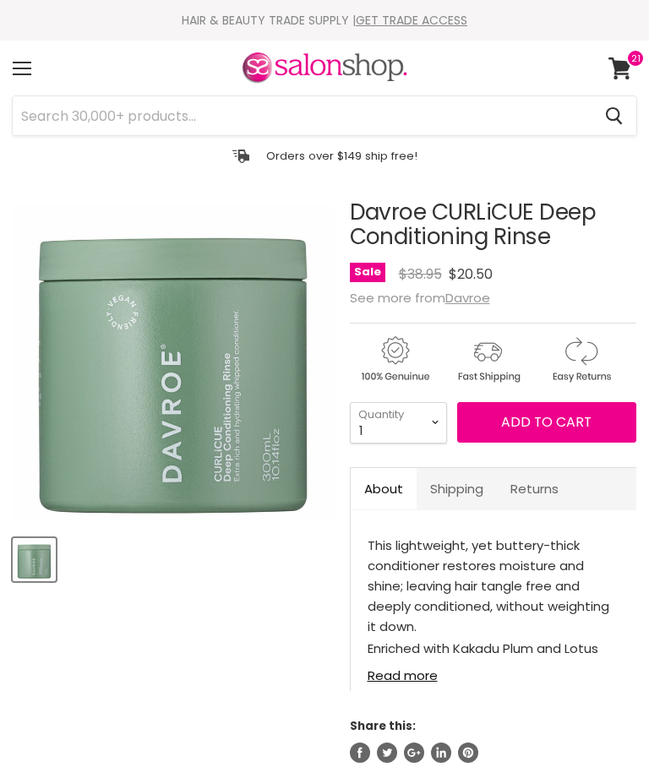
click at [554, 429] on span "Add to cart" at bounding box center [546, 421] width 90 height 19
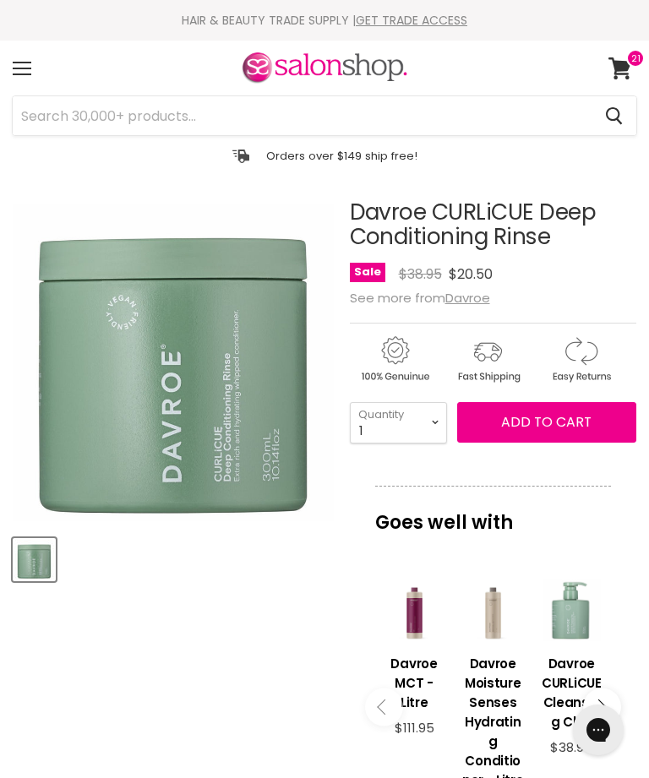
click at [630, 66] on span at bounding box center [635, 58] width 19 height 19
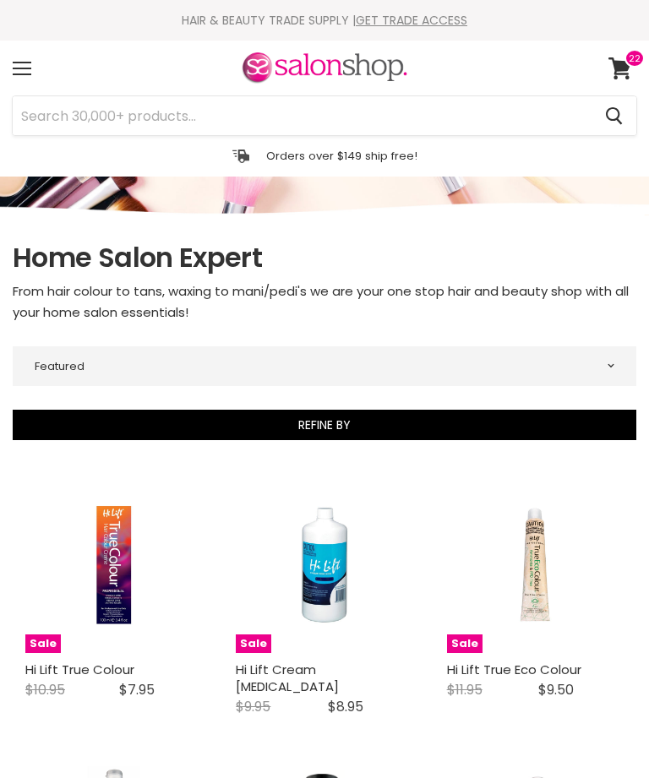
select select "manual"
click at [621, 65] on icon at bounding box center [620, 68] width 23 height 22
